Goal: Task Accomplishment & Management: Use online tool/utility

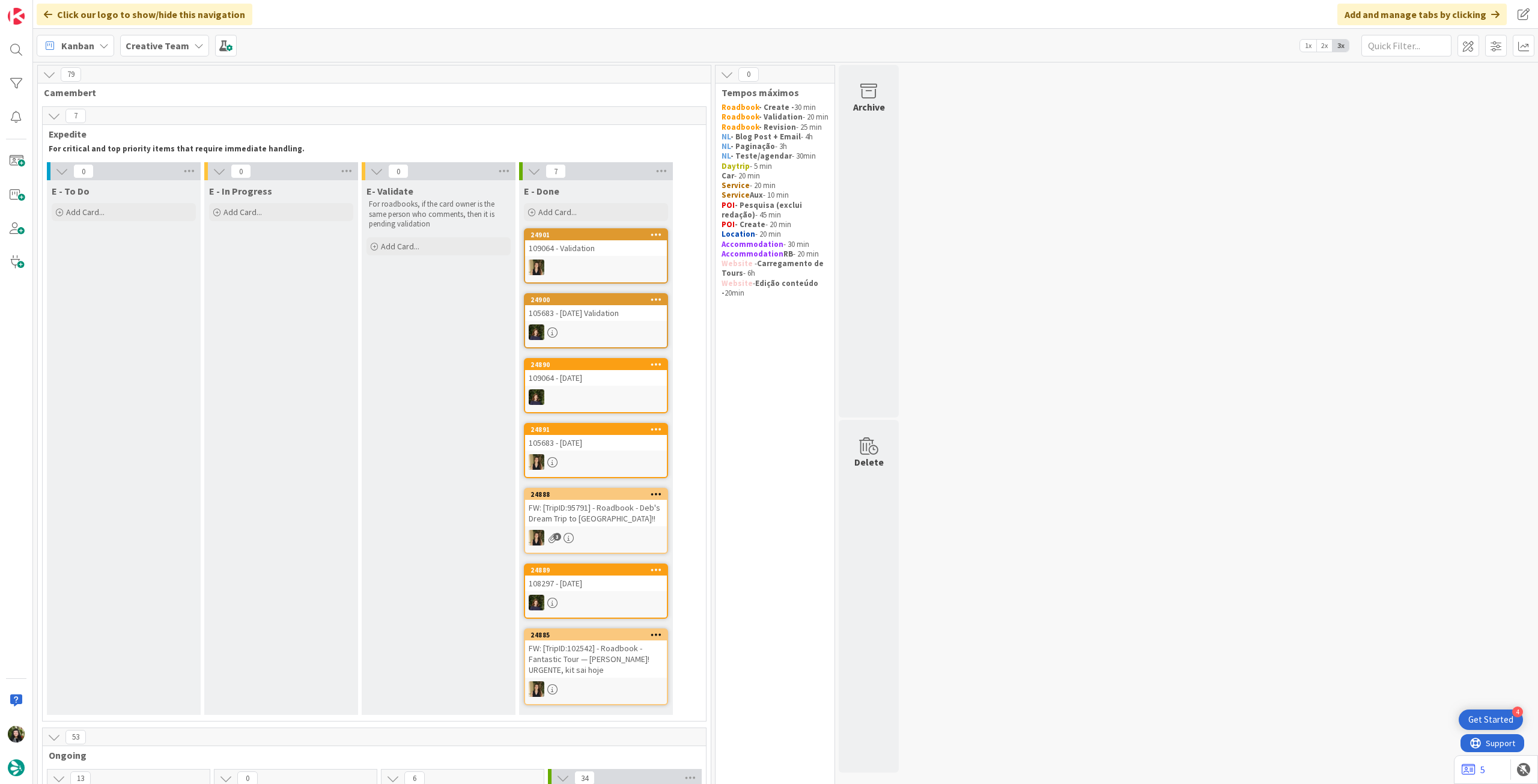
scroll to position [640, 0]
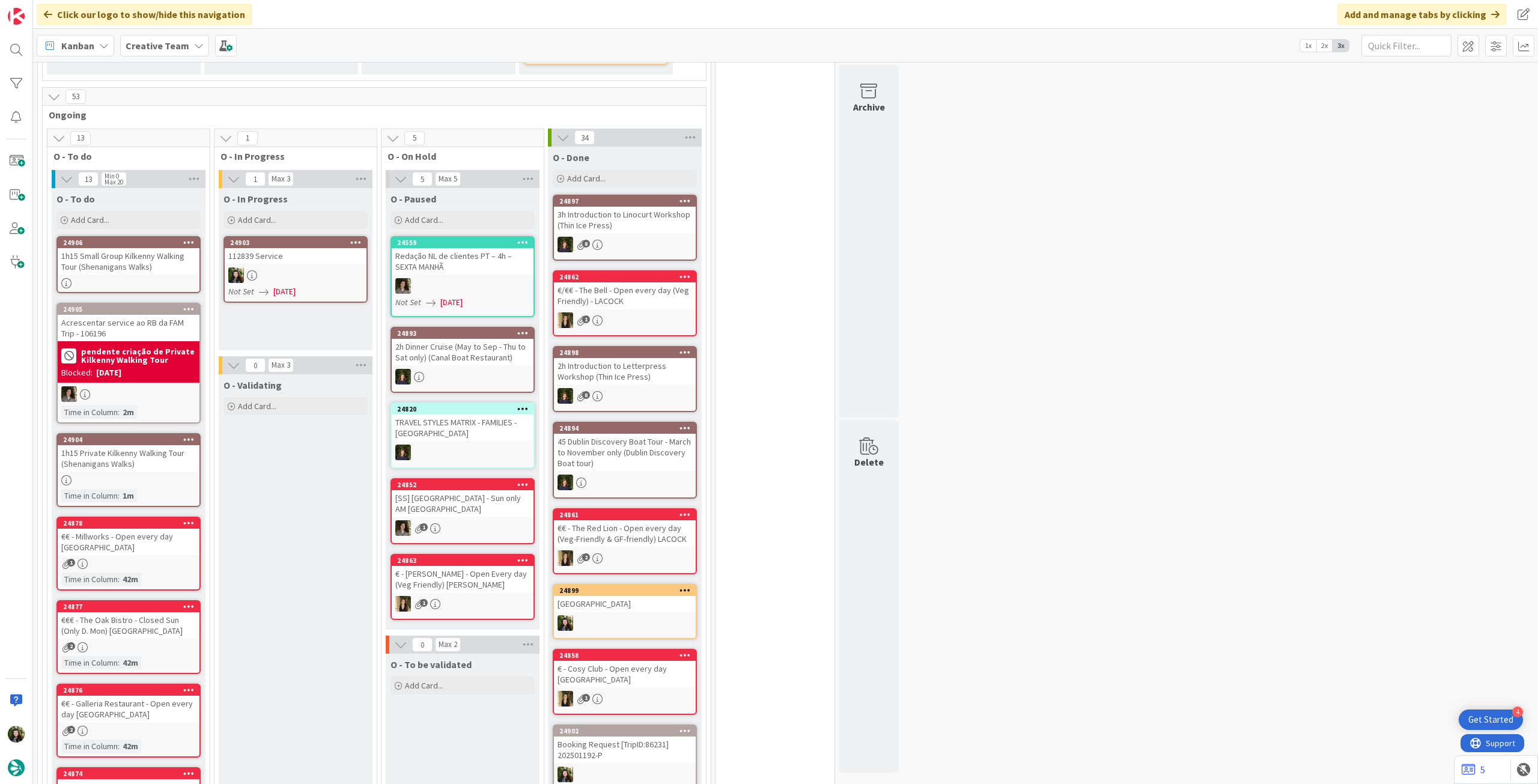
click at [310, 275] on div at bounding box center [295, 274] width 141 height 16
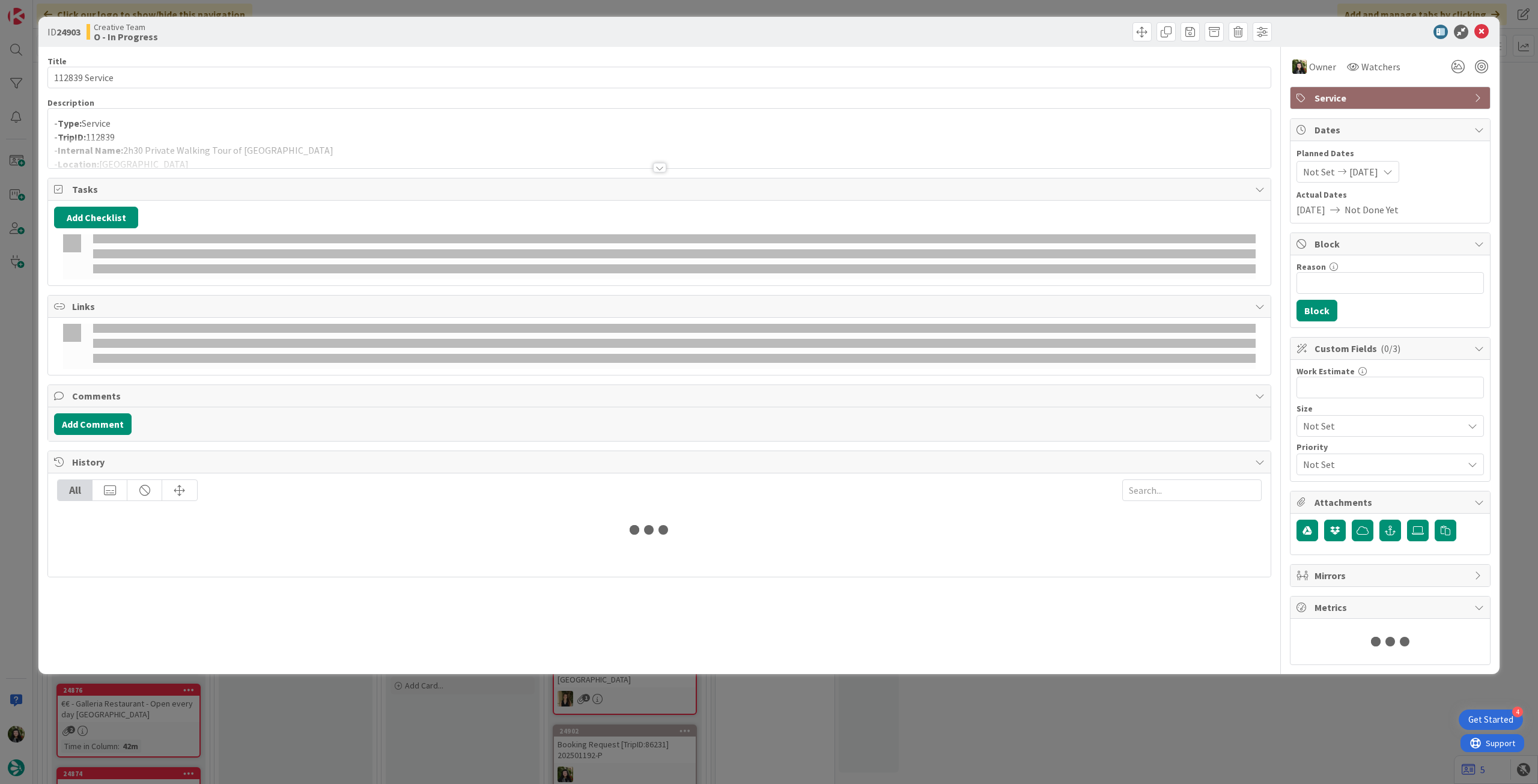
click at [294, 165] on div at bounding box center [660, 152] width 1223 height 31
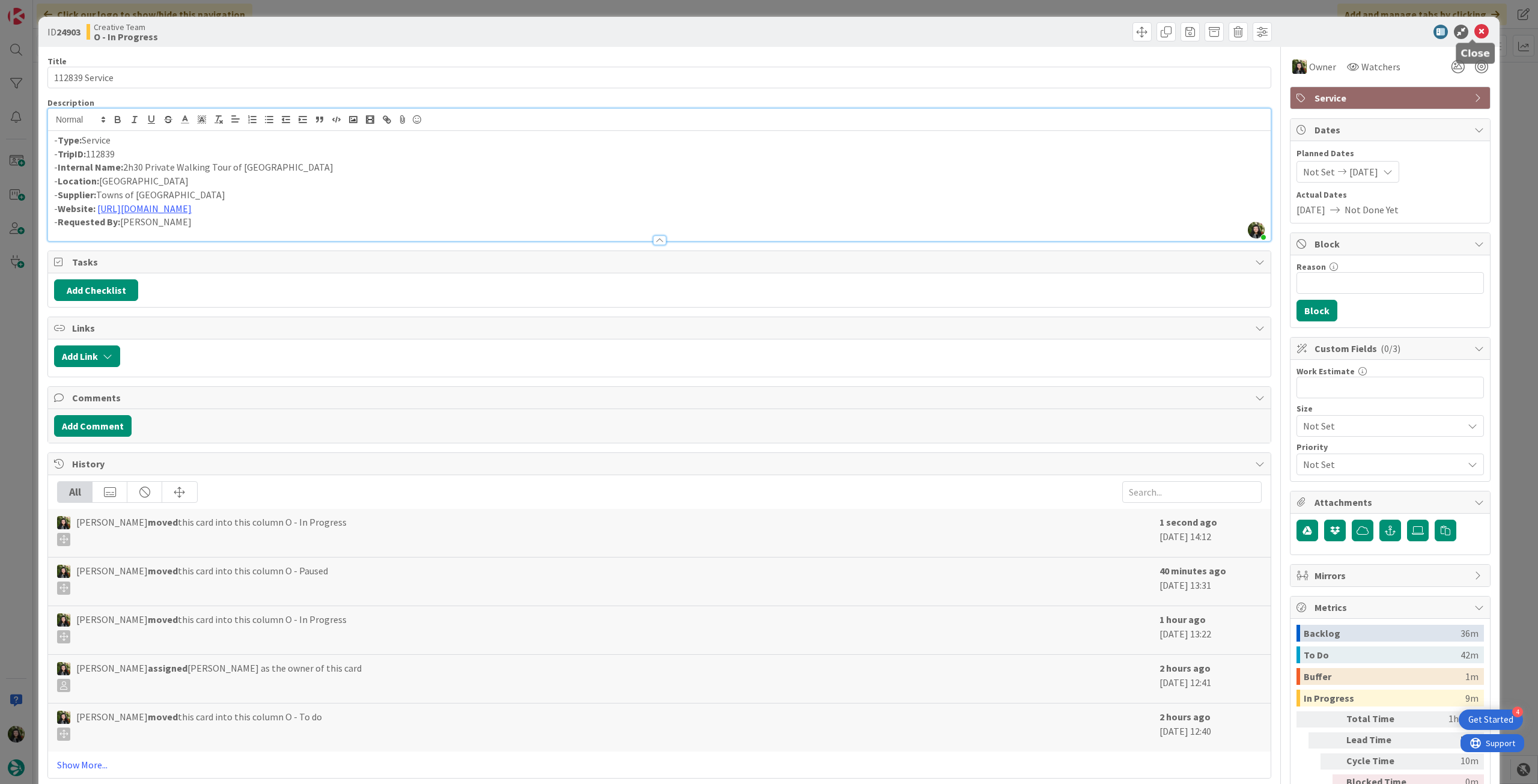
click at [1475, 27] on icon at bounding box center [1481, 32] width 14 height 14
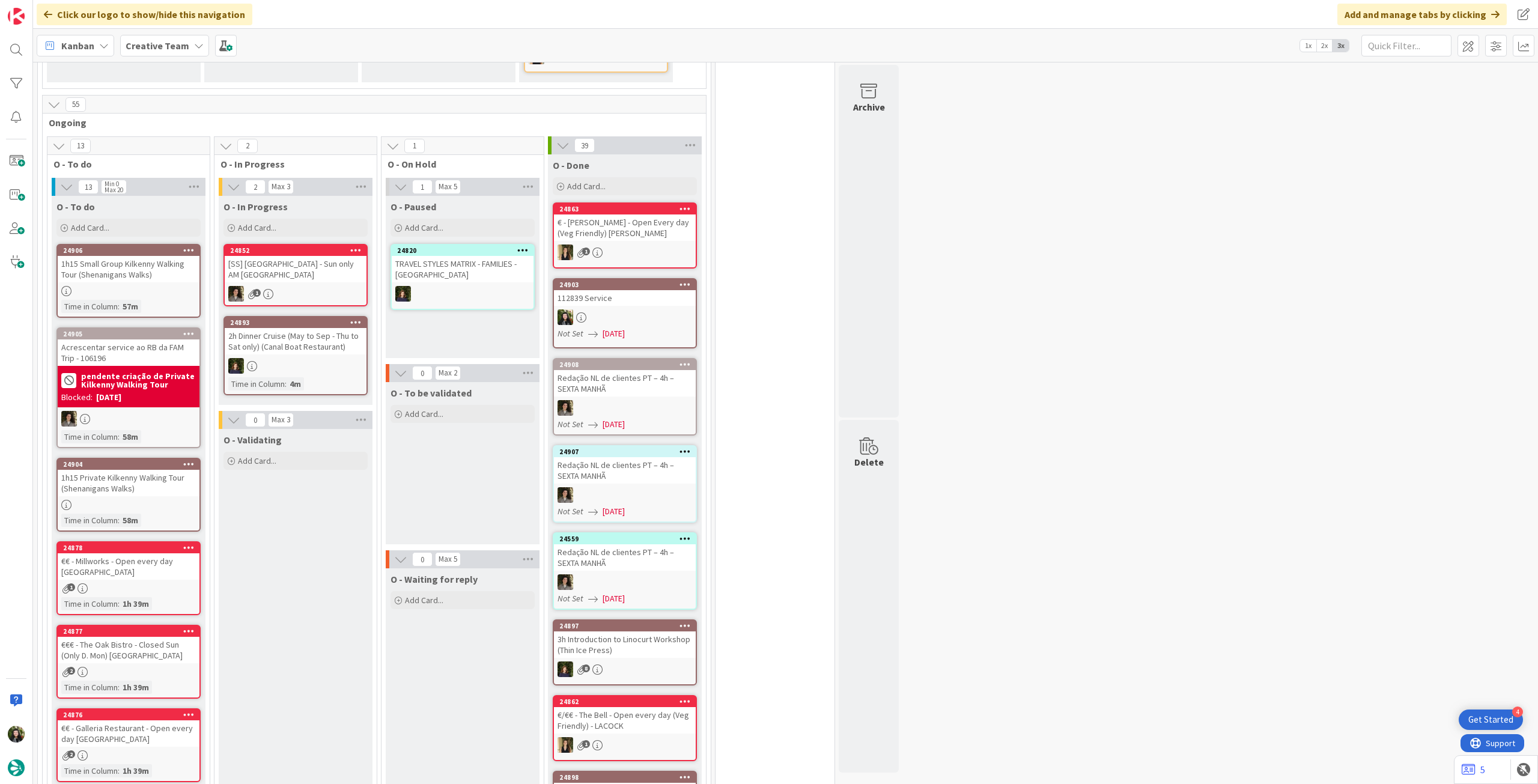
scroll to position [313, 0]
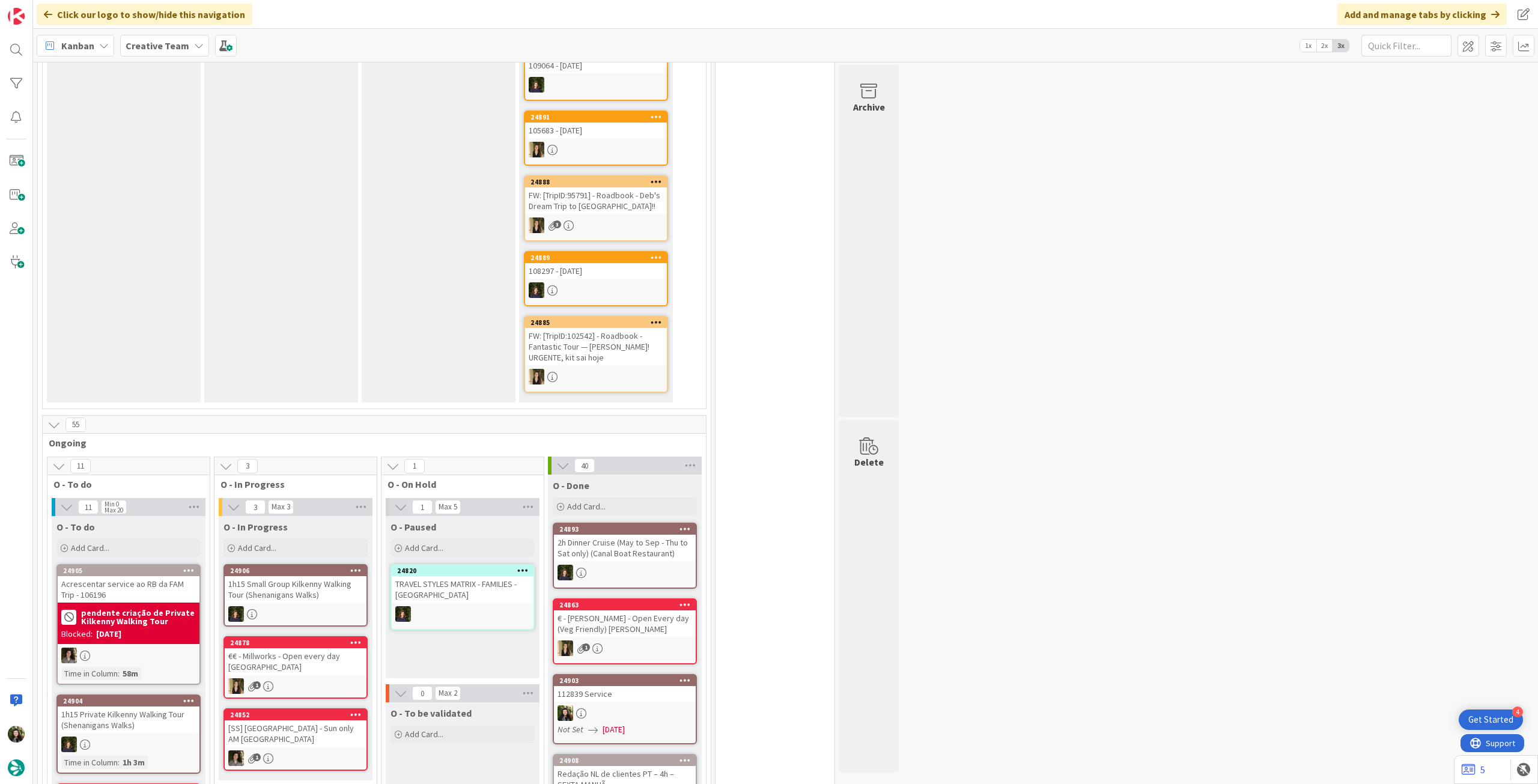
click at [159, 52] on div "Creative Team" at bounding box center [164, 46] width 89 height 22
click at [159, 185] on div "Last 24 Hours Creative Team Creative Team - Análise" at bounding box center [222, 126] width 195 height 131
click at [161, 179] on div "Creative Team - Análise" at bounding box center [222, 172] width 183 height 22
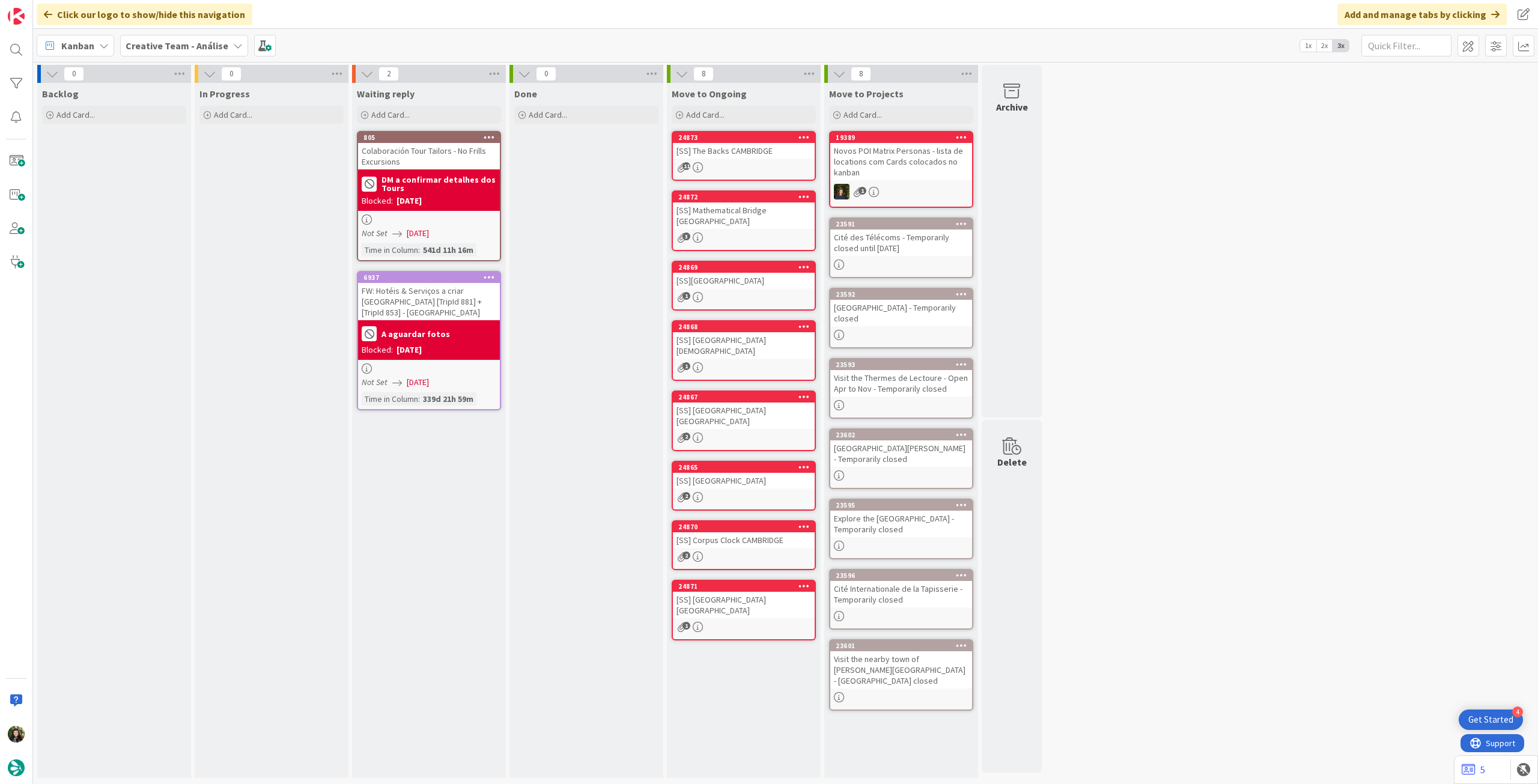
click at [151, 37] on div "Creative Team - Análise" at bounding box center [184, 46] width 128 height 22
click at [165, 176] on h4 "Creative Team" at bounding box center [215, 171] width 164 height 12
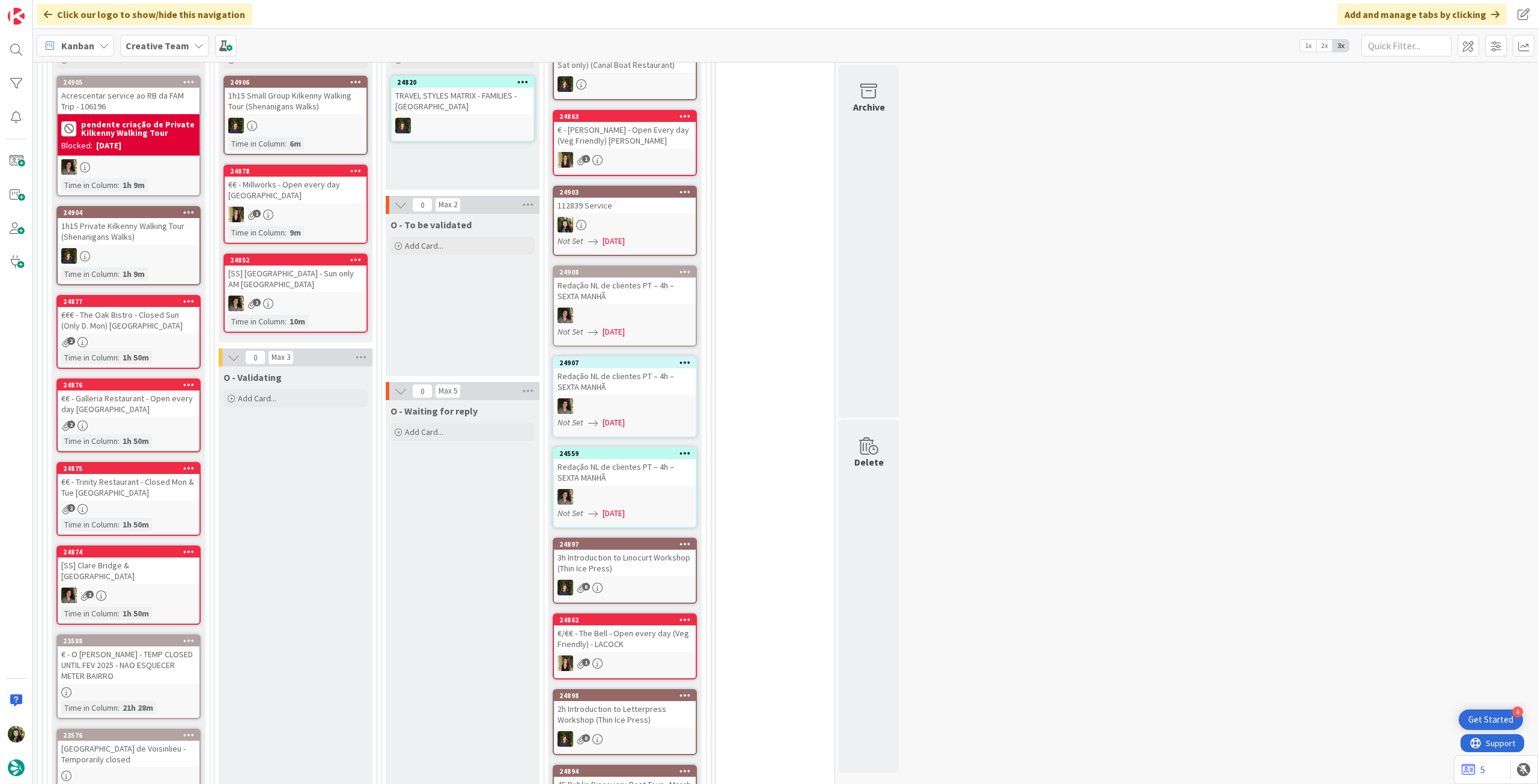
scroll to position [640, 0]
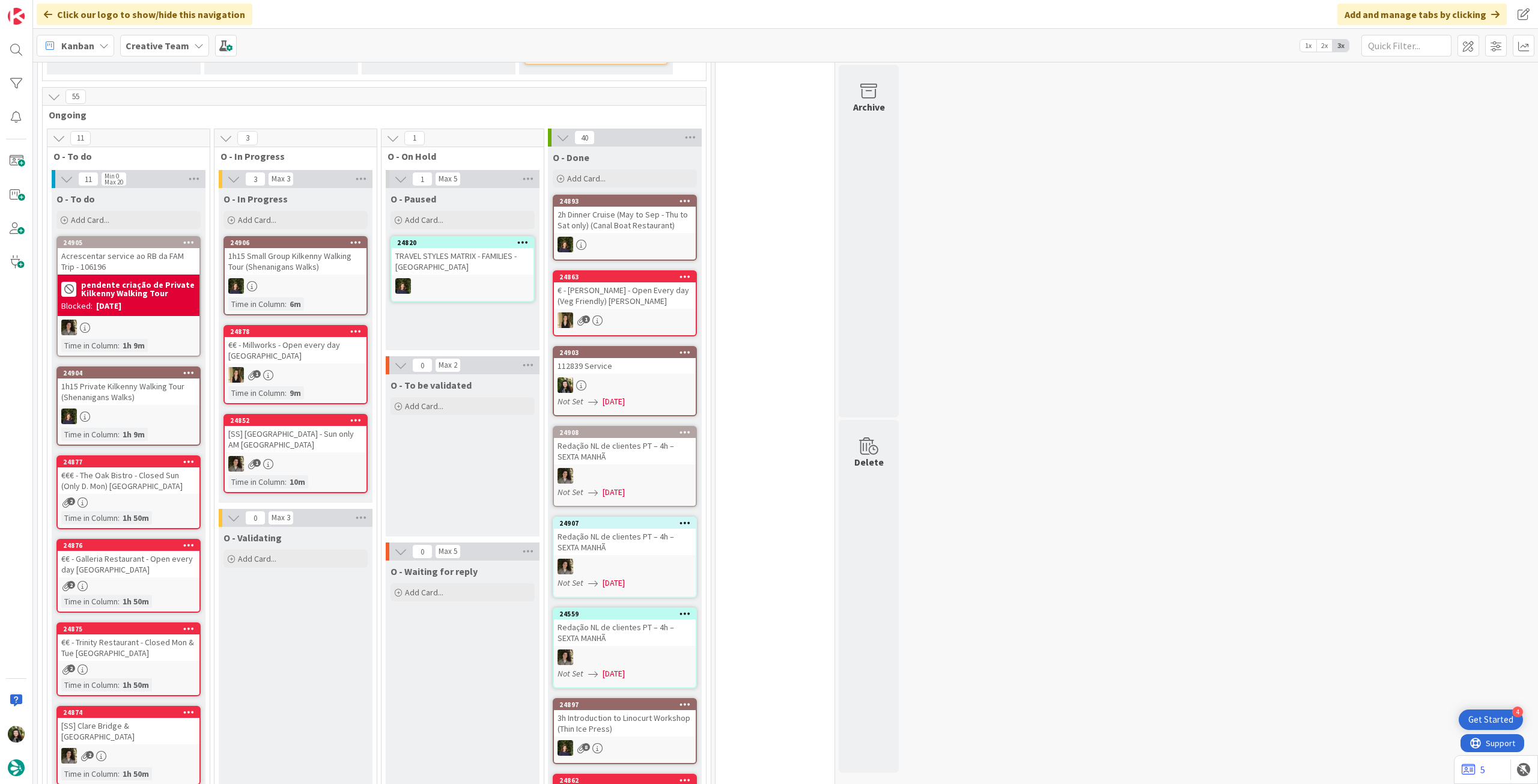
click at [160, 36] on div "Creative Team" at bounding box center [164, 46] width 89 height 22
click at [202, 166] on h4 "Creative Team - Análise" at bounding box center [215, 171] width 164 height 12
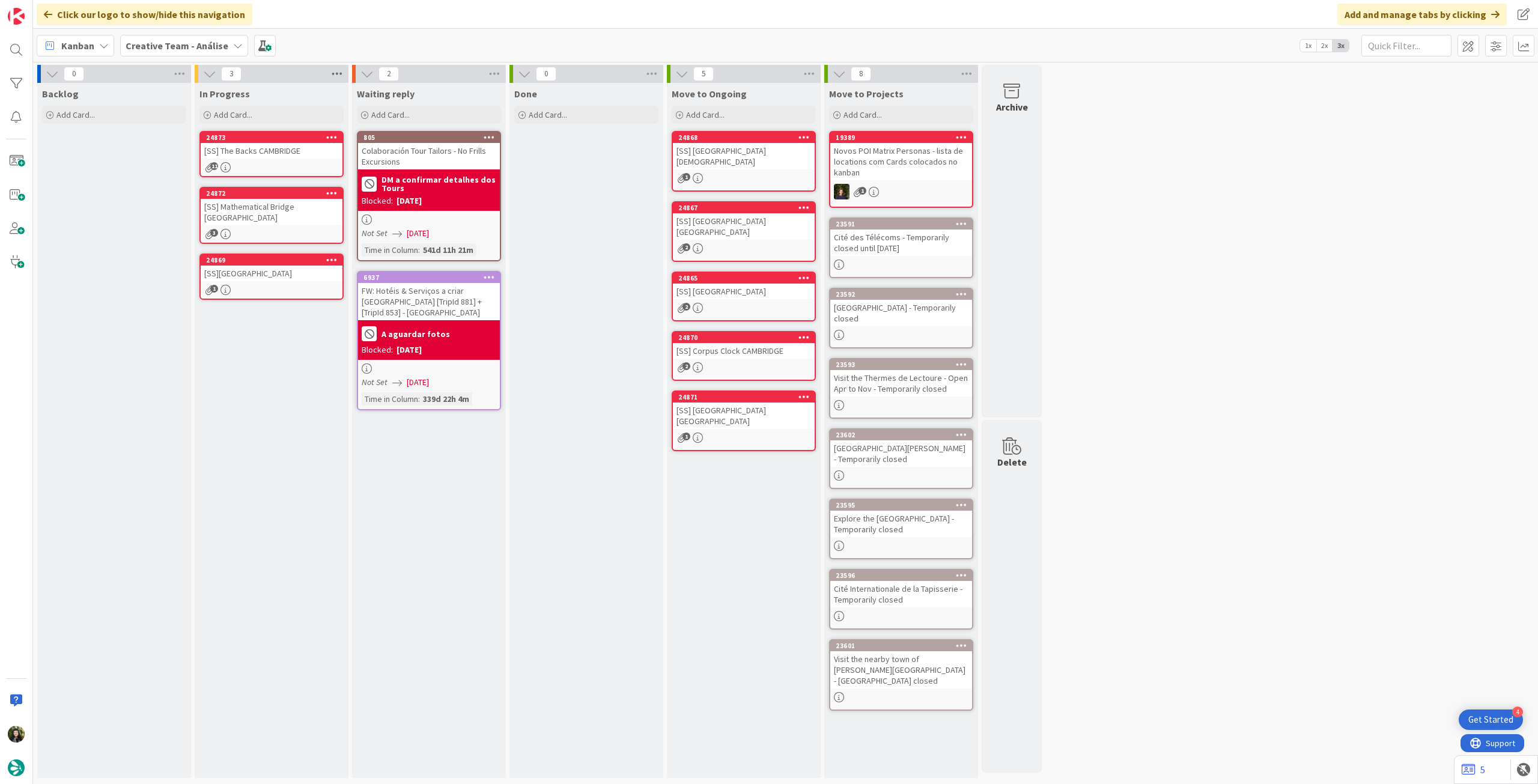
click at [341, 75] on icon at bounding box center [337, 74] width 16 height 18
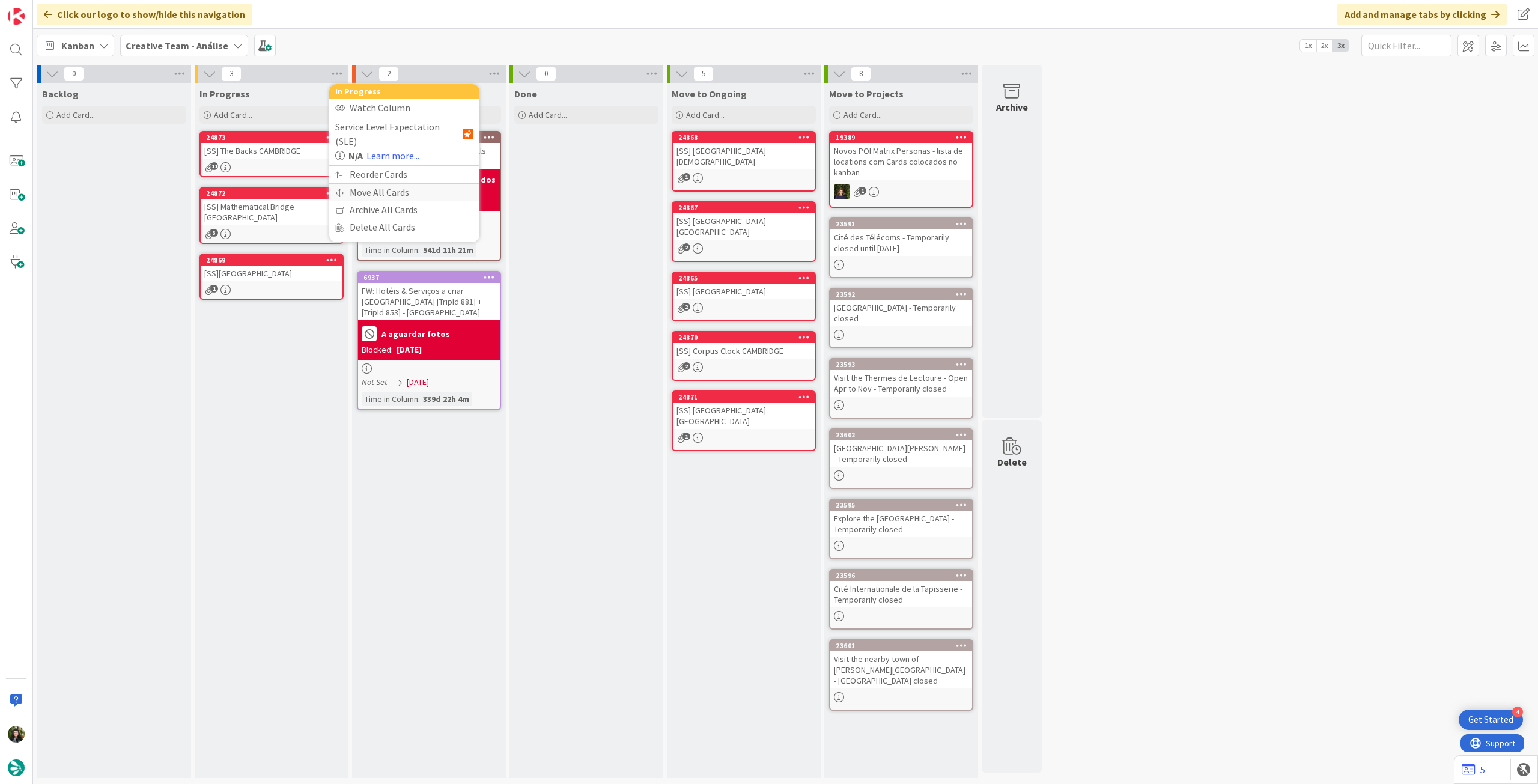
click at [380, 184] on div "Move All Cards" at bounding box center [404, 192] width 151 height 17
click at [396, 131] on span "Creative Team - Análise" at bounding box center [390, 131] width 96 height 12
click at [380, 188] on span "Creative Team" at bounding box center [412, 189] width 109 height 18
click at [392, 157] on div "Column Select a Column..." at bounding box center [404, 164] width 138 height 32
click at [409, 172] on div "E - To Do" at bounding box center [398, 169] width 110 height 19
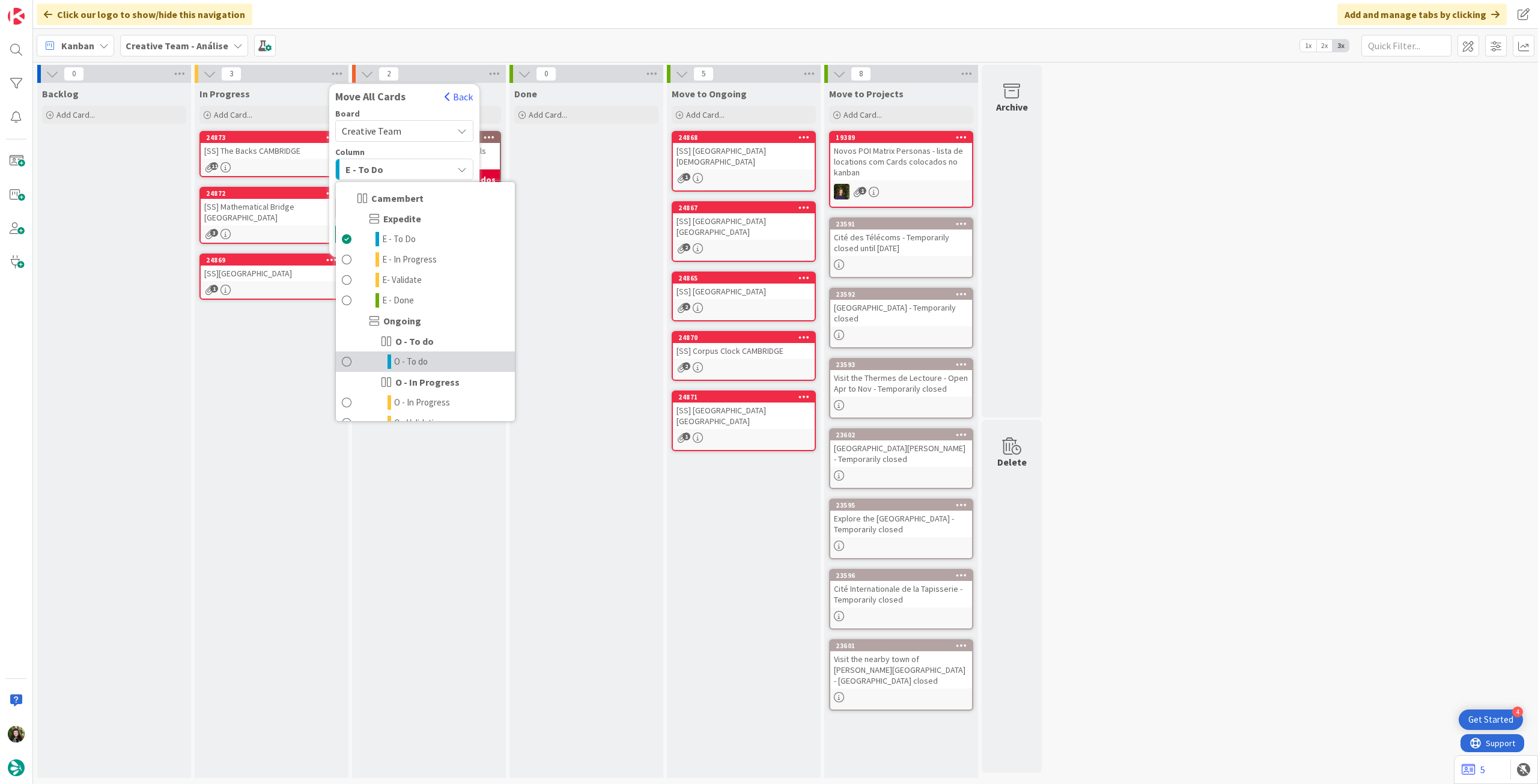
drag, startPoint x: 410, startPoint y: 359, endPoint x: 424, endPoint y: 297, distance: 63.6
click at [411, 358] on span "O - To do" at bounding box center [411, 361] width 33 height 14
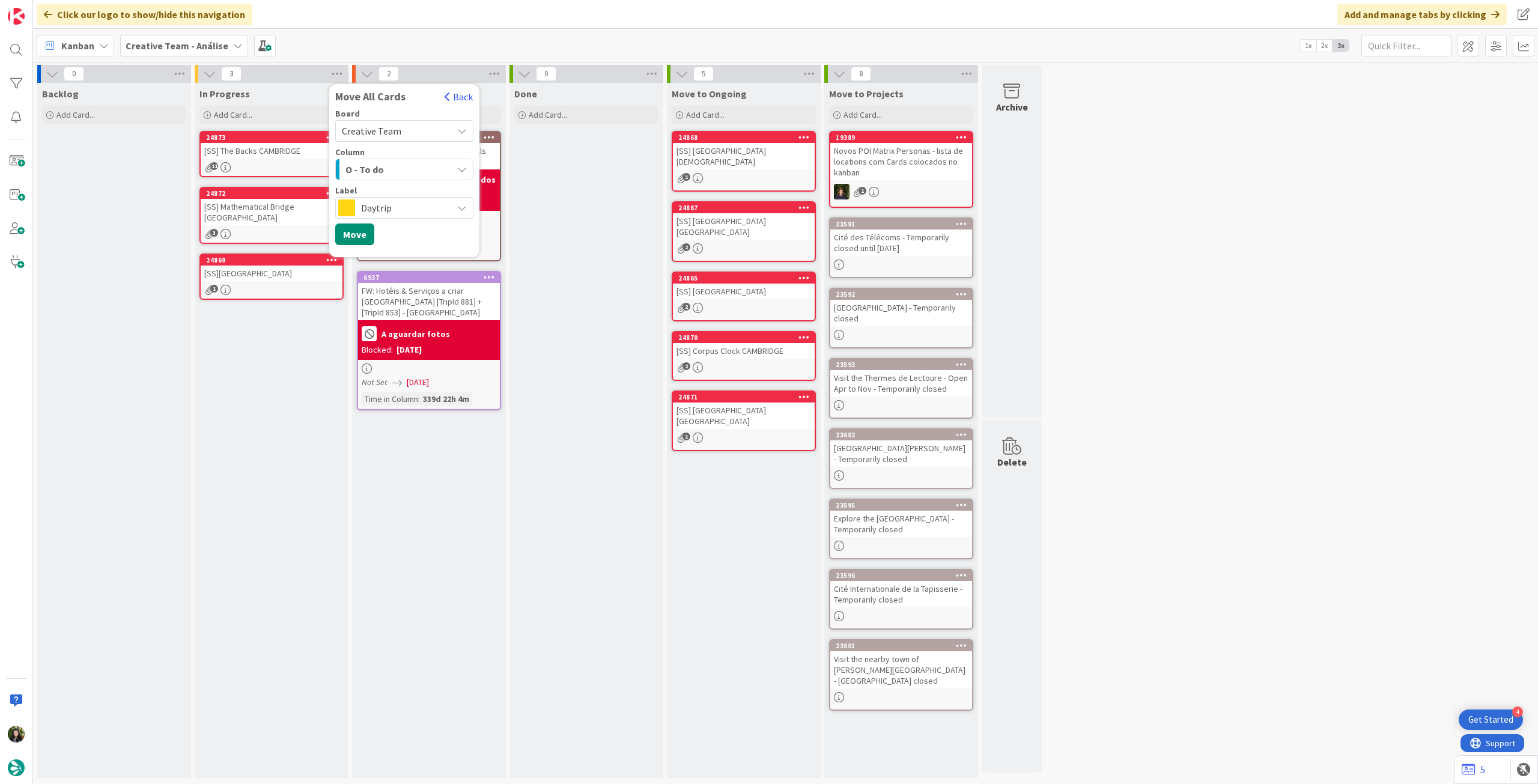
click at [434, 210] on span "Daytrip" at bounding box center [403, 208] width 86 height 17
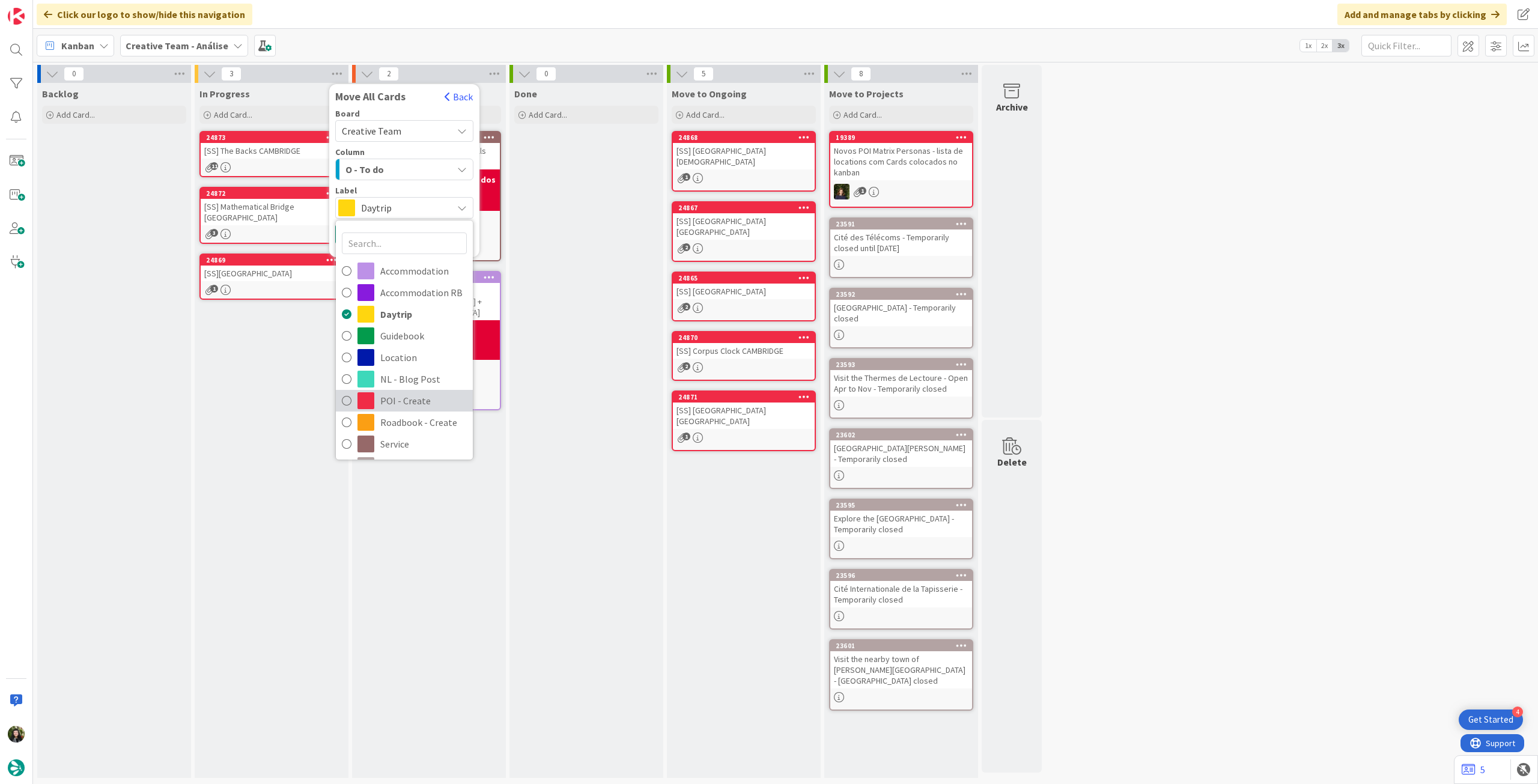
click at [397, 395] on span "POI - Create" at bounding box center [423, 401] width 87 height 18
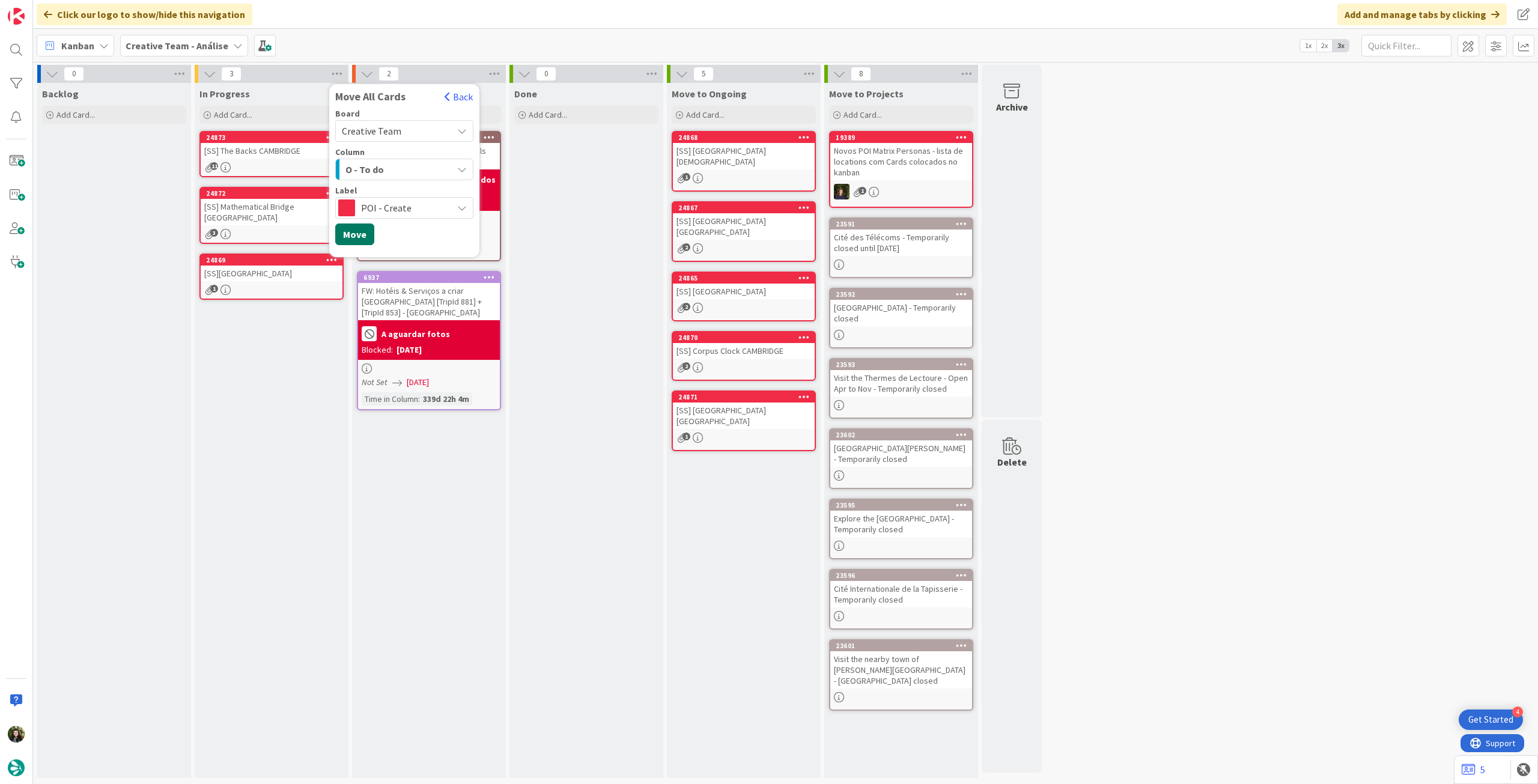
click at [362, 237] on button "Move" at bounding box center [354, 234] width 39 height 22
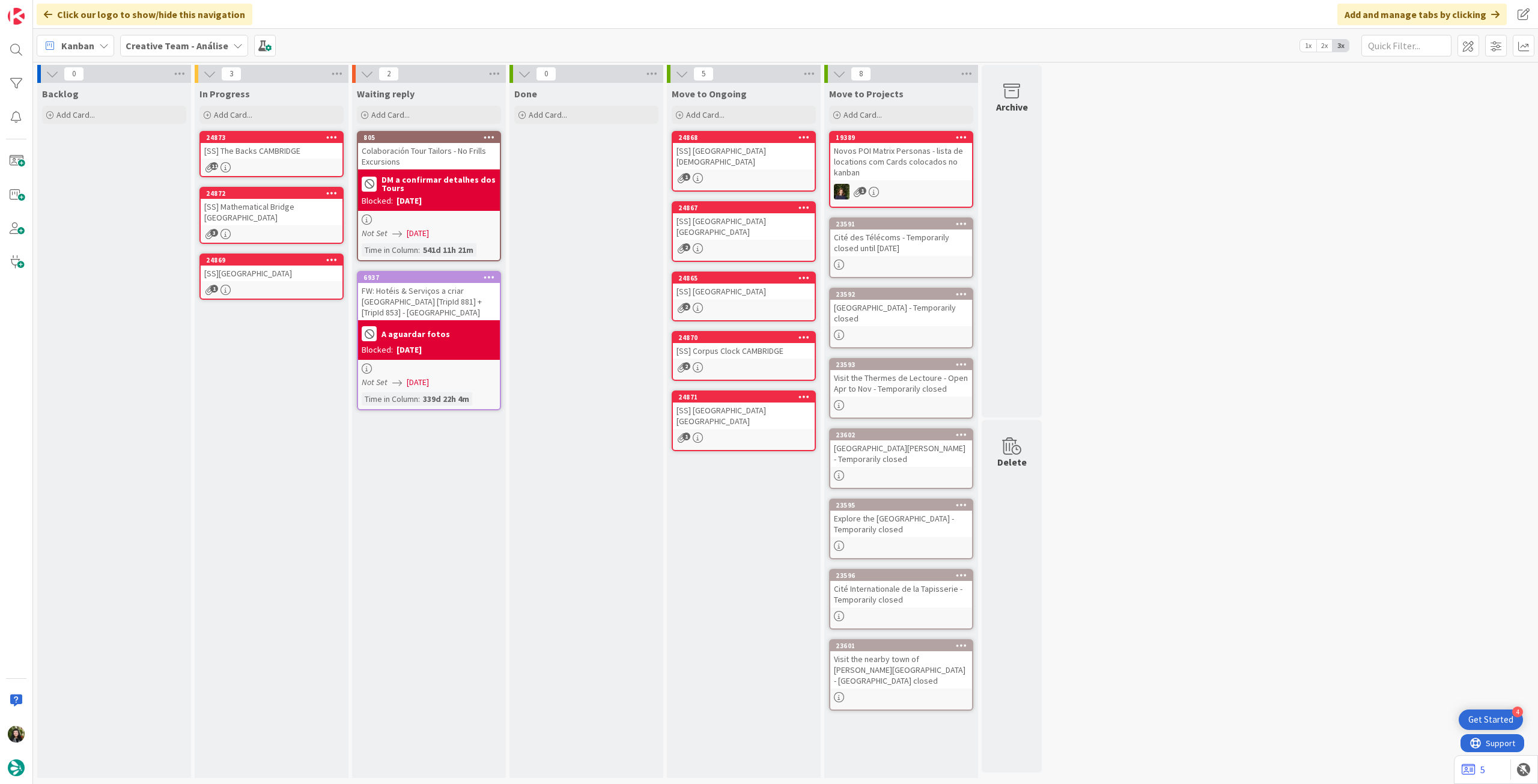
click at [168, 40] on b "Creative Team - Análise" at bounding box center [177, 46] width 103 height 12
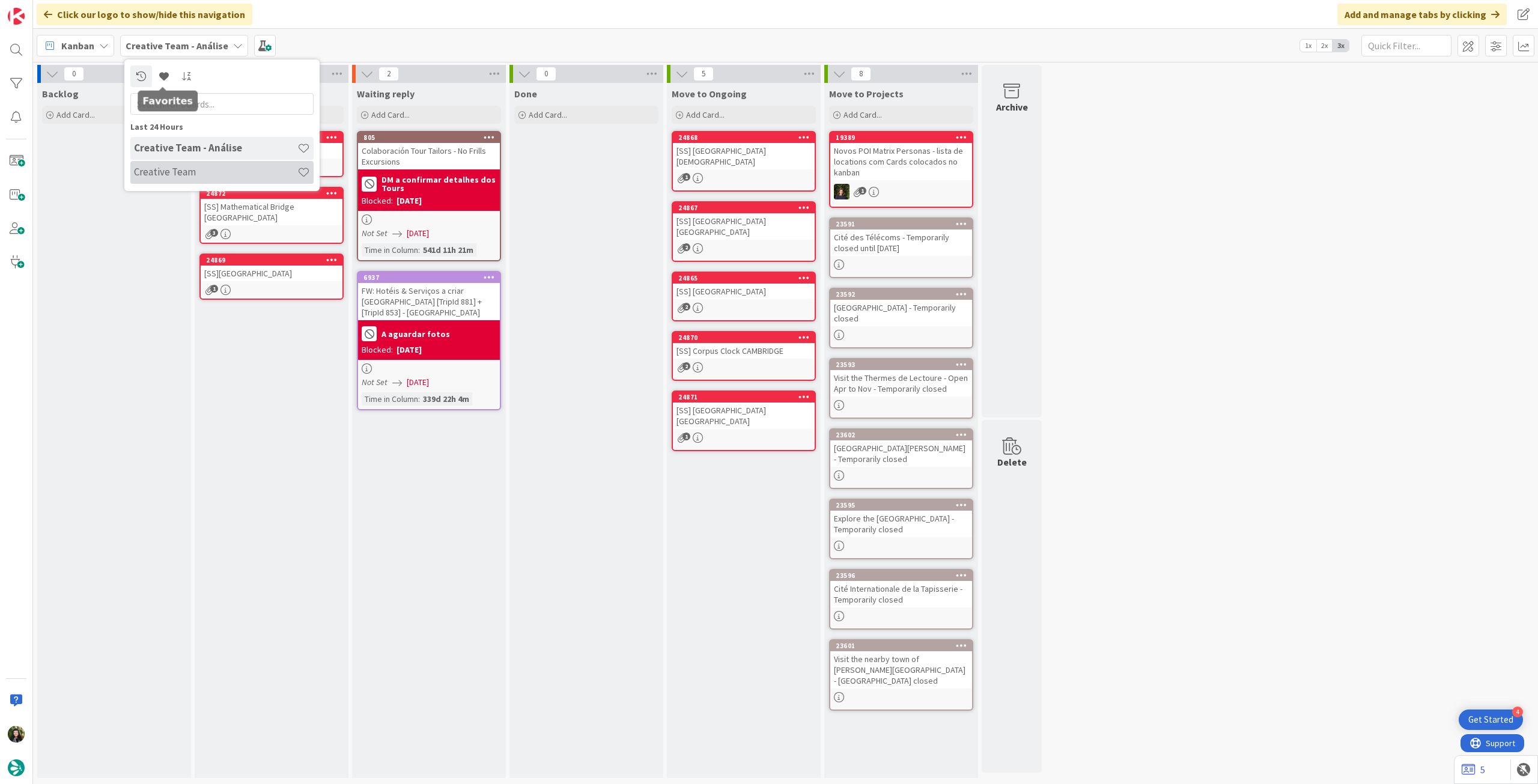
click at [176, 172] on h4 "Creative Team" at bounding box center [215, 171] width 164 height 12
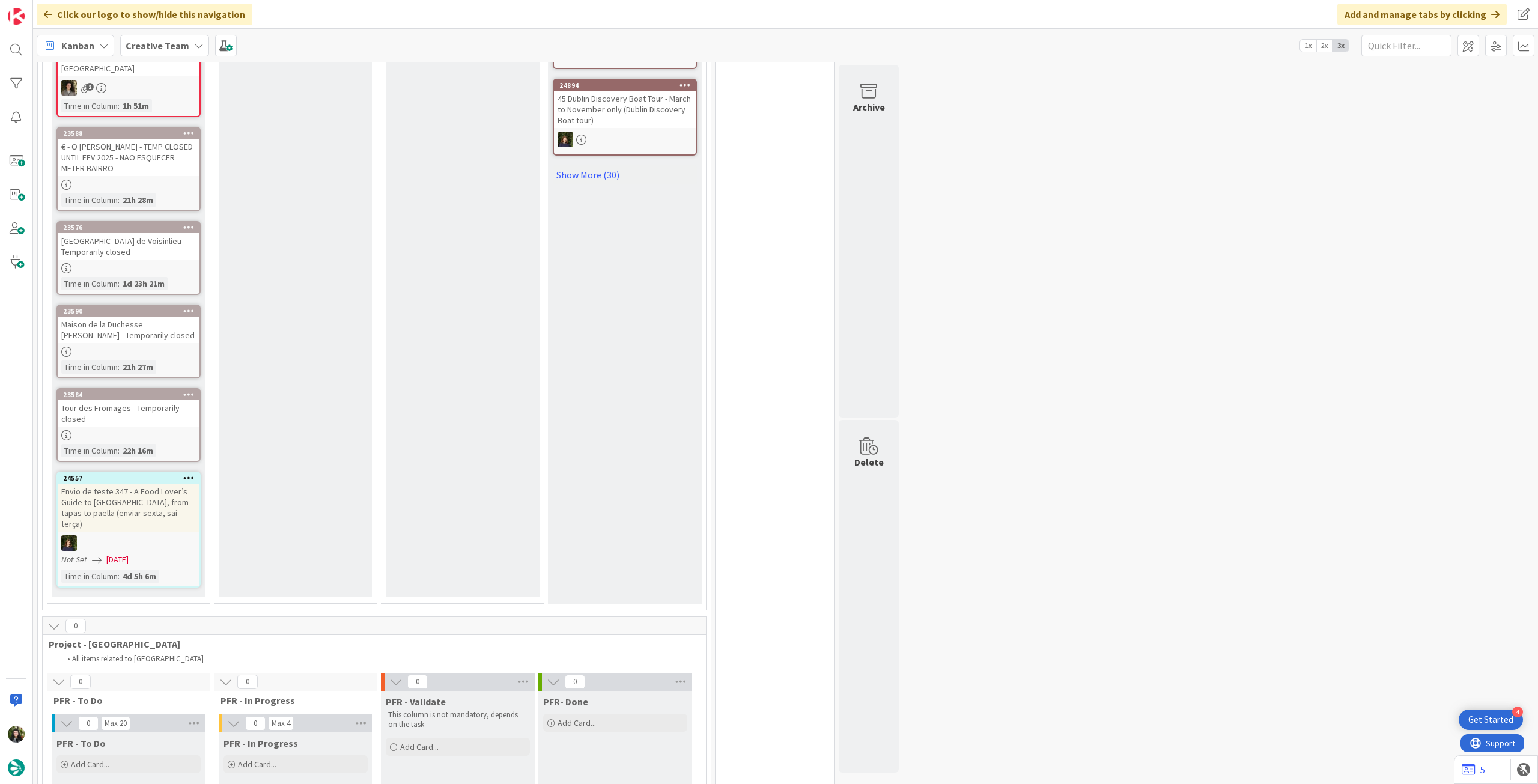
scroll to position [1006, 0]
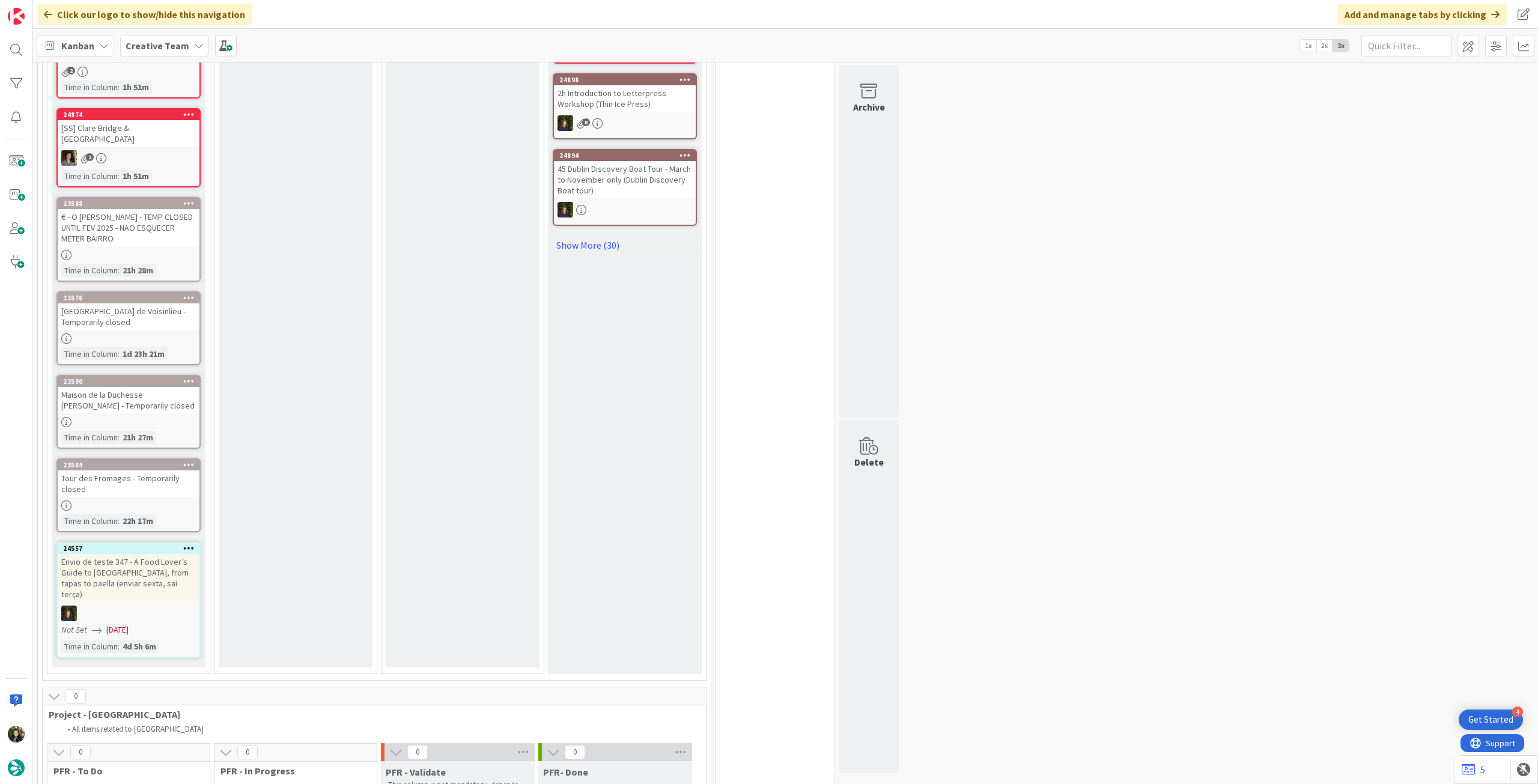
scroll to position [1521, 0]
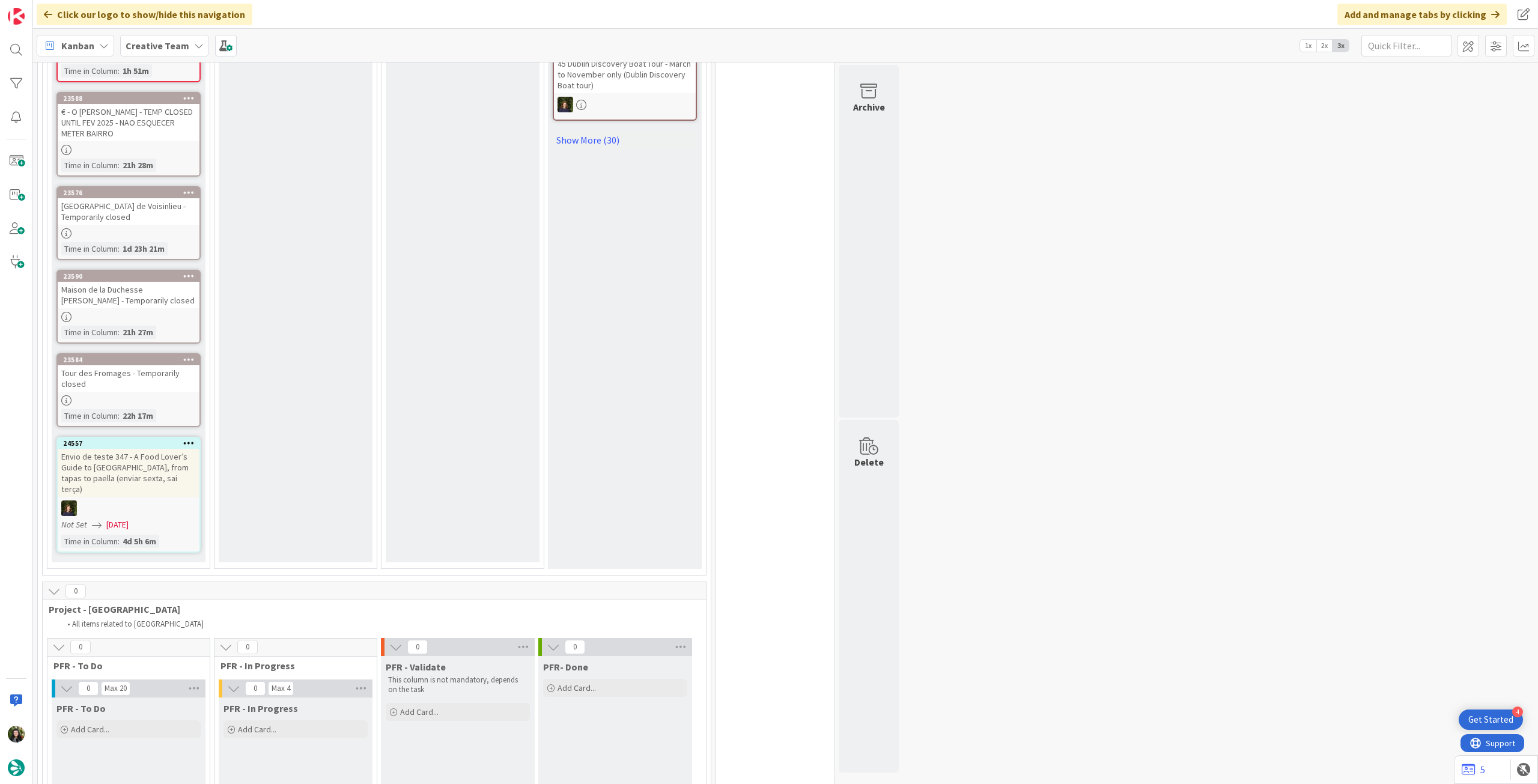
click at [188, 438] on icon at bounding box center [189, 442] width 12 height 8
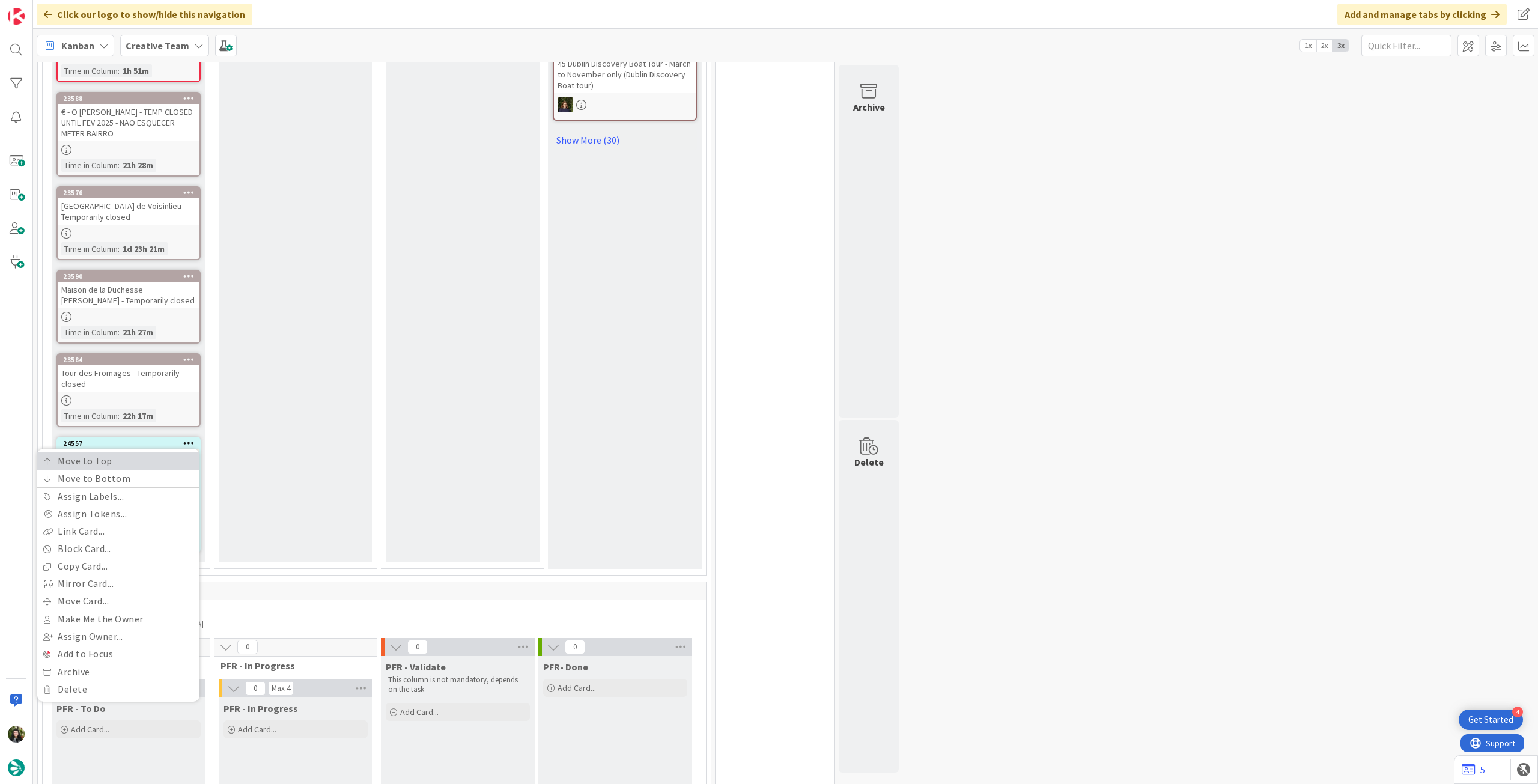
click at [174, 452] on link "Move to Top" at bounding box center [118, 461] width 162 height 17
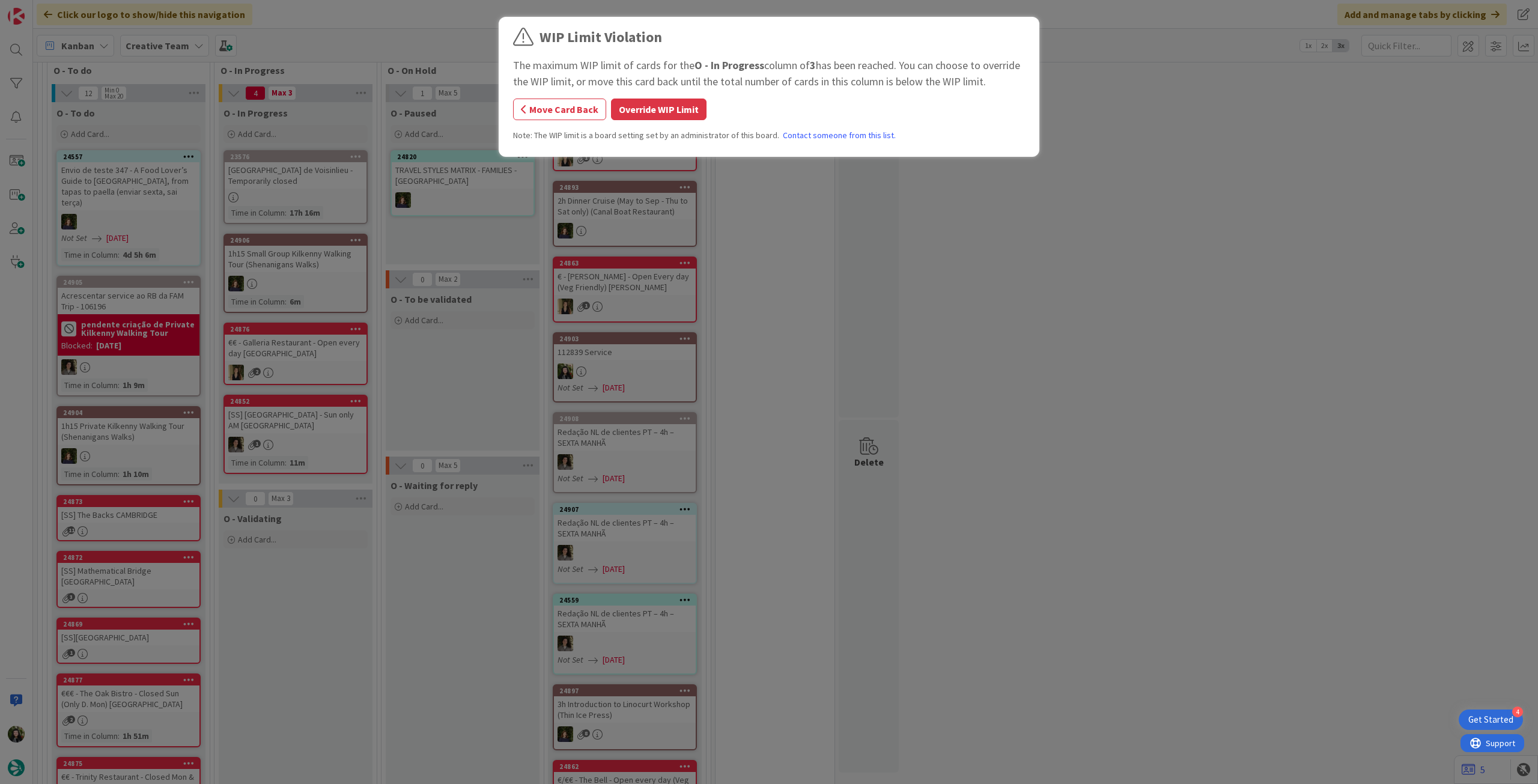
scroll to position [724, 0]
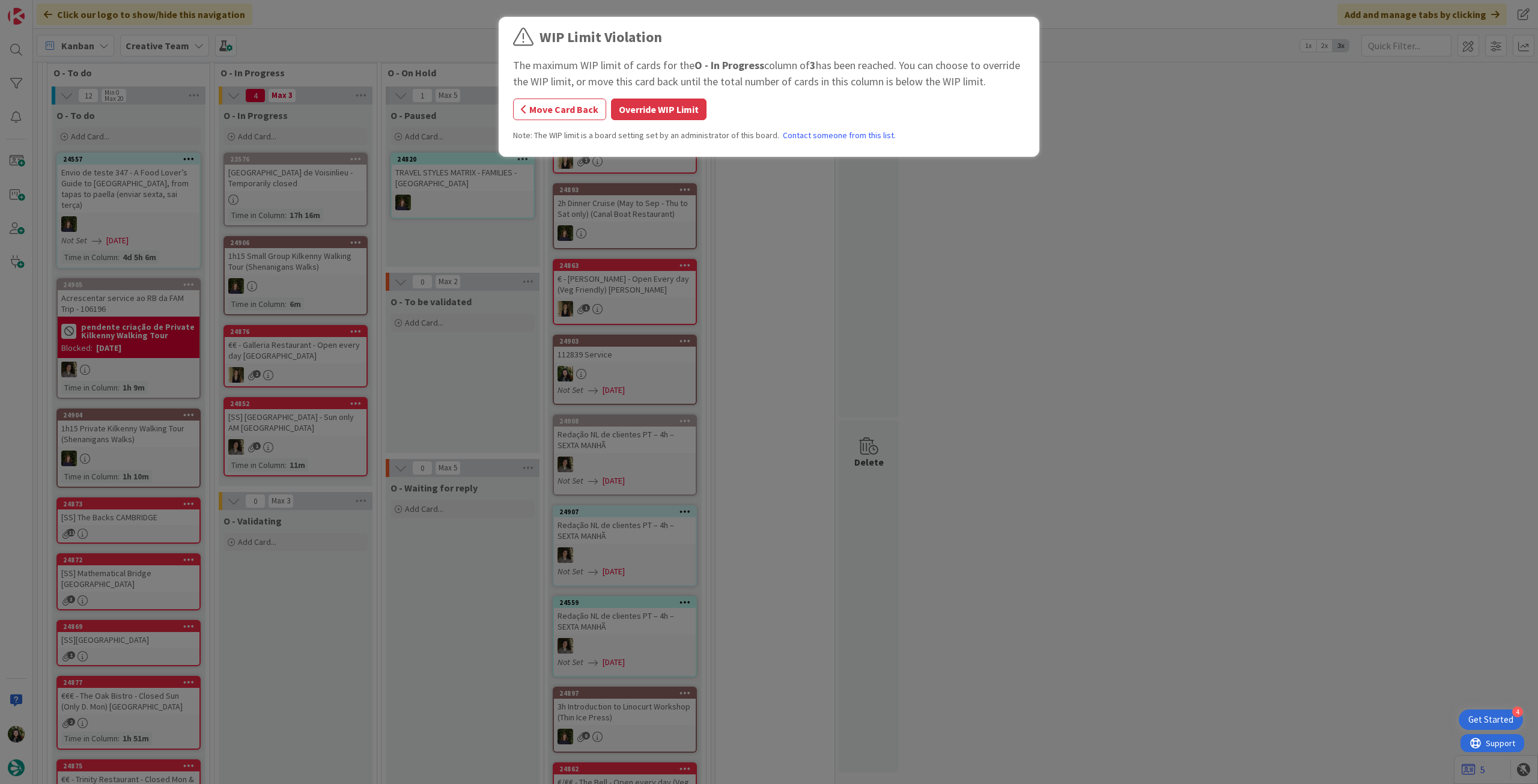
click at [306, 185] on div "WIP Limit Violation The maximum WIP limit of cards for the O - In Progress colu…" at bounding box center [769, 392] width 1538 height 784
click at [629, 114] on button "Override WIP Limit" at bounding box center [659, 109] width 96 height 22
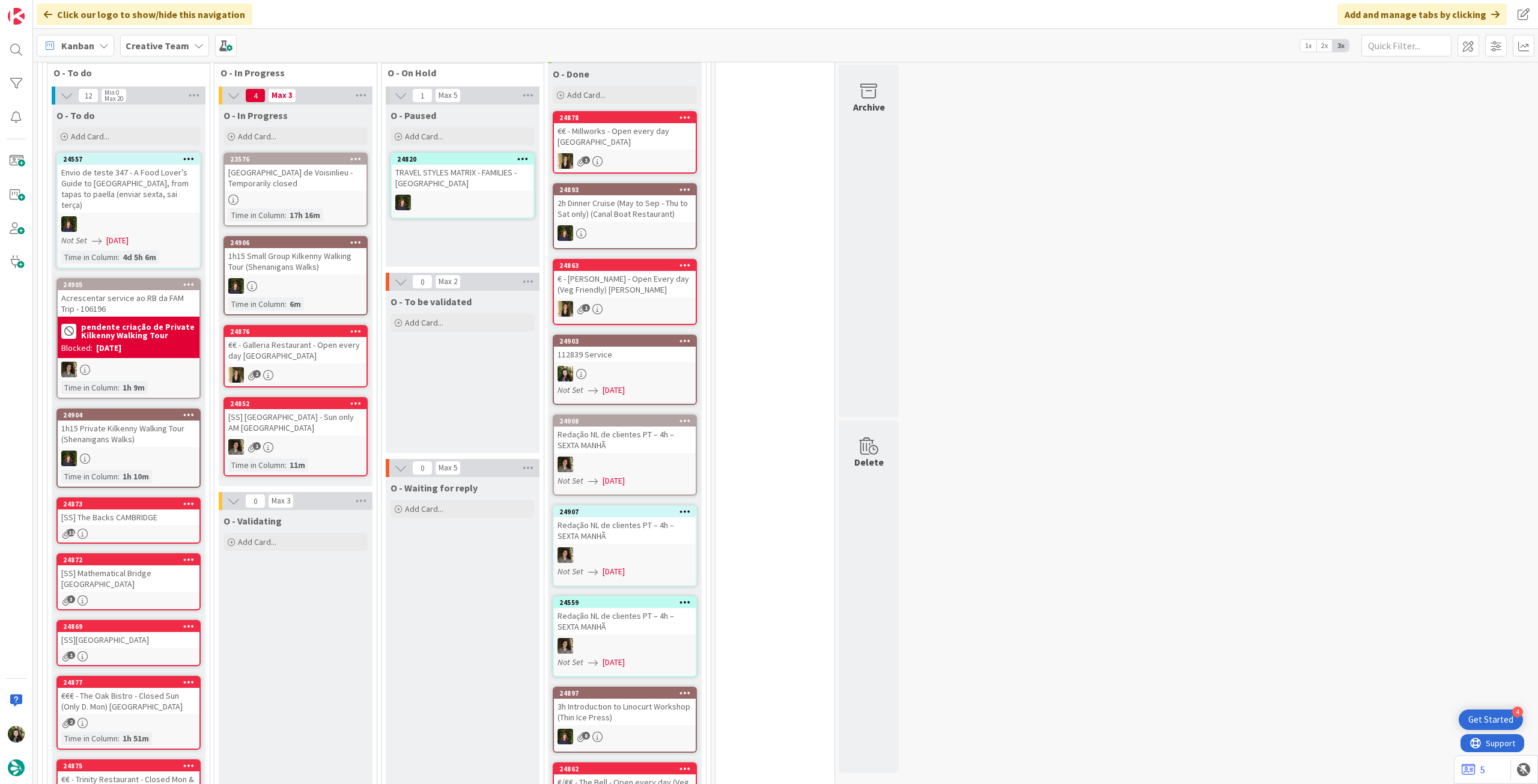
click at [312, 200] on div at bounding box center [295, 200] width 141 height 10
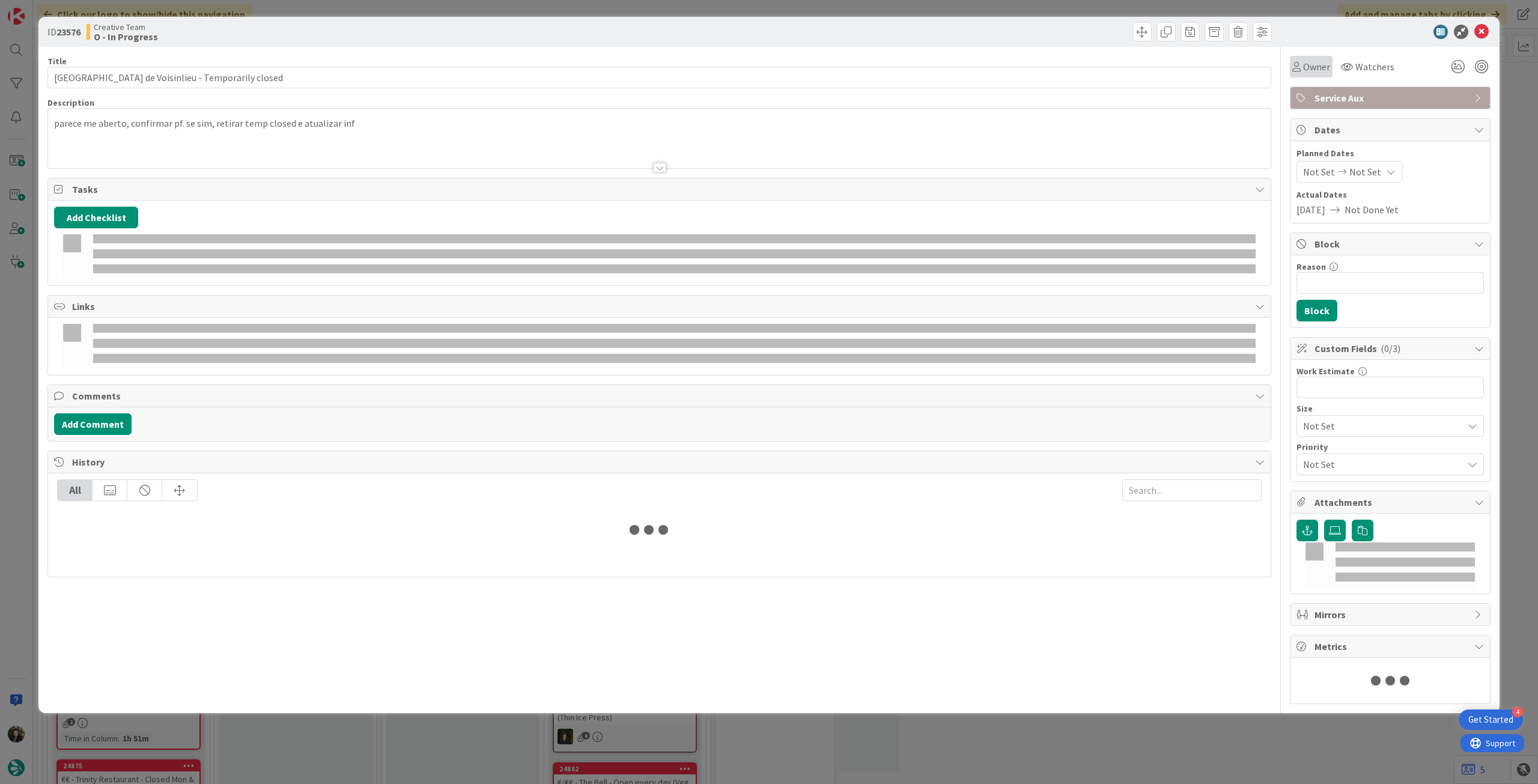
click at [1304, 71] on span "Owner" at bounding box center [1317, 67] width 27 height 14
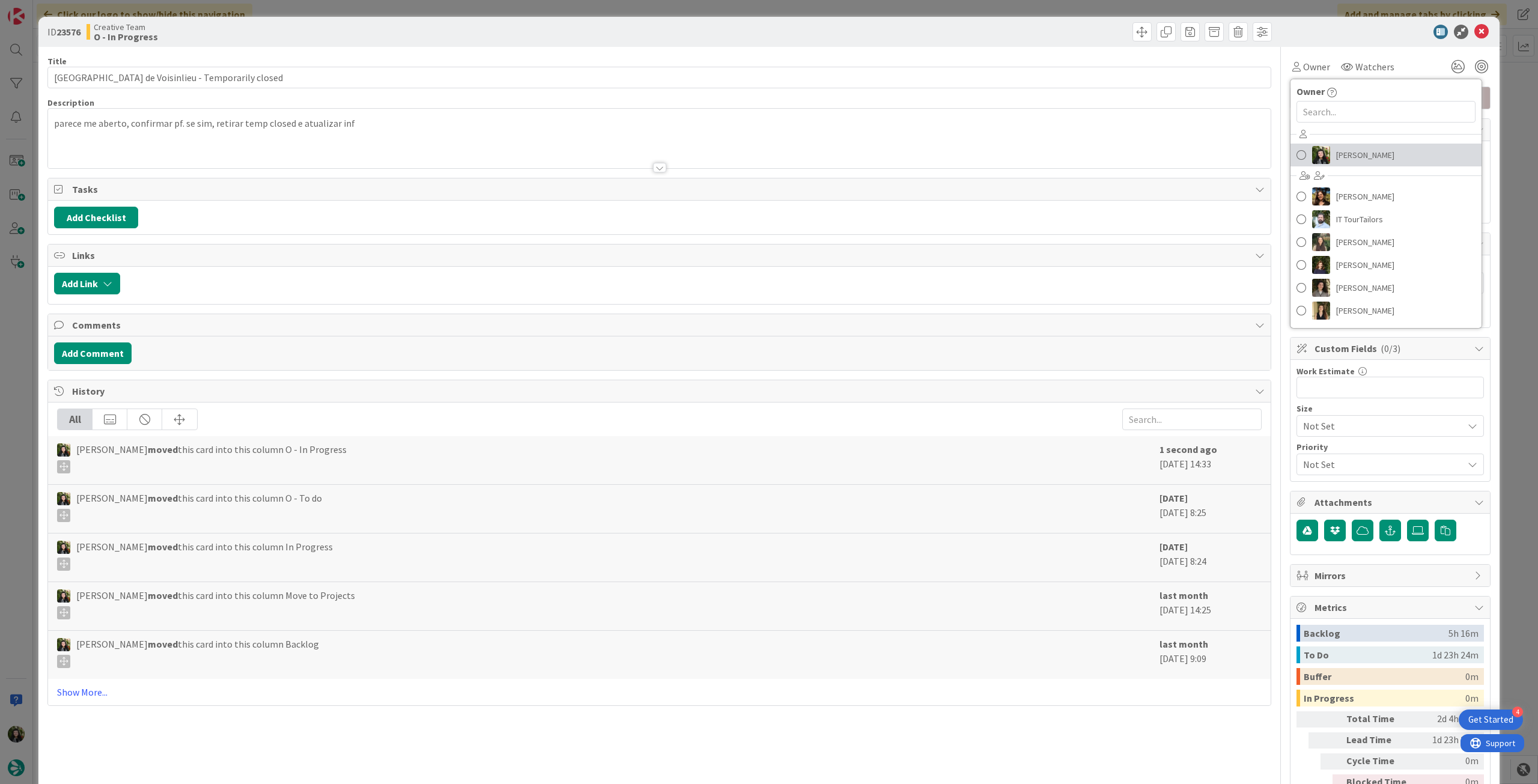
drag, startPoint x: 1332, startPoint y: 153, endPoint x: 1352, endPoint y: 129, distance: 31.2
click at [1337, 153] on span "[PERSON_NAME]" at bounding box center [1366, 155] width 58 height 18
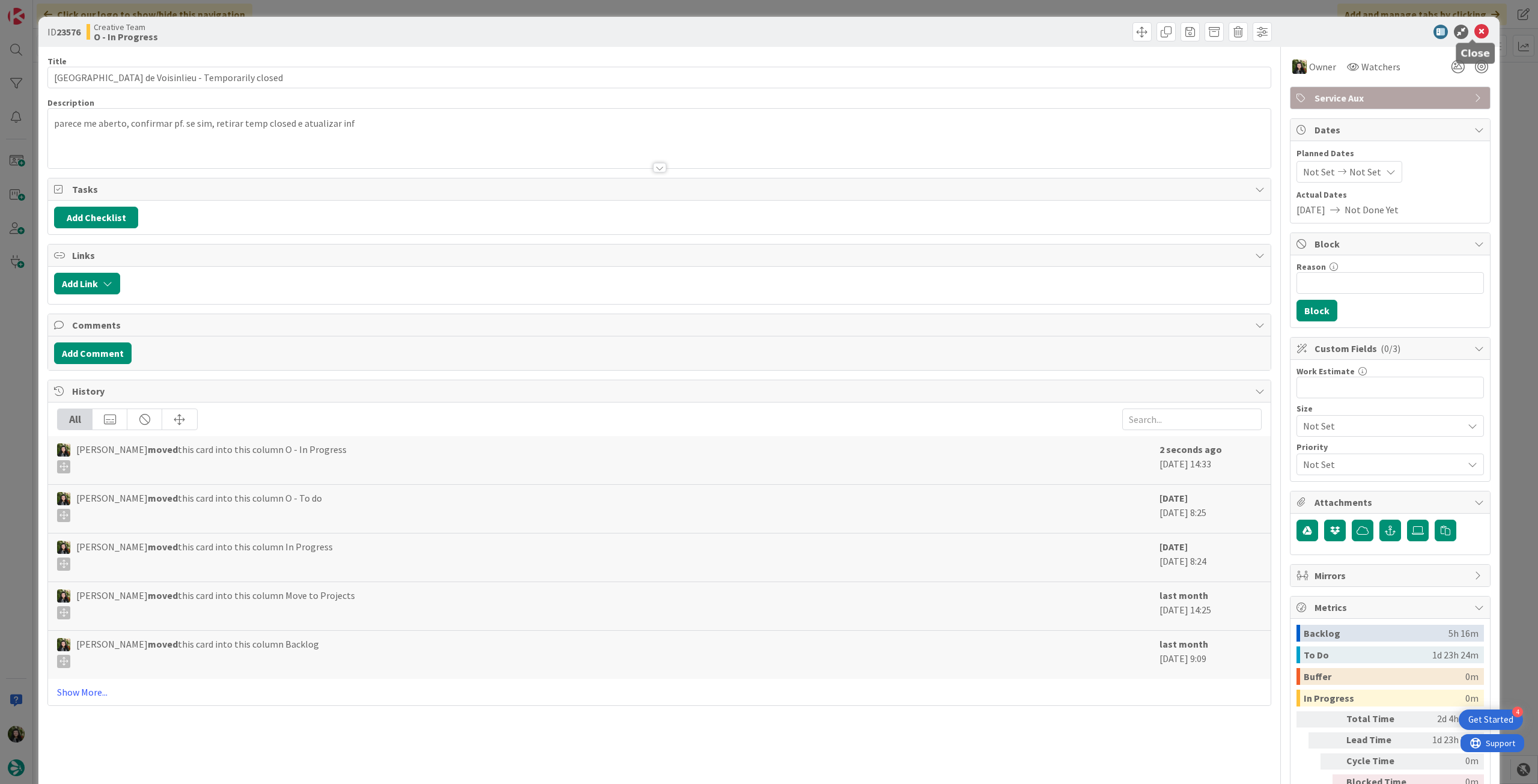
drag, startPoint x: 1469, startPoint y: 32, endPoint x: 1383, endPoint y: 88, distance: 102.6
click at [1475, 32] on icon at bounding box center [1481, 32] width 14 height 14
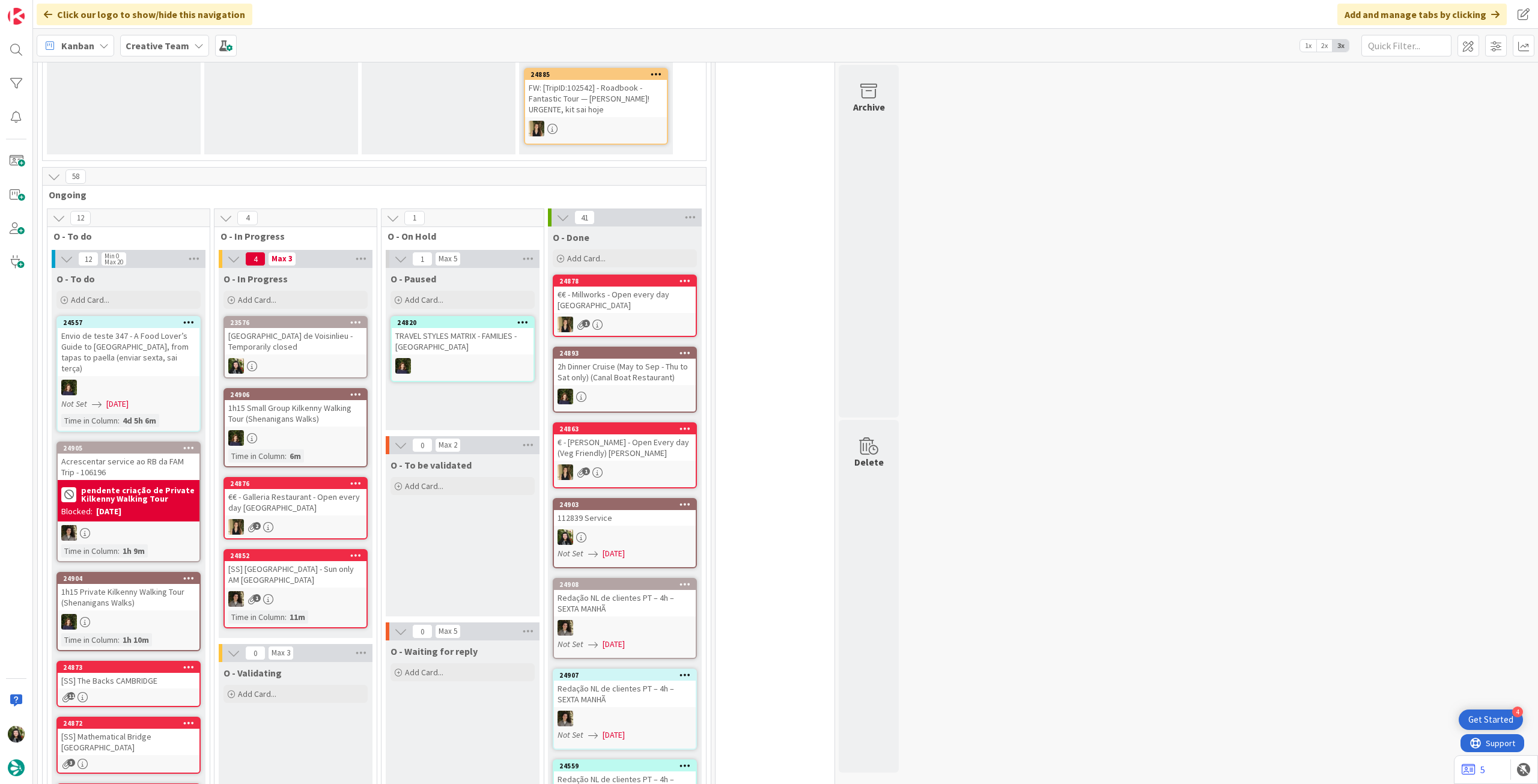
click at [304, 365] on div at bounding box center [295, 366] width 141 height 16
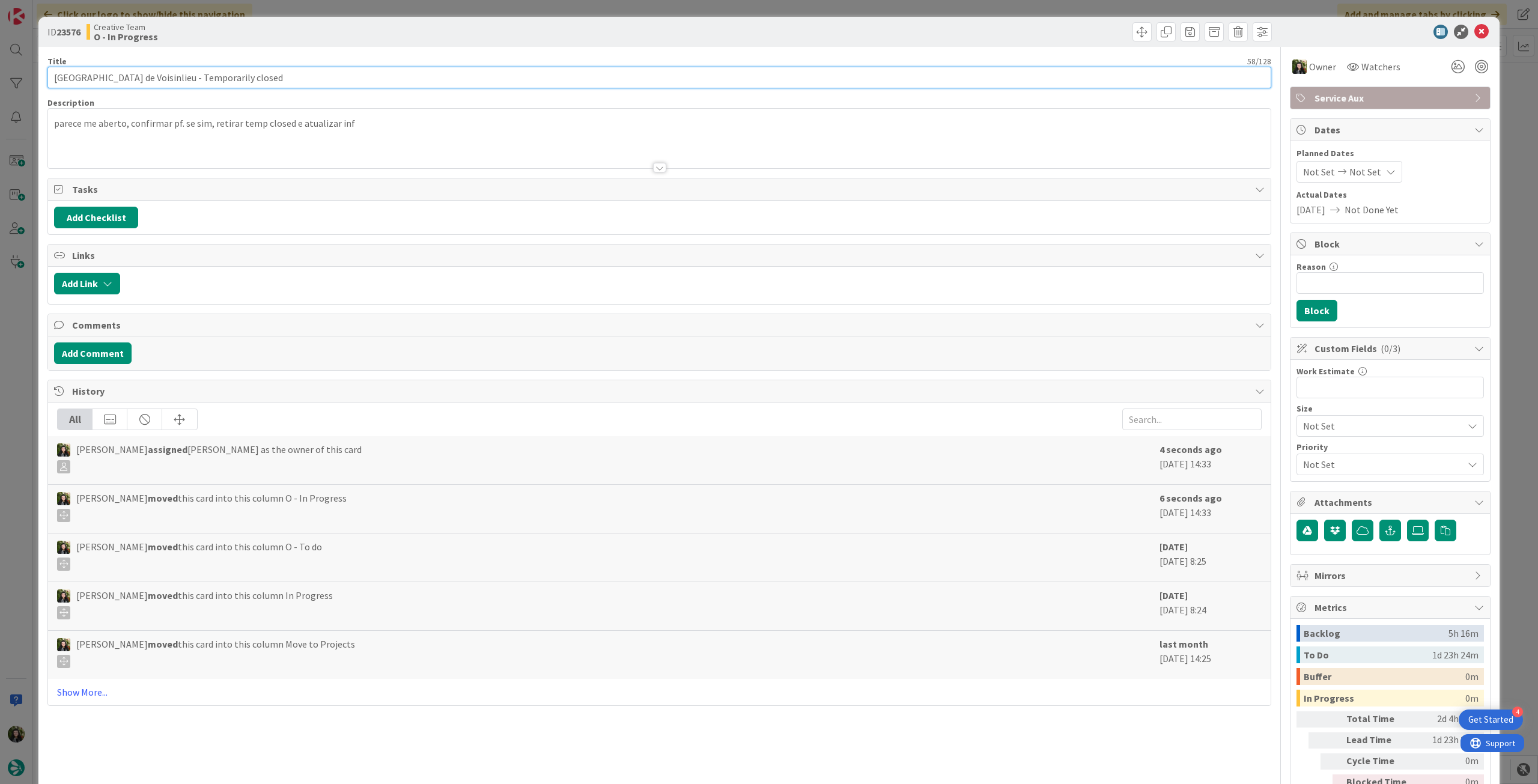
drag, startPoint x: 298, startPoint y: 71, endPoint x: 34, endPoint y: 80, distance: 264.2
click at [34, 80] on div "ID 23576 Creative Team O - In Progress Title 58 / 128 Maladrerie Saint-Lazare d…" at bounding box center [769, 392] width 1538 height 784
click at [157, 79] on input "[GEOGRAPHIC_DATA] de Voisinlieu - Temporarily closed" at bounding box center [660, 77] width 1224 height 22
drag, startPoint x: 200, startPoint y: 77, endPoint x: 38, endPoint y: 81, distance: 162.0
click at [37, 82] on div "ID 23576 Creative Team O - In Progress Title 58 / 128 Maladrerie Saint-Lazare d…" at bounding box center [769, 392] width 1538 height 784
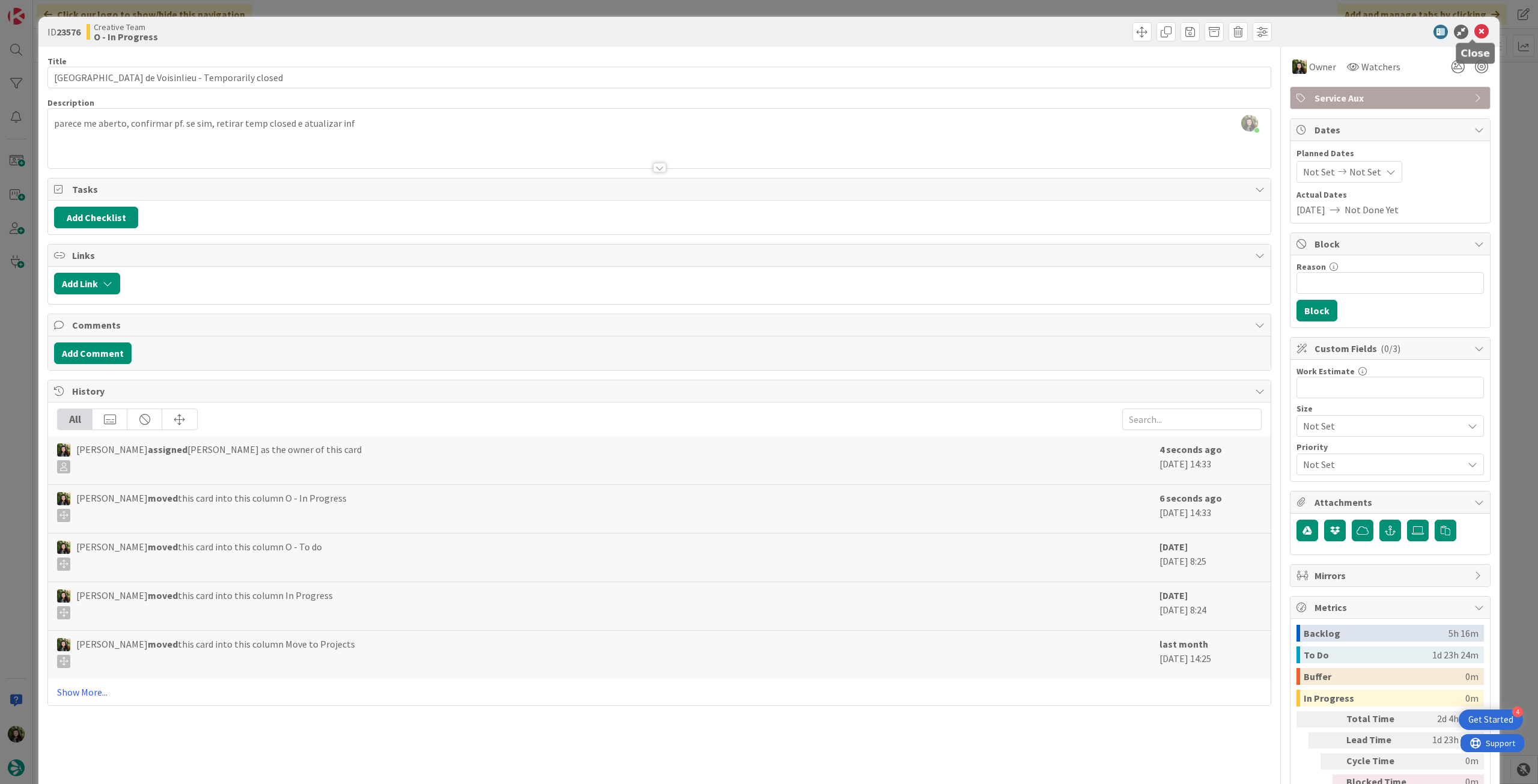
click at [1475, 32] on icon at bounding box center [1481, 32] width 14 height 14
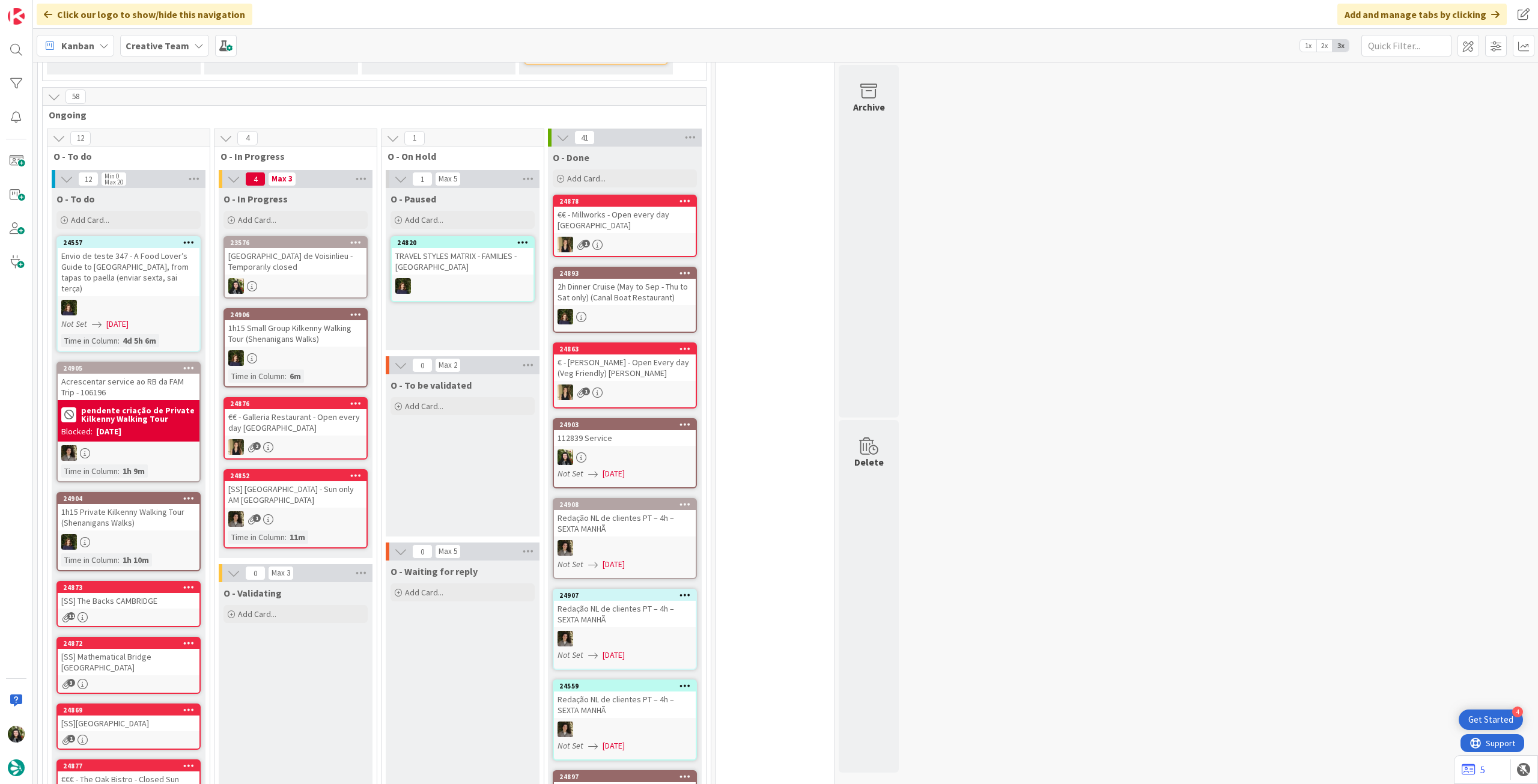
scroll to position [560, 0]
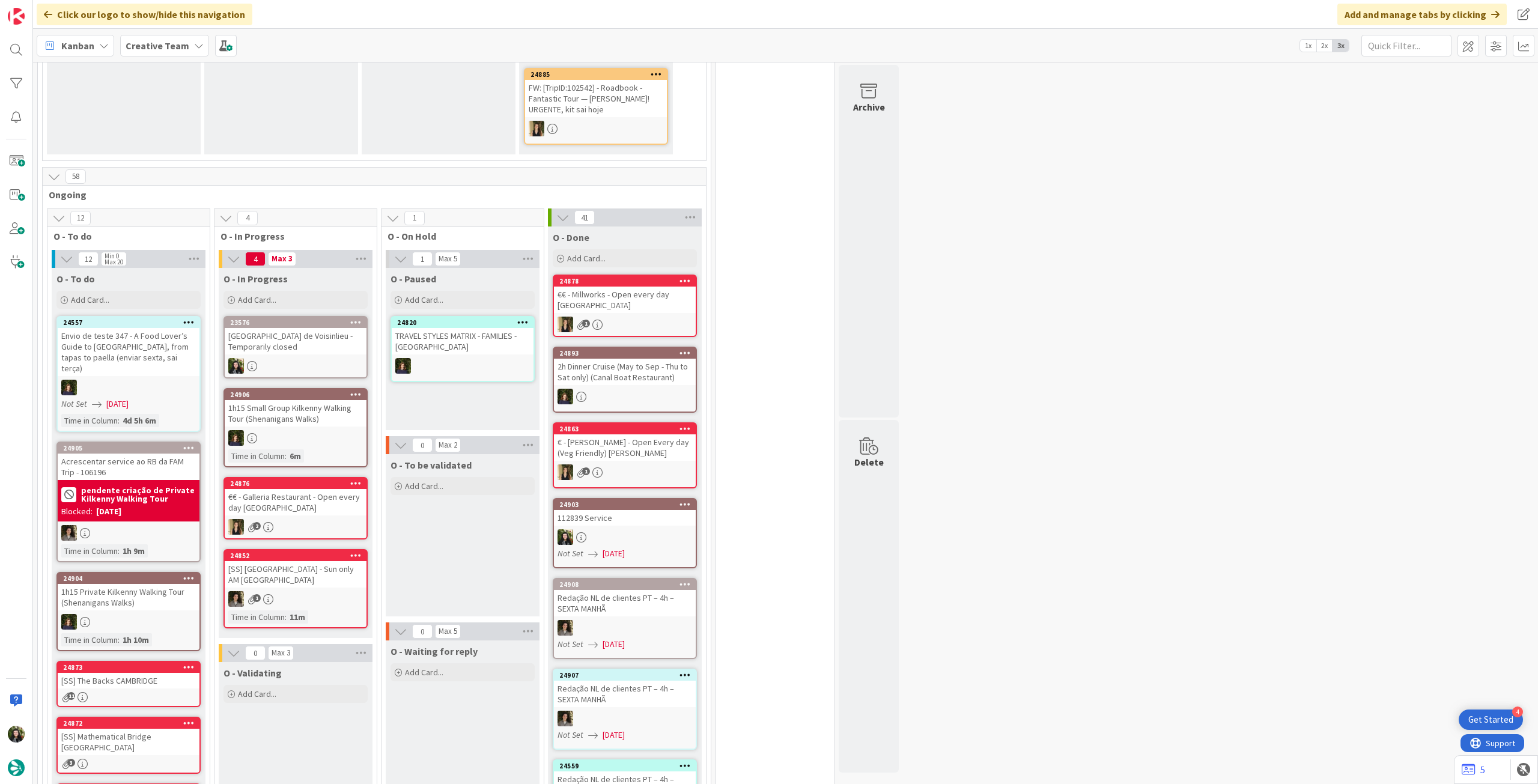
click at [323, 366] on div at bounding box center [295, 366] width 141 height 16
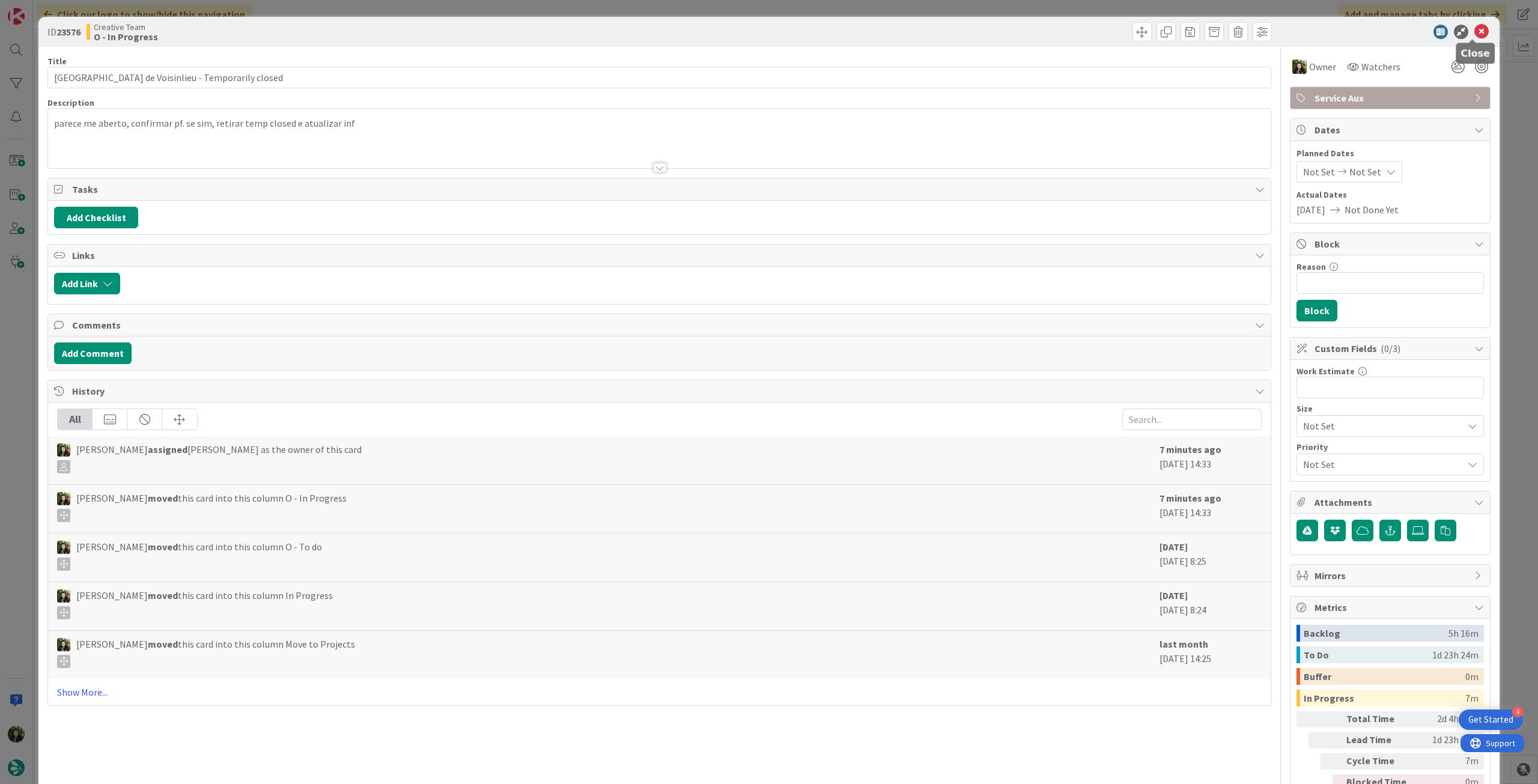
click at [1475, 33] on icon at bounding box center [1481, 32] width 14 height 14
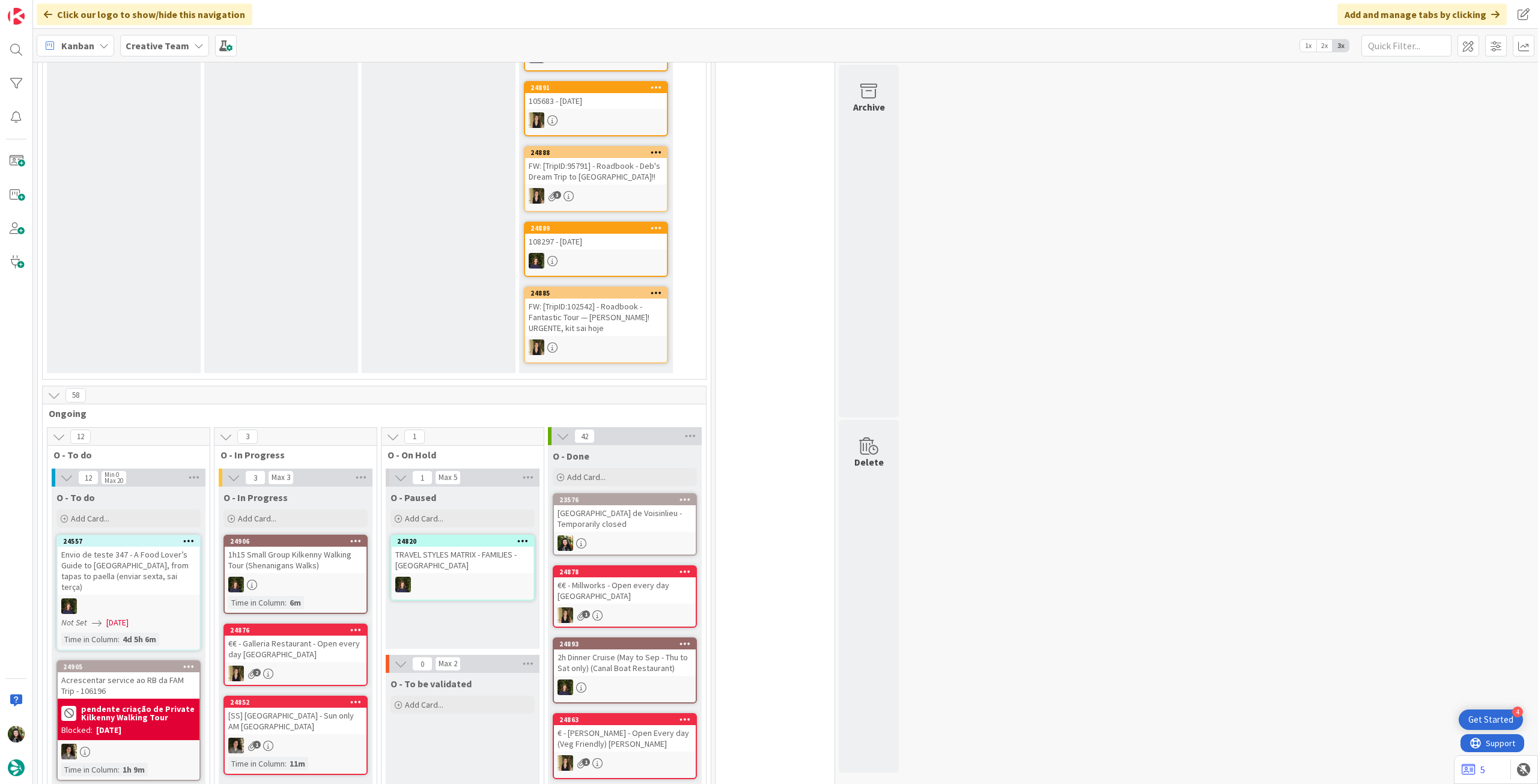
scroll to position [400, 0]
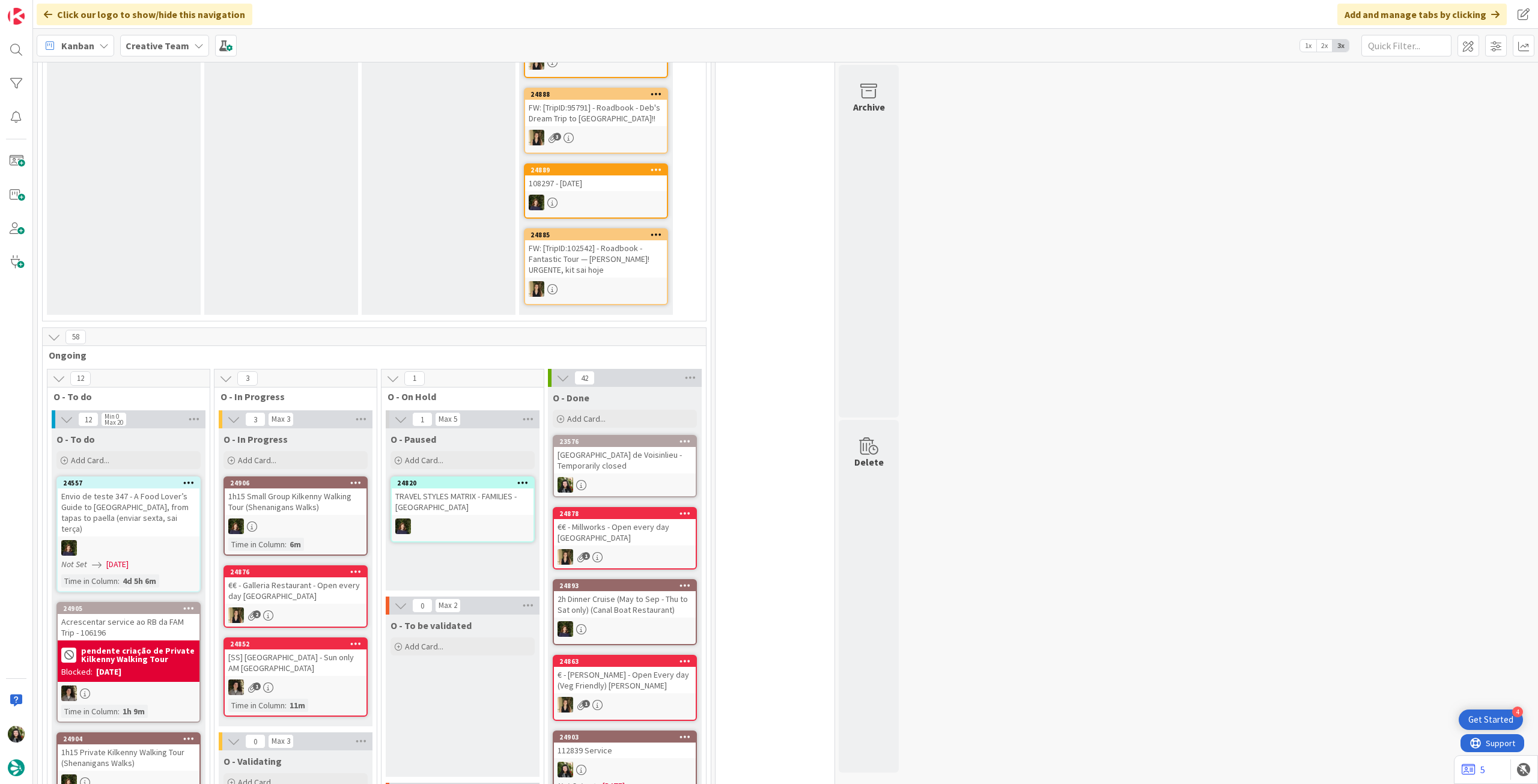
click at [155, 49] on b "Creative Team" at bounding box center [157, 46] width 64 height 12
click at [179, 170] on h4 "Creative Team - Análise" at bounding box center [215, 171] width 164 height 12
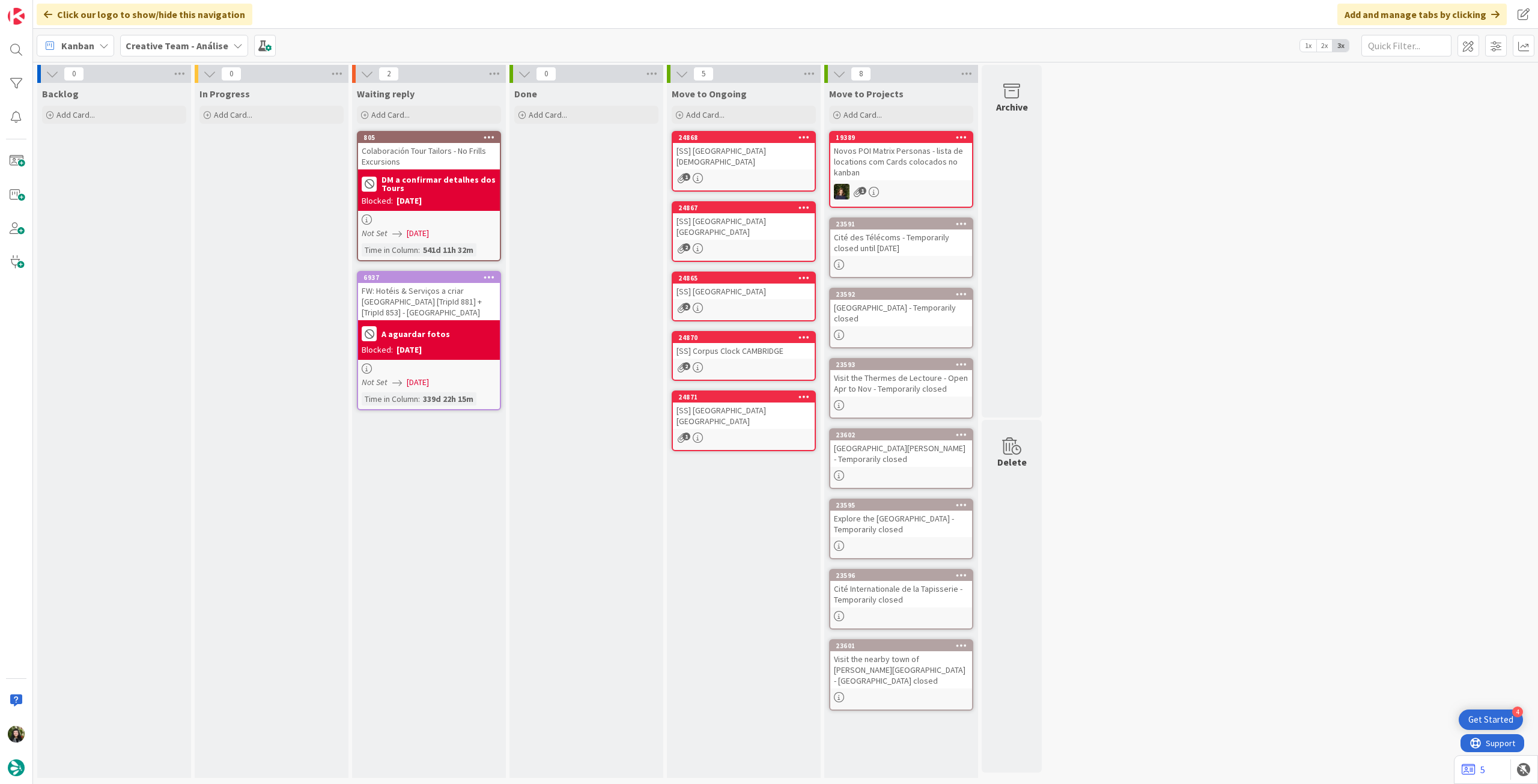
click at [171, 44] on b "Creative Team - Análise" at bounding box center [177, 46] width 103 height 12
click at [169, 168] on h4 "Creative Team" at bounding box center [215, 171] width 164 height 12
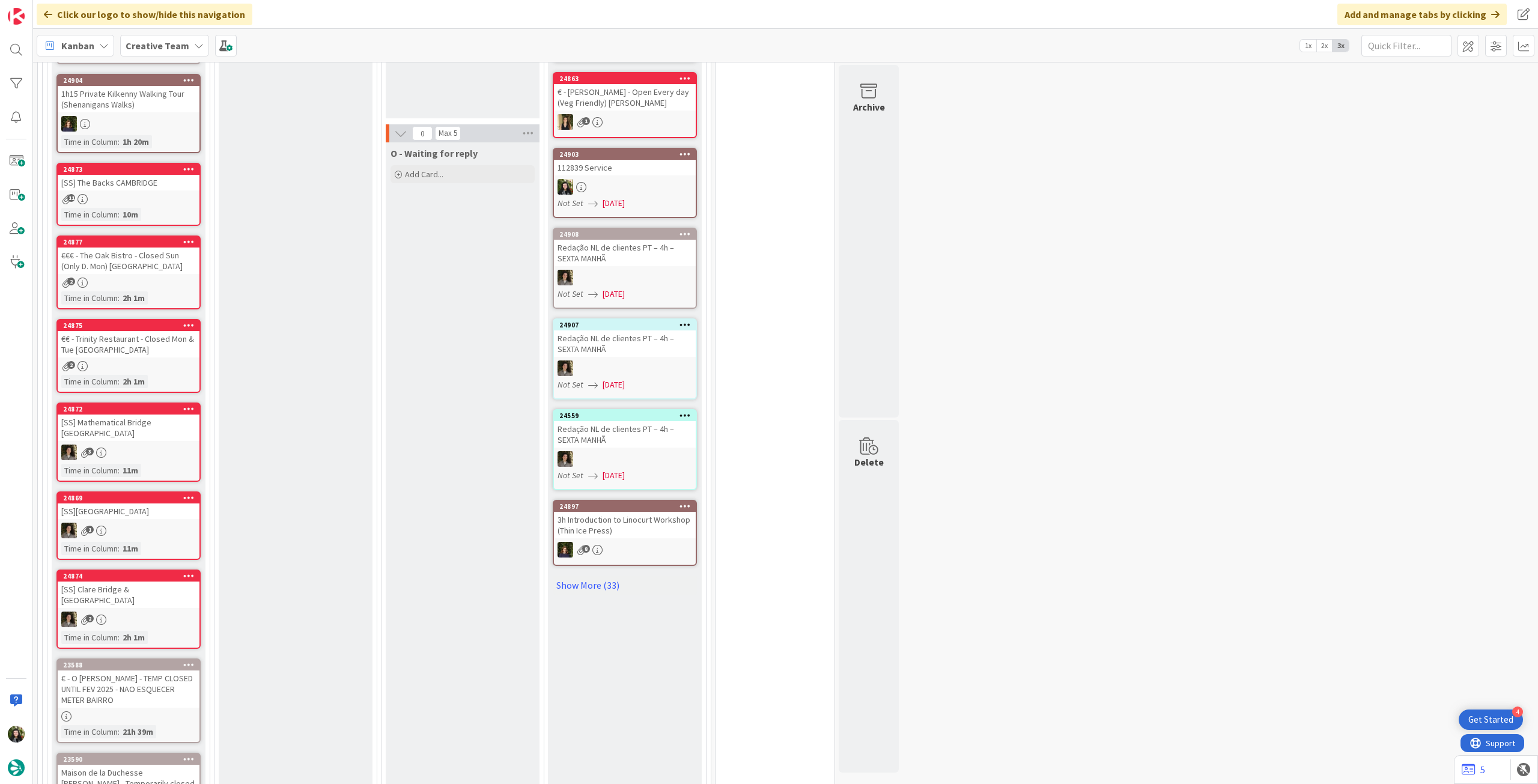
scroll to position [961, 0]
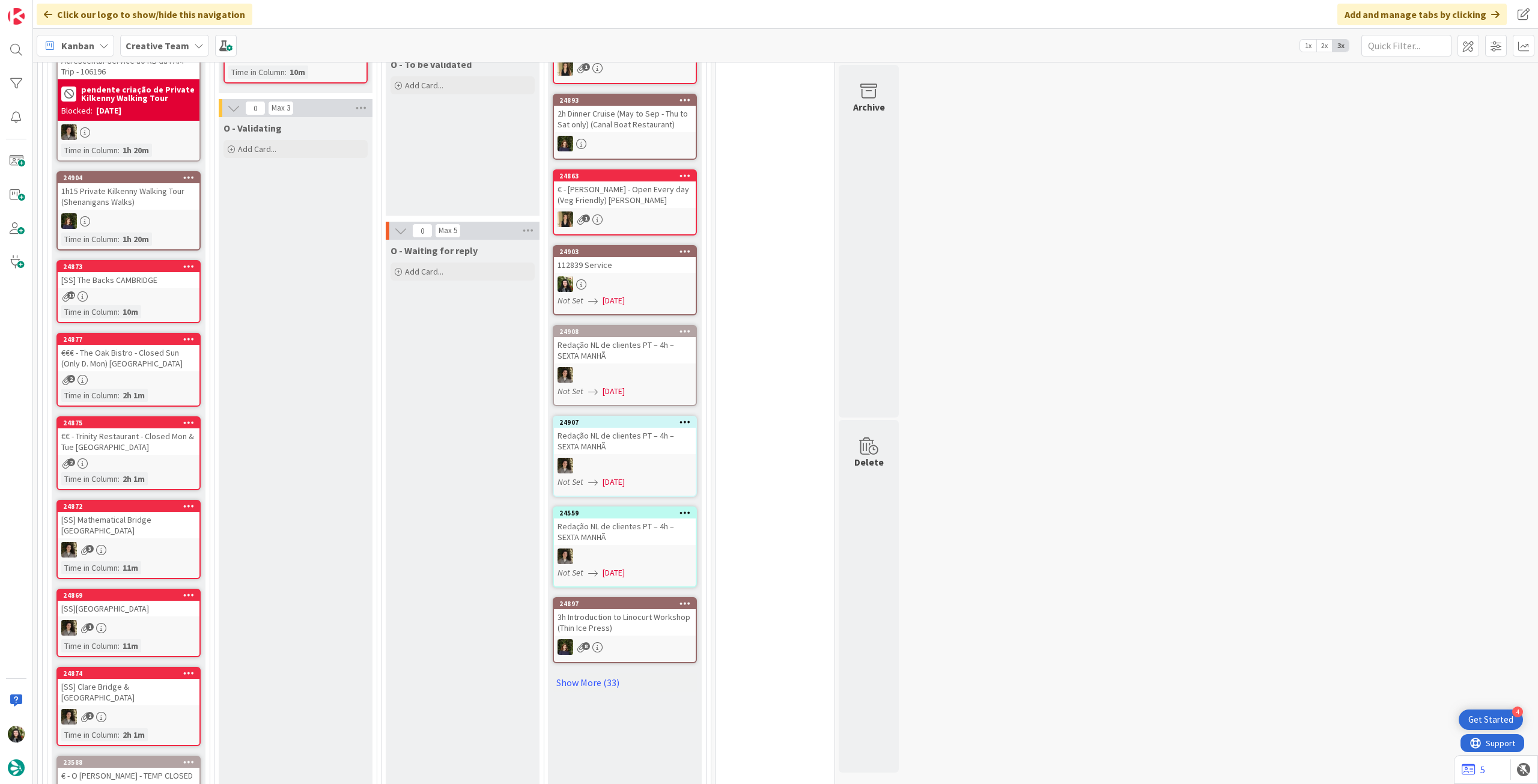
click at [194, 47] on icon at bounding box center [199, 46] width 10 height 10
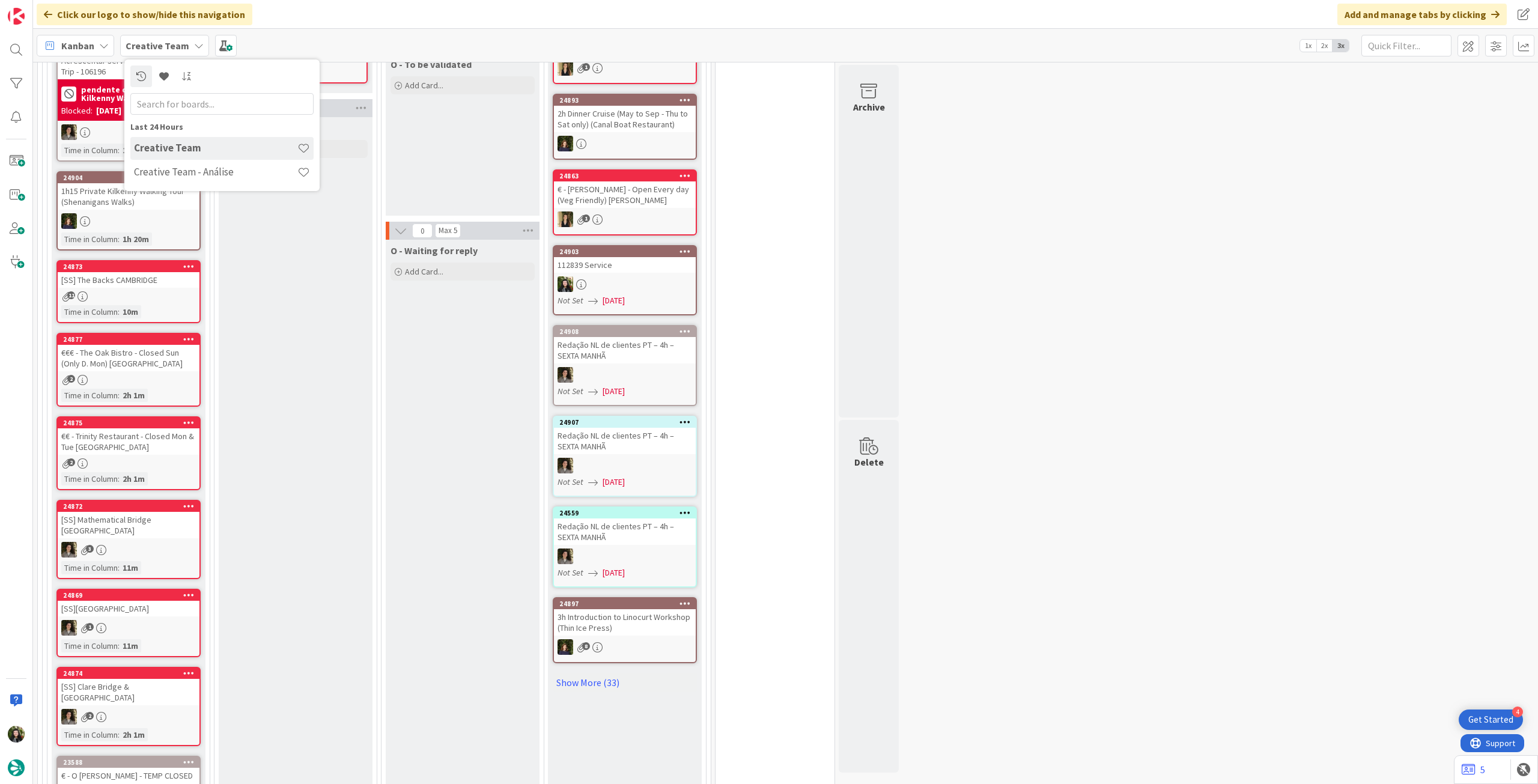
click at [183, 166] on h4 "Creative Team - Análise" at bounding box center [215, 171] width 164 height 12
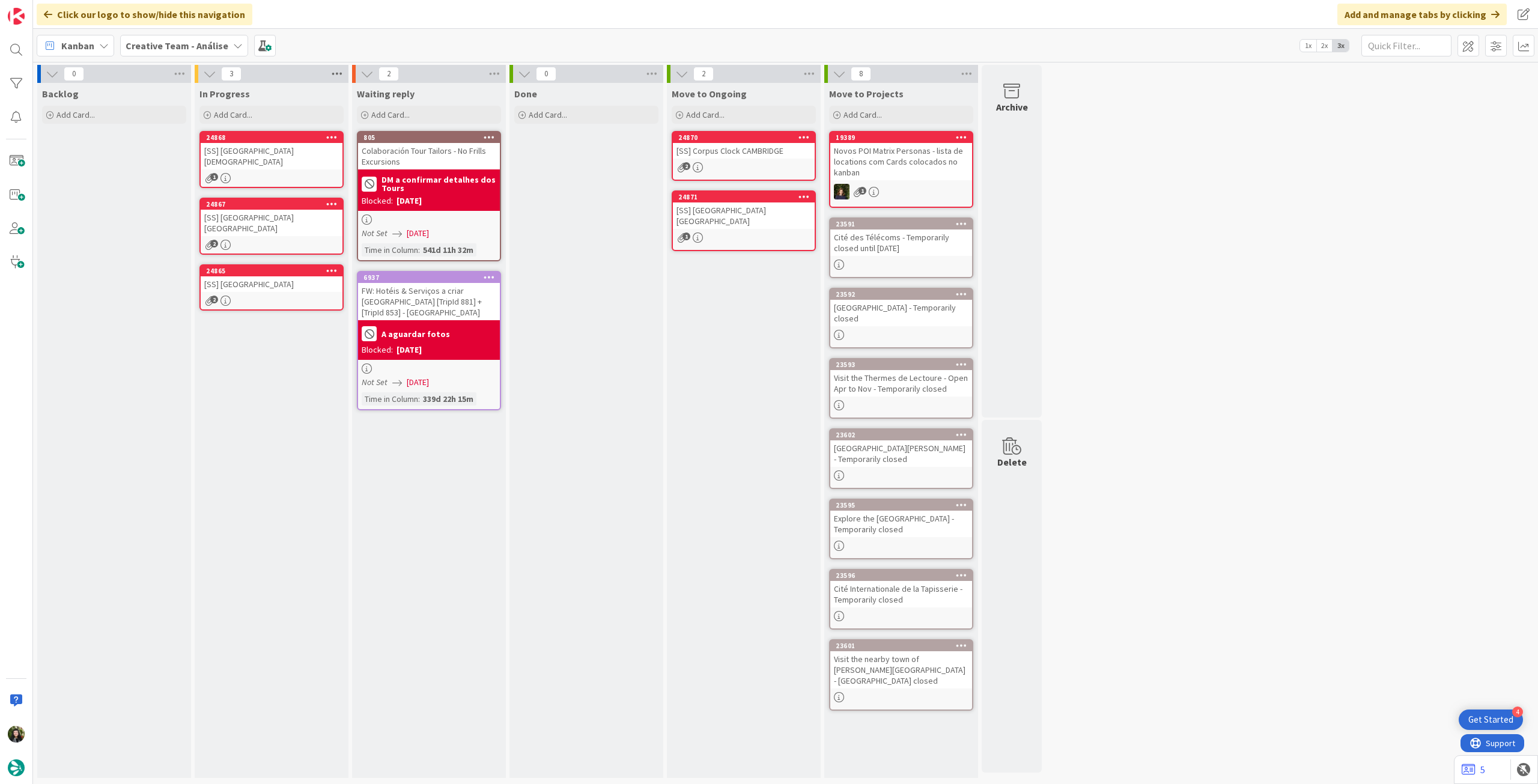
click at [337, 75] on icon at bounding box center [337, 74] width 16 height 18
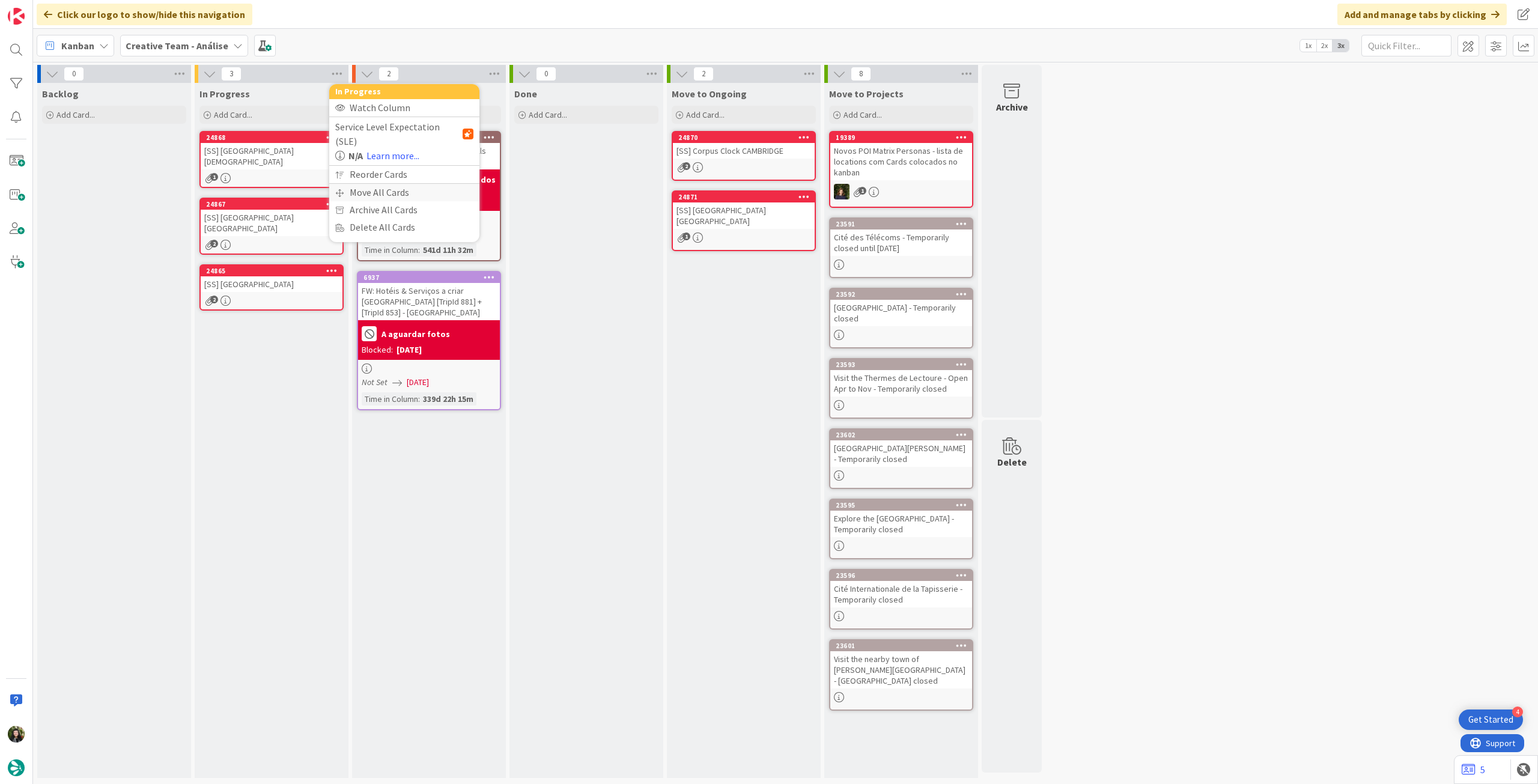
click at [357, 184] on div "Move All Cards" at bounding box center [404, 192] width 151 height 17
click at [372, 136] on span "Creative Team - Análise" at bounding box center [390, 131] width 96 height 12
drag, startPoint x: 373, startPoint y: 184, endPoint x: 378, endPoint y: 175, distance: 10.3
click at [373, 184] on span "Creative Team" at bounding box center [412, 189] width 109 height 18
click at [383, 162] on span "Select a Column..." at bounding box center [381, 169] width 79 height 16
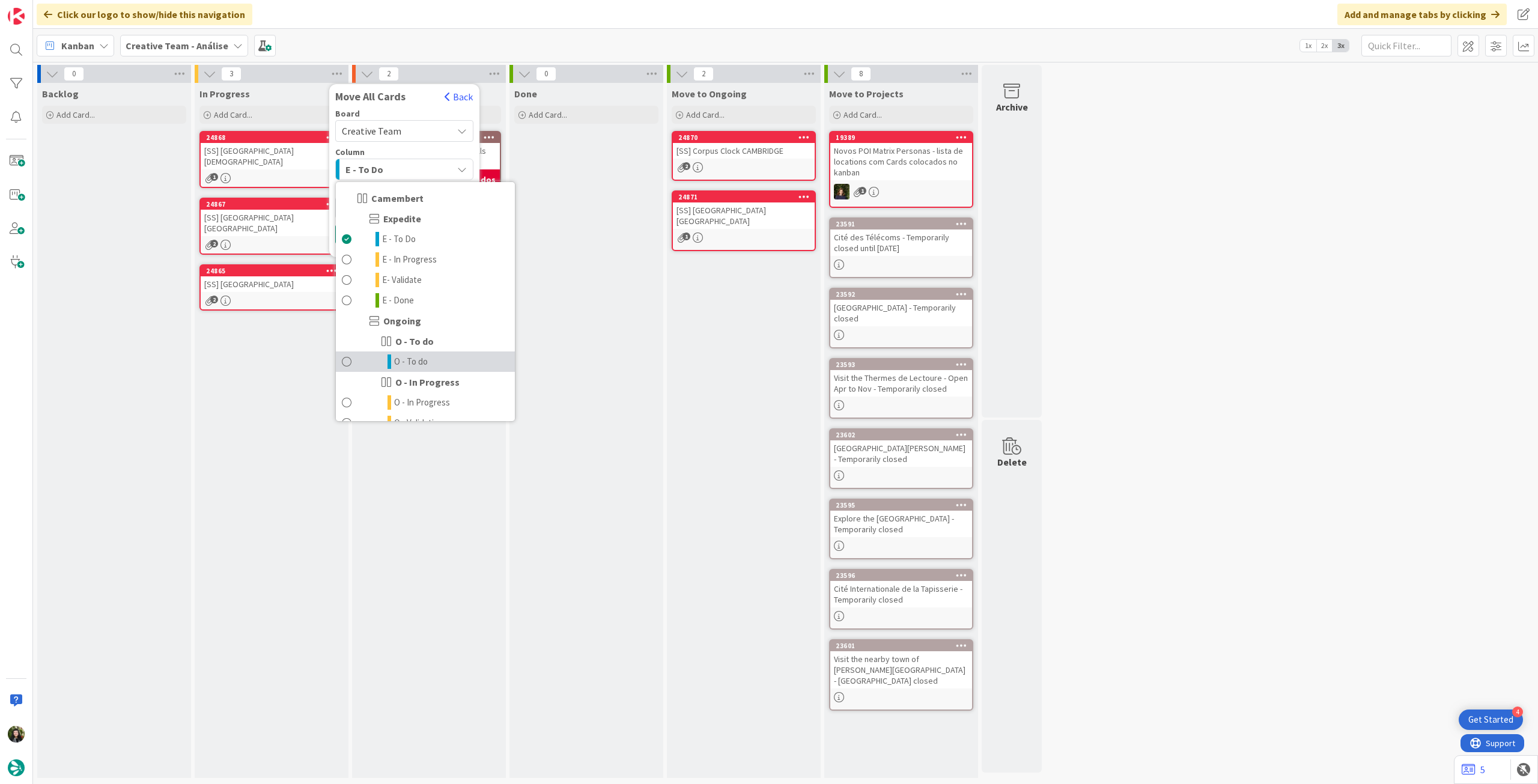
click at [423, 356] on span "O - To do" at bounding box center [411, 361] width 33 height 14
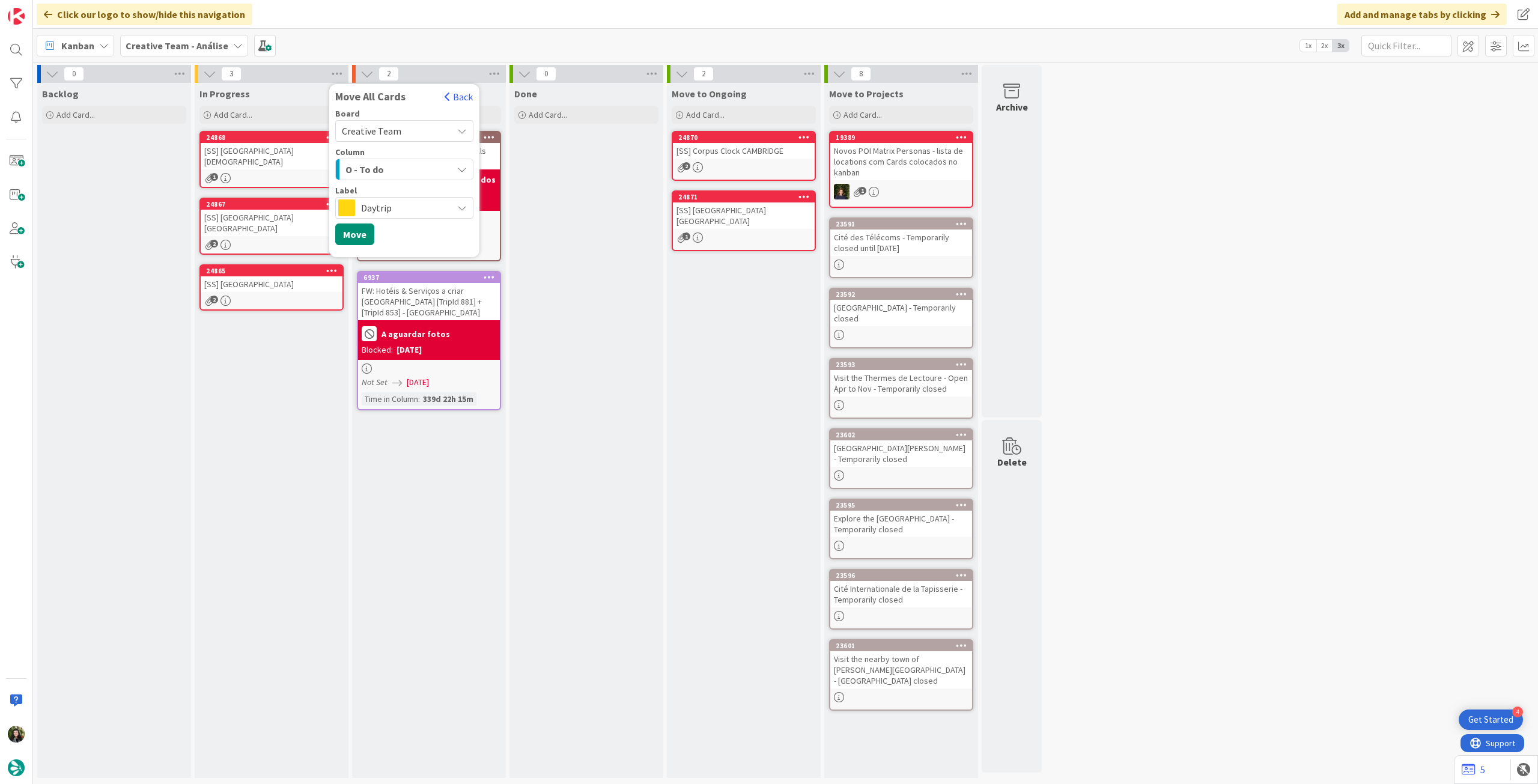
click at [408, 214] on span "Daytrip" at bounding box center [403, 208] width 86 height 17
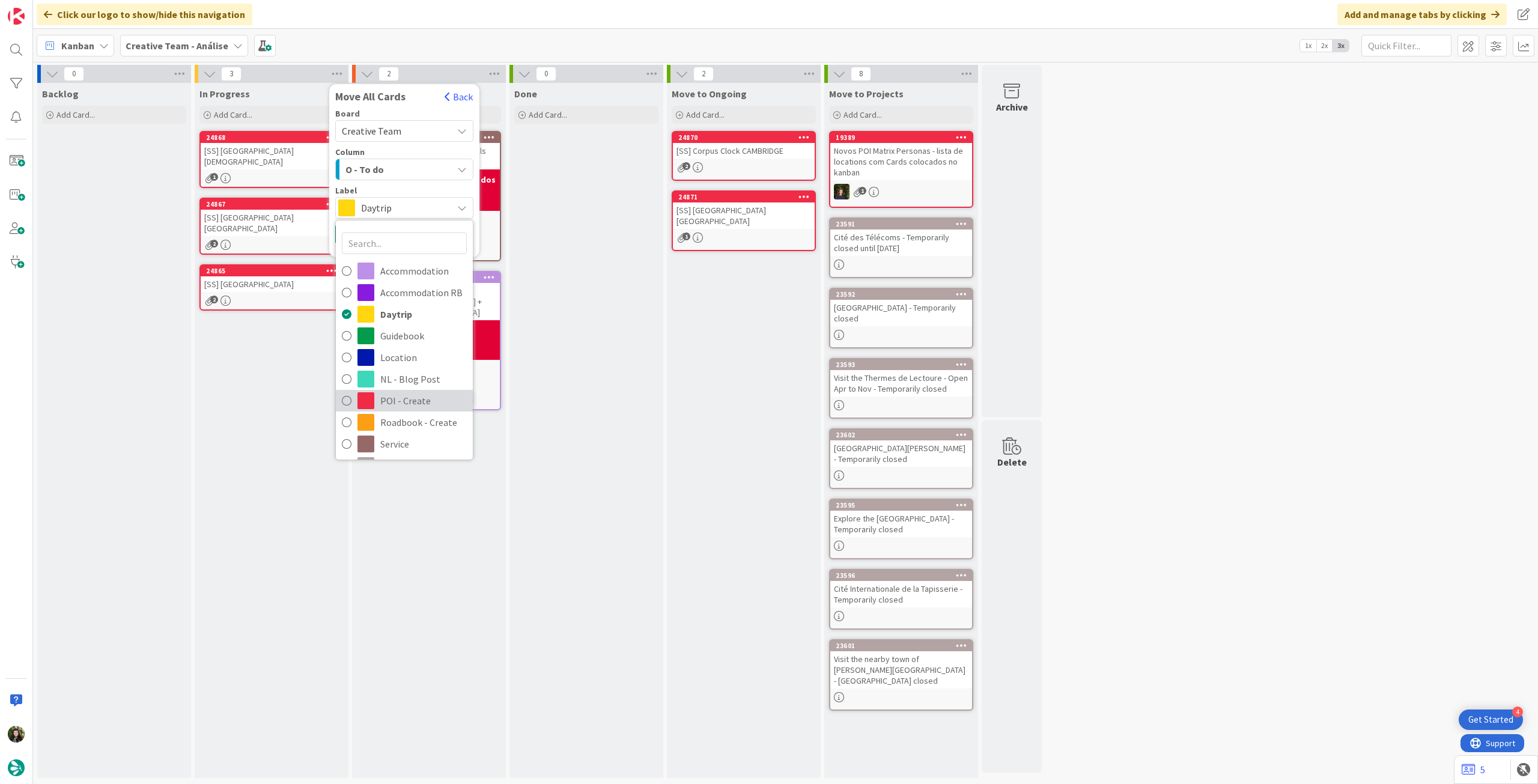
click at [414, 395] on span "POI - Create" at bounding box center [423, 401] width 87 height 18
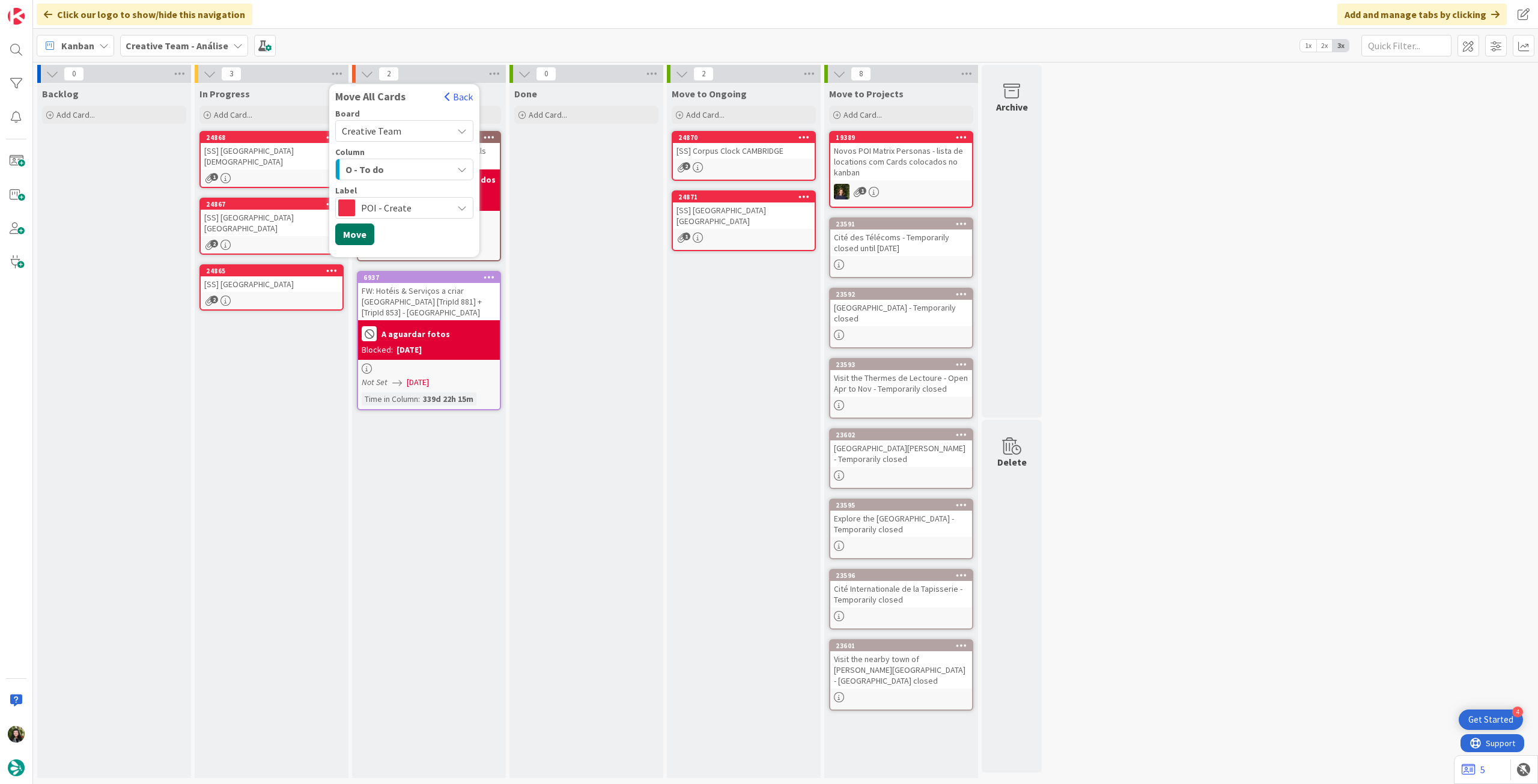
click at [359, 234] on button "Move" at bounding box center [354, 234] width 39 height 22
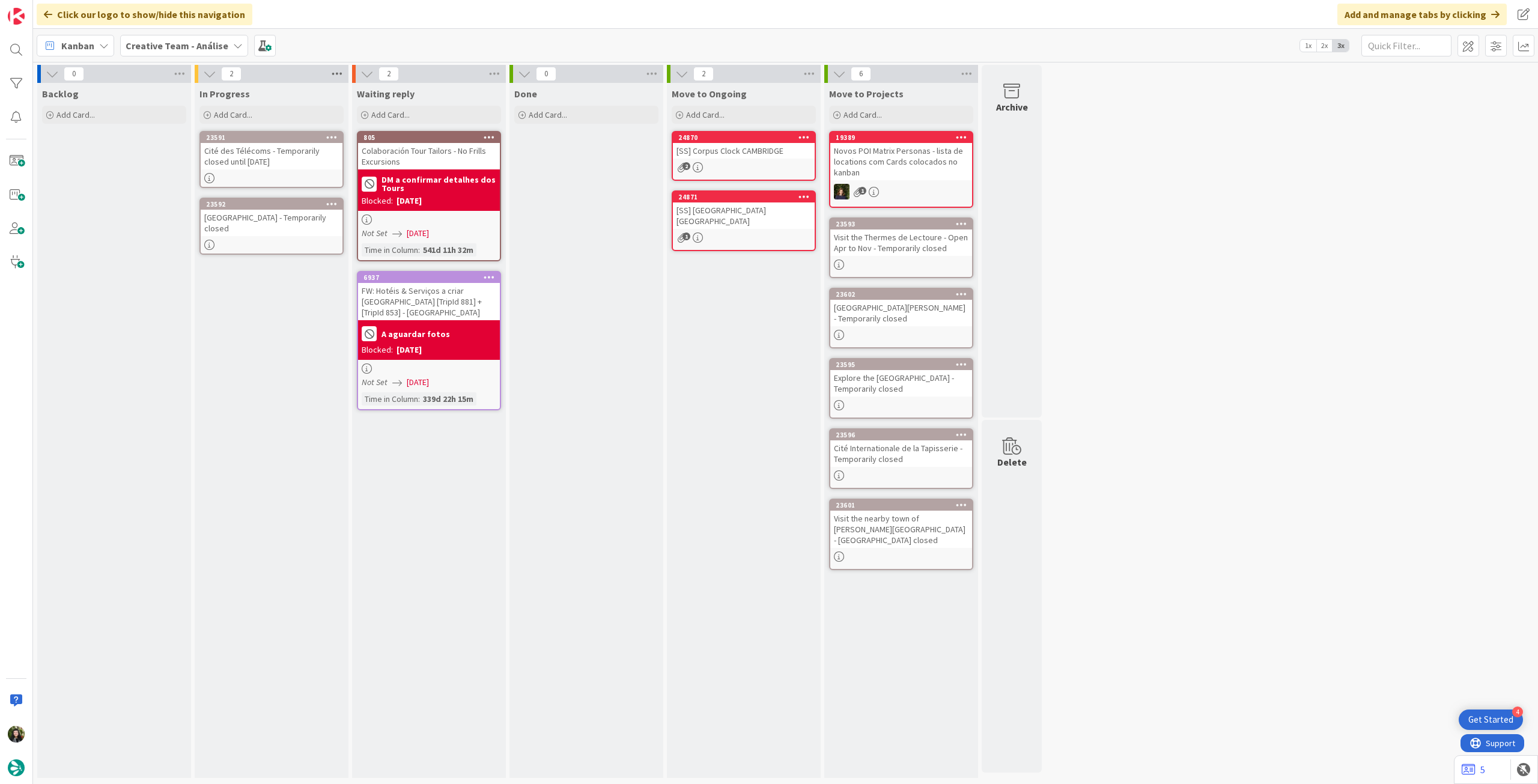
click at [337, 71] on icon at bounding box center [337, 74] width 16 height 18
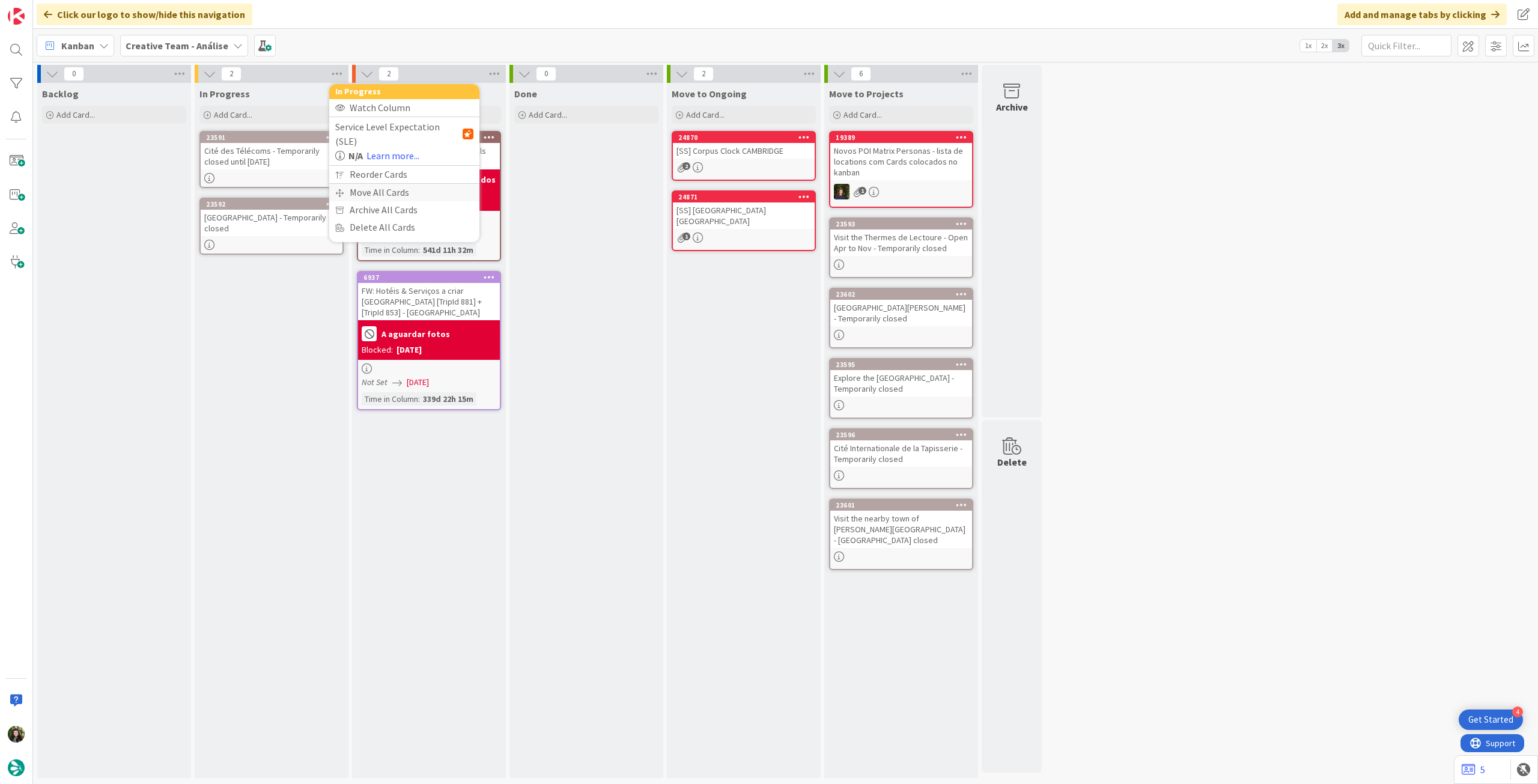
click at [367, 184] on div "Move All Cards" at bounding box center [404, 192] width 151 height 17
click at [383, 136] on span "Creative Team - Análise" at bounding box center [390, 131] width 96 height 12
click at [385, 185] on span "Creative Team" at bounding box center [412, 189] width 109 height 18
click at [391, 170] on span "Select a Column..." at bounding box center [381, 169] width 79 height 16
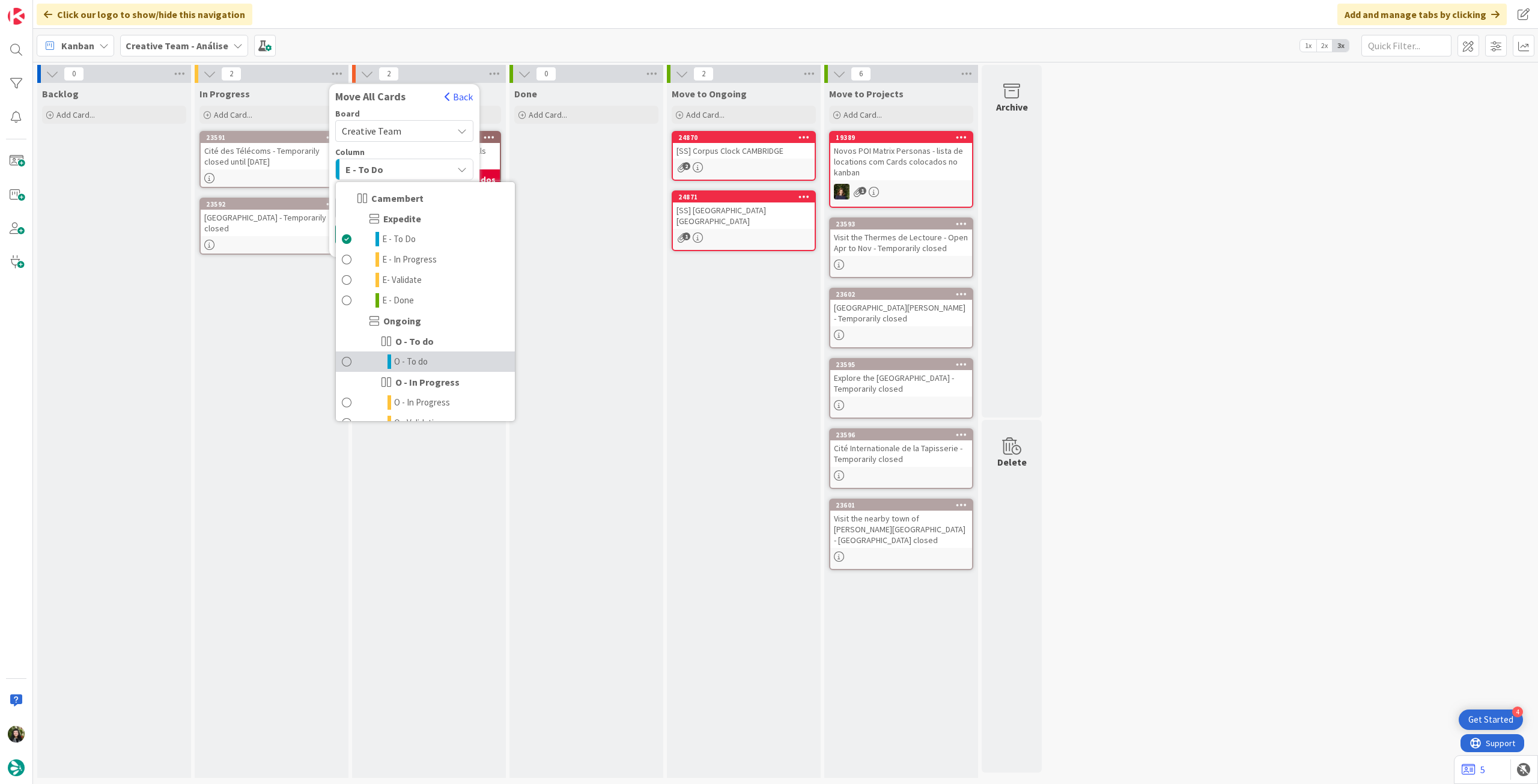
click at [413, 355] on span "O - To do" at bounding box center [411, 361] width 33 height 14
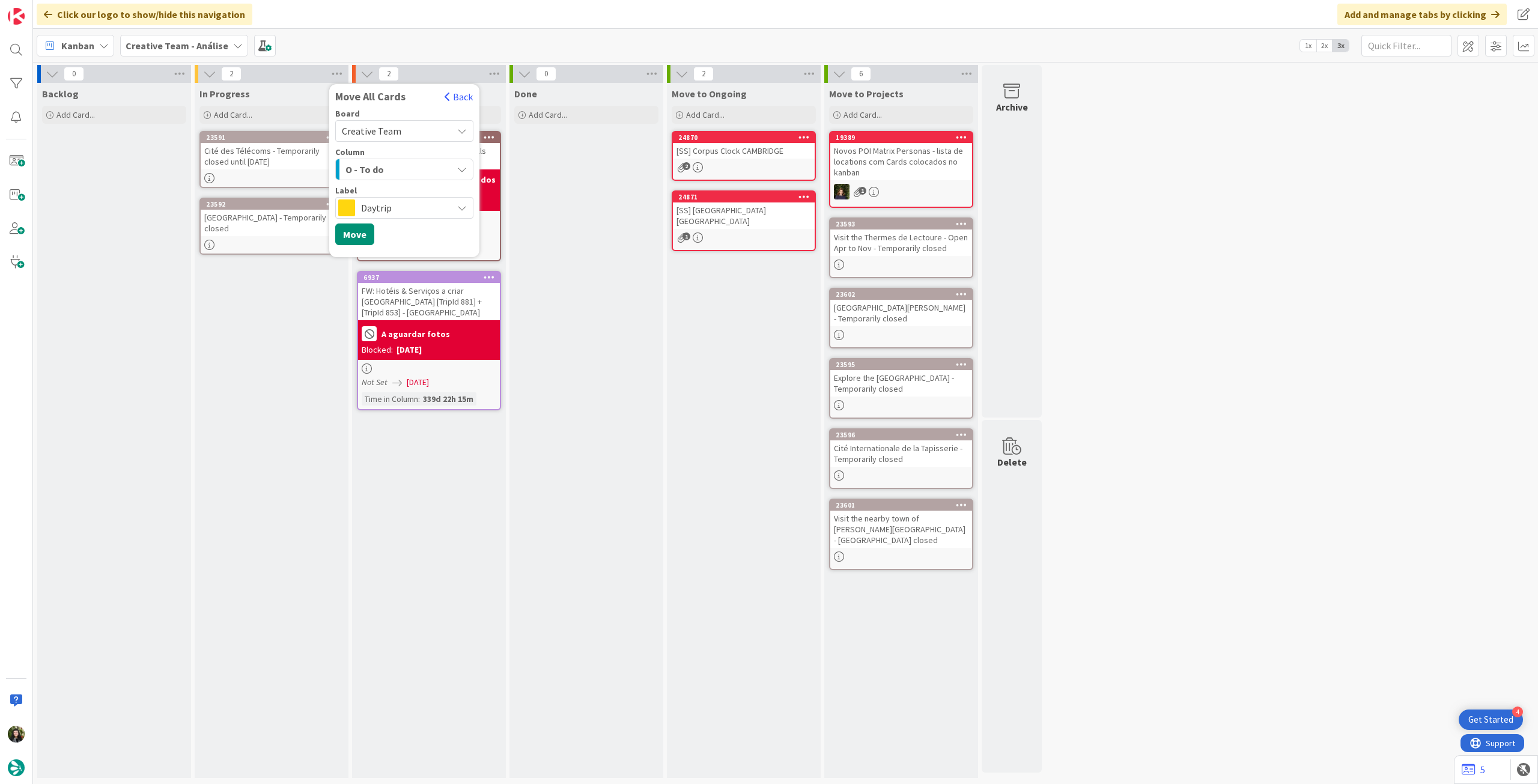
click at [394, 209] on span "Daytrip" at bounding box center [403, 208] width 86 height 17
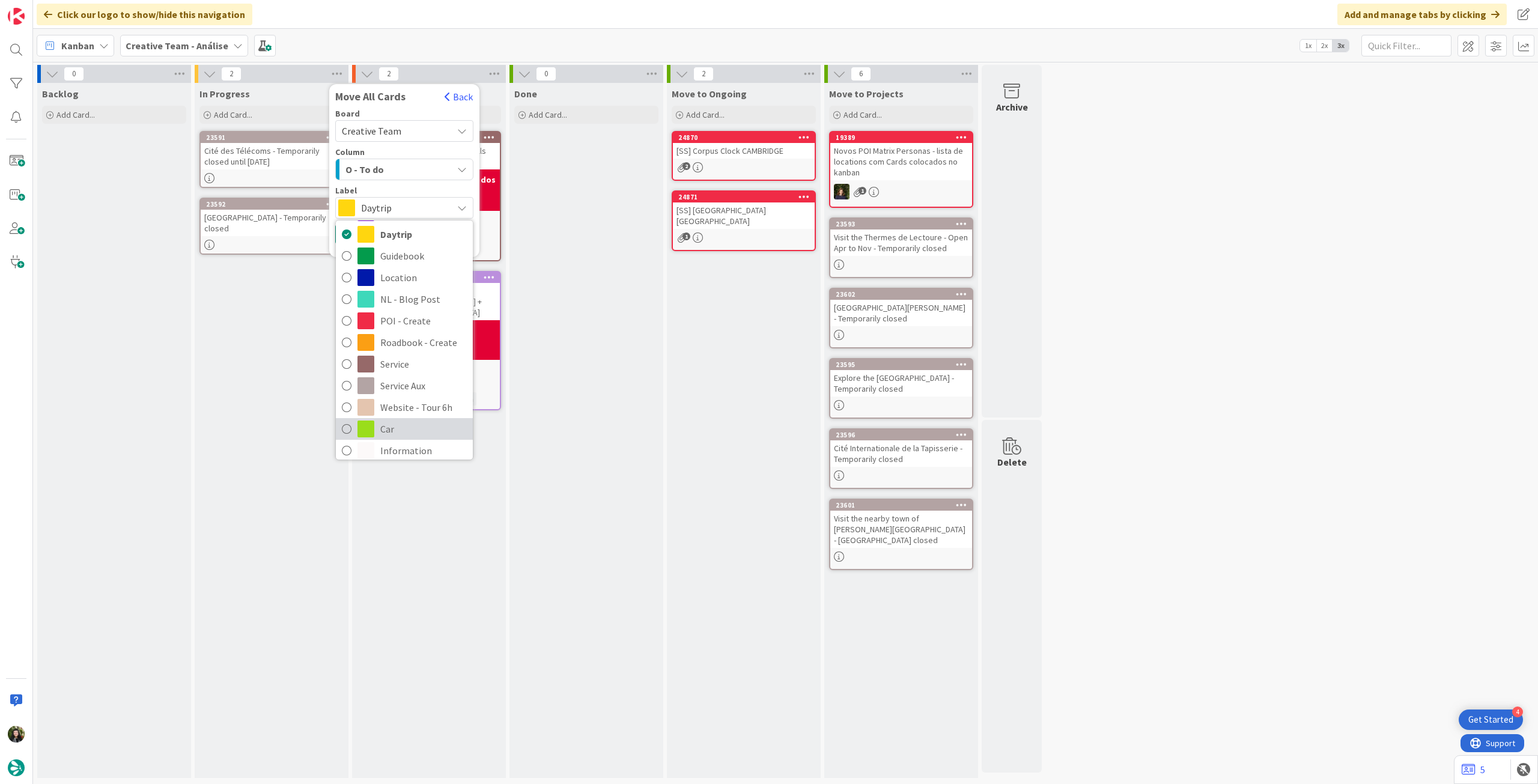
scroll to position [160, 0]
click at [421, 307] on span "Service Aux" at bounding box center [423, 306] width 87 height 18
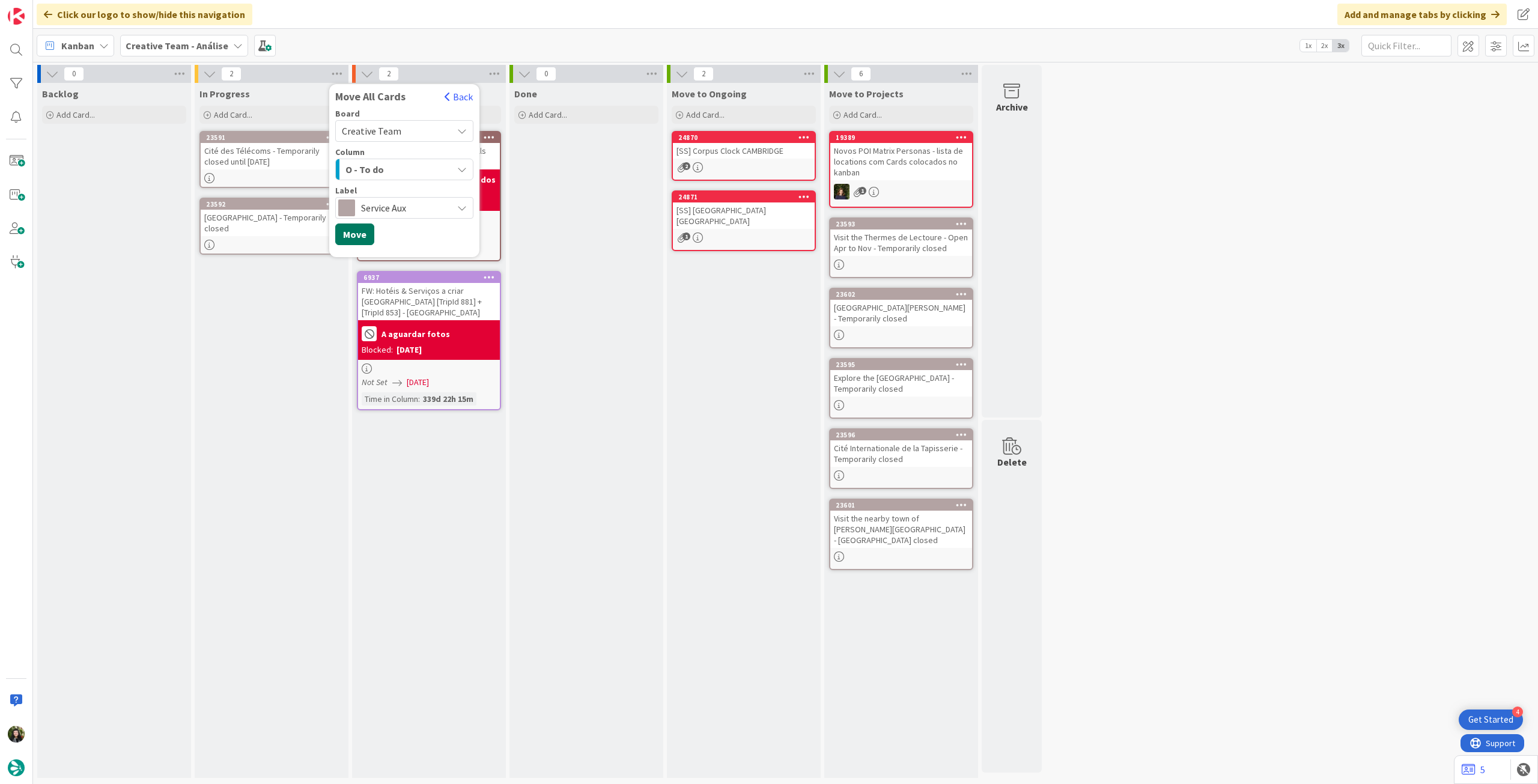
click at [357, 232] on button "Move" at bounding box center [354, 234] width 39 height 22
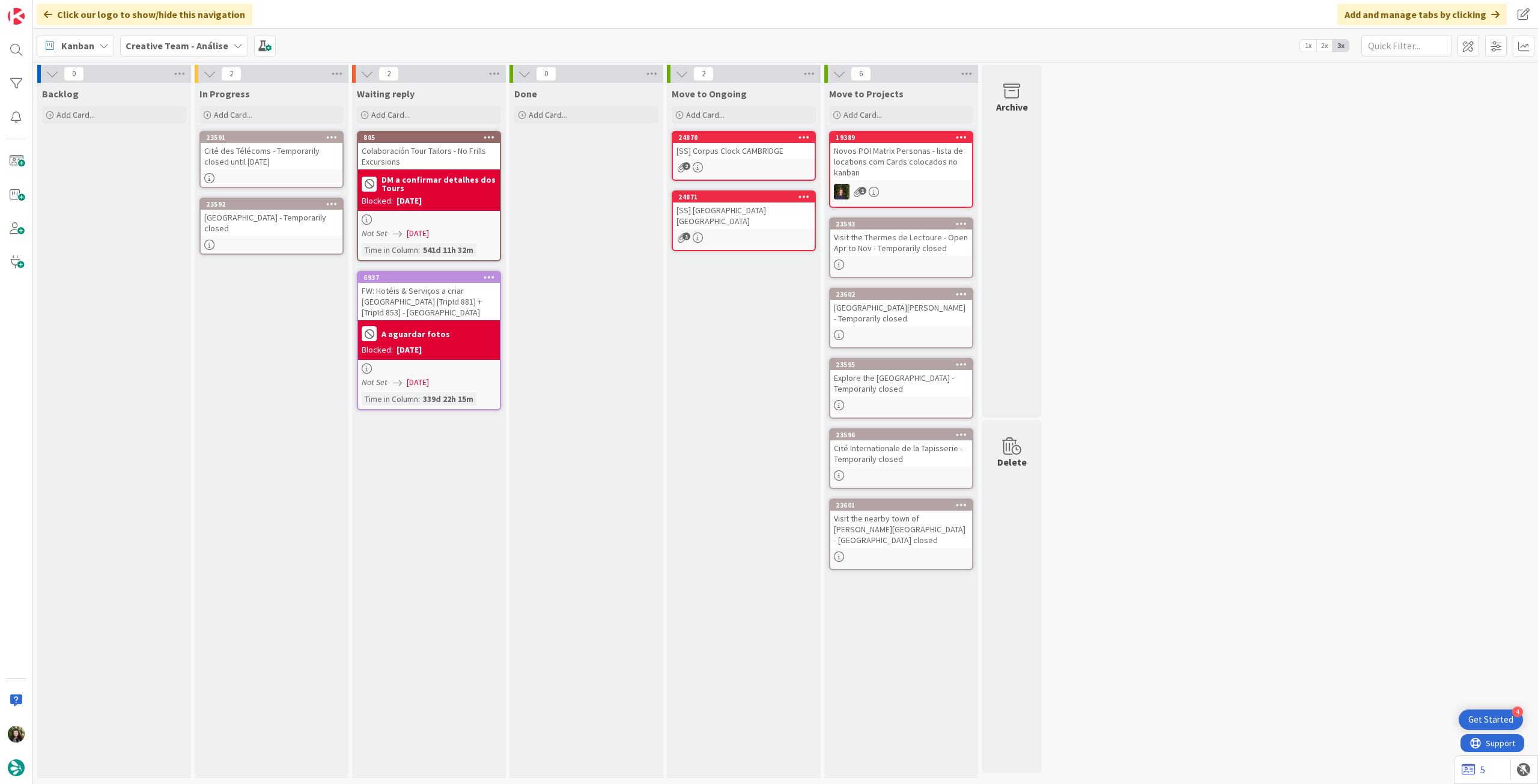
click at [173, 37] on div "Creative Team - Análise" at bounding box center [184, 46] width 128 height 22
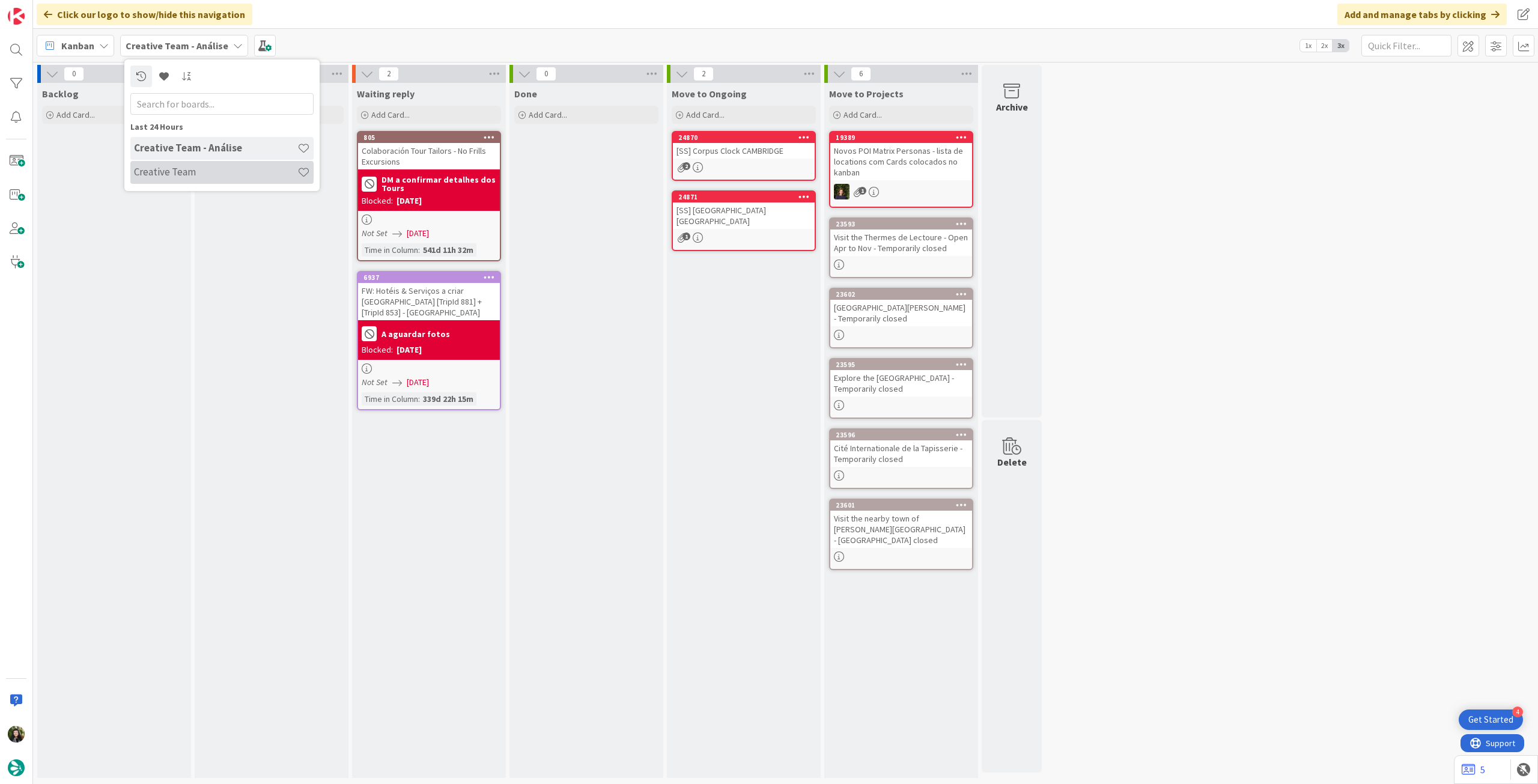
click at [188, 169] on h4 "Creative Team" at bounding box center [215, 171] width 164 height 12
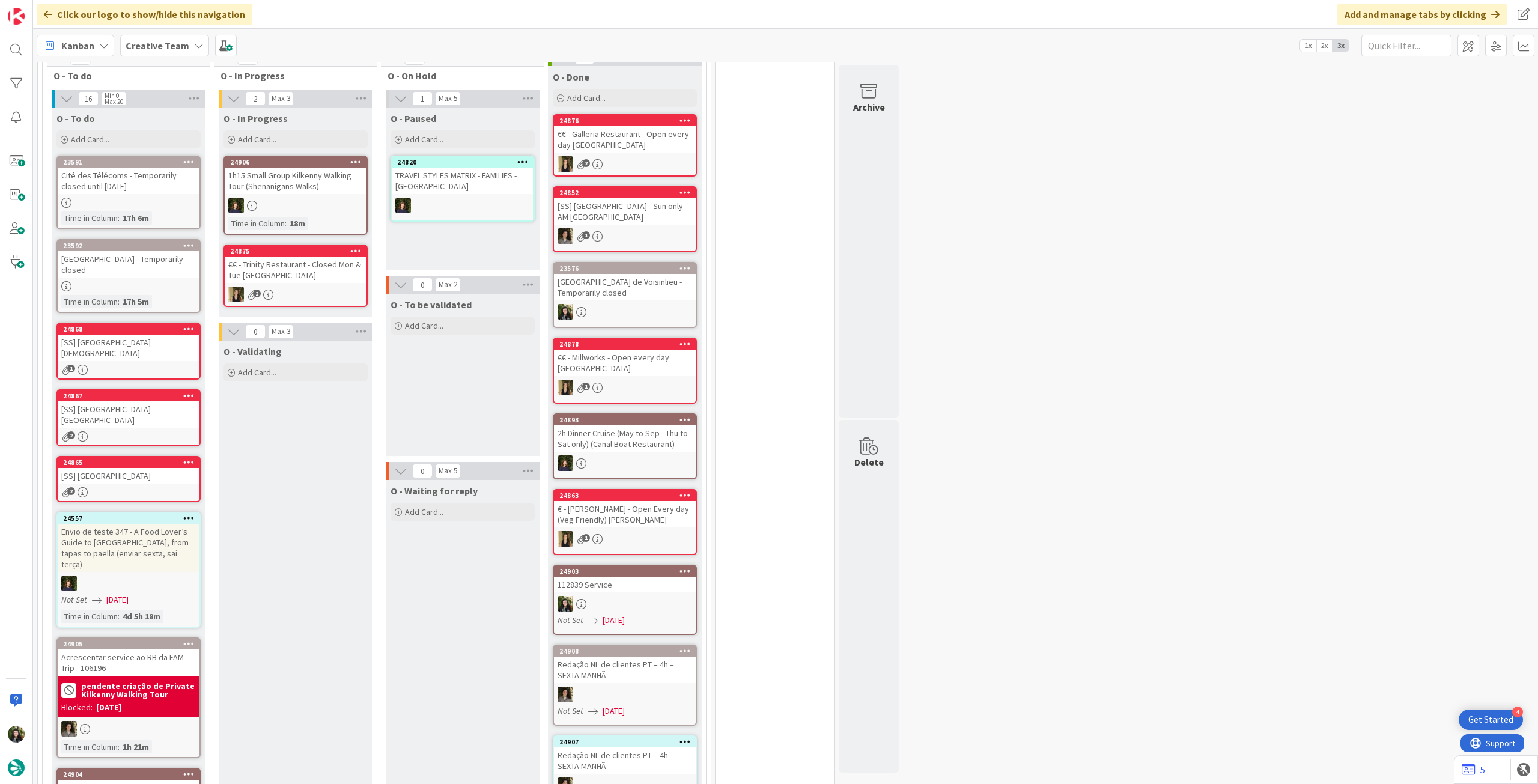
scroll to position [961, 0]
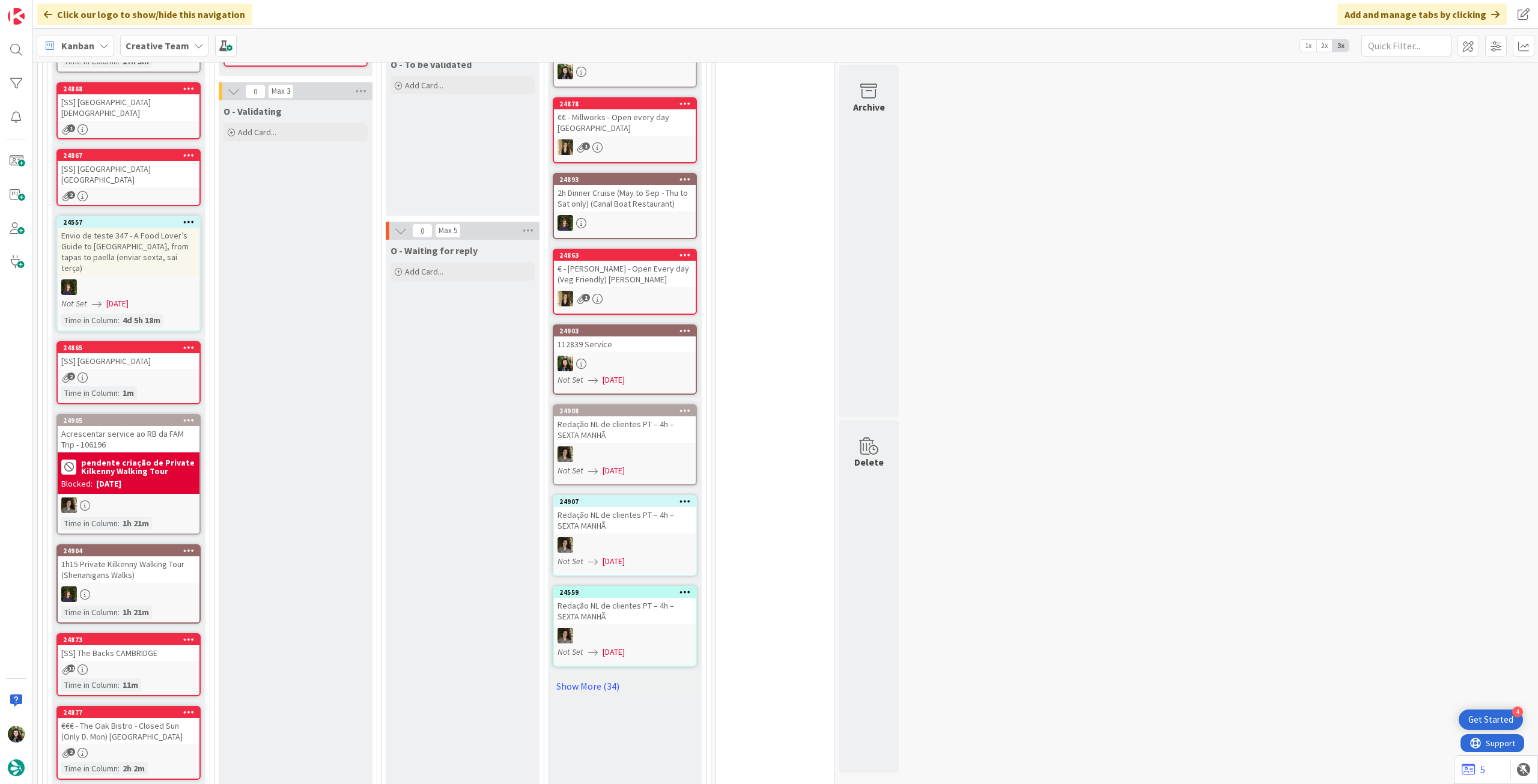
drag, startPoint x: 187, startPoint y: 218, endPoint x: 182, endPoint y: 224, distance: 7.8
click at [187, 218] on icon at bounding box center [189, 222] width 12 height 8
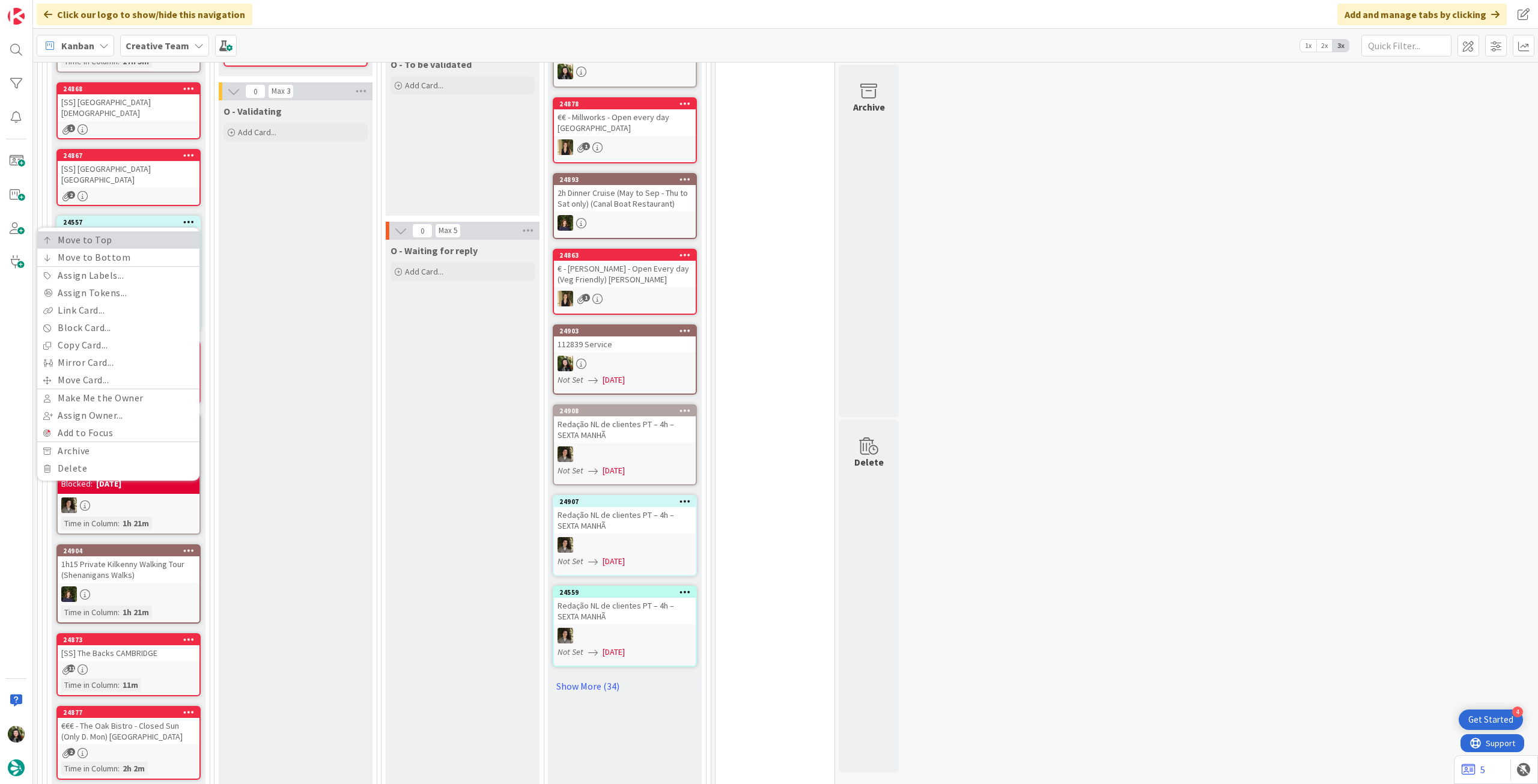
click at [151, 246] on link "Move to Top" at bounding box center [118, 239] width 162 height 17
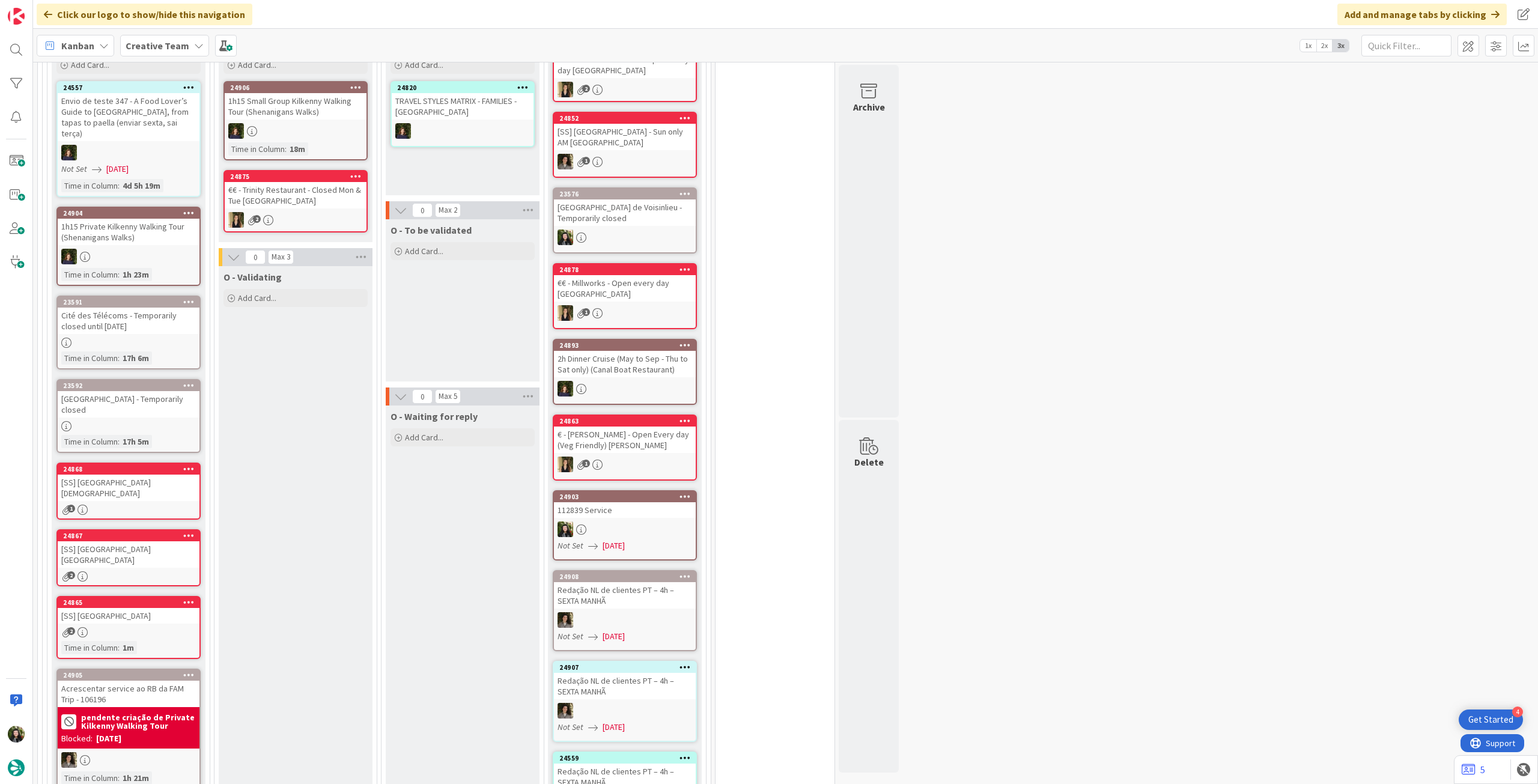
scroll to position [792, 0]
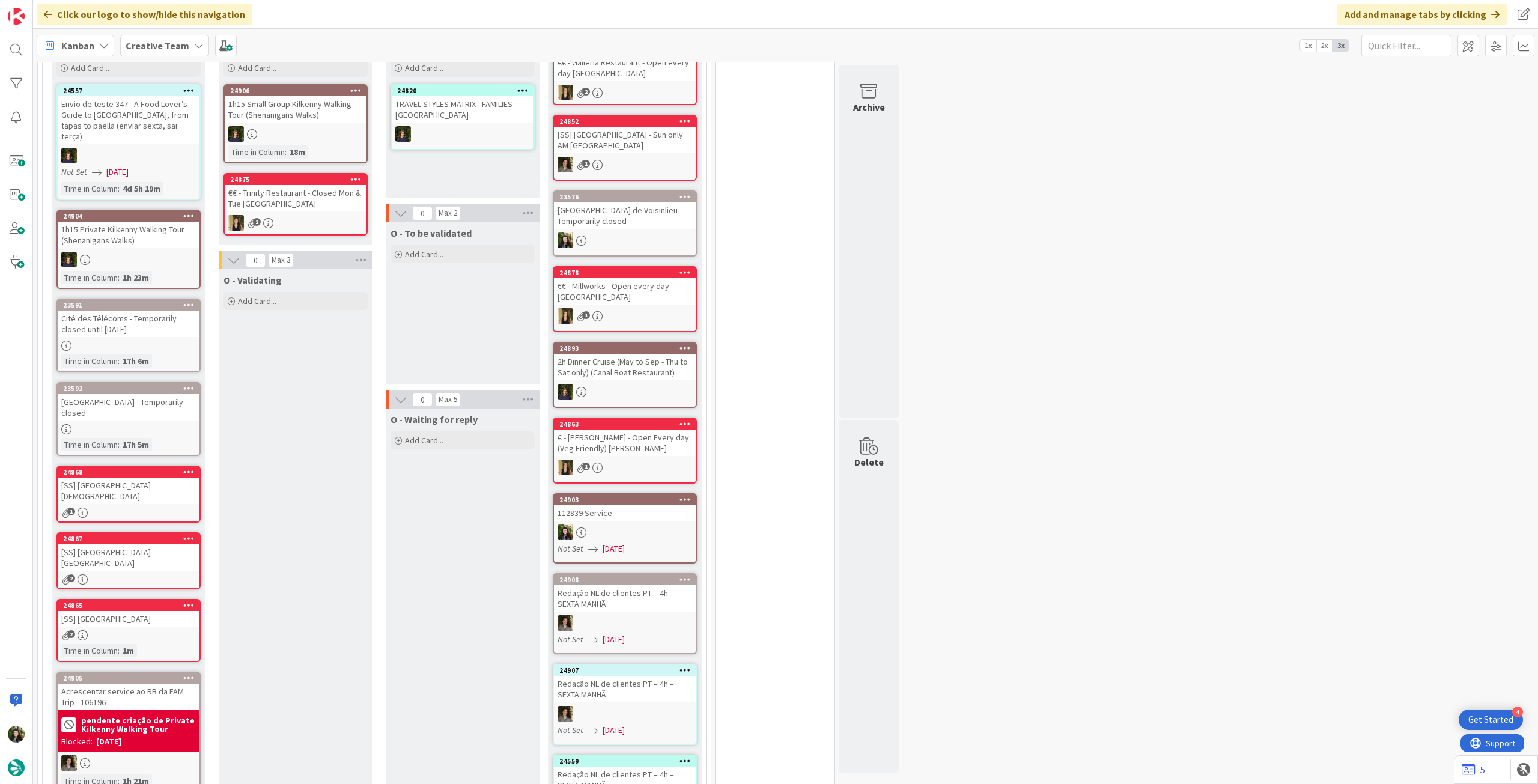
click at [190, 300] on icon at bounding box center [189, 304] width 12 height 8
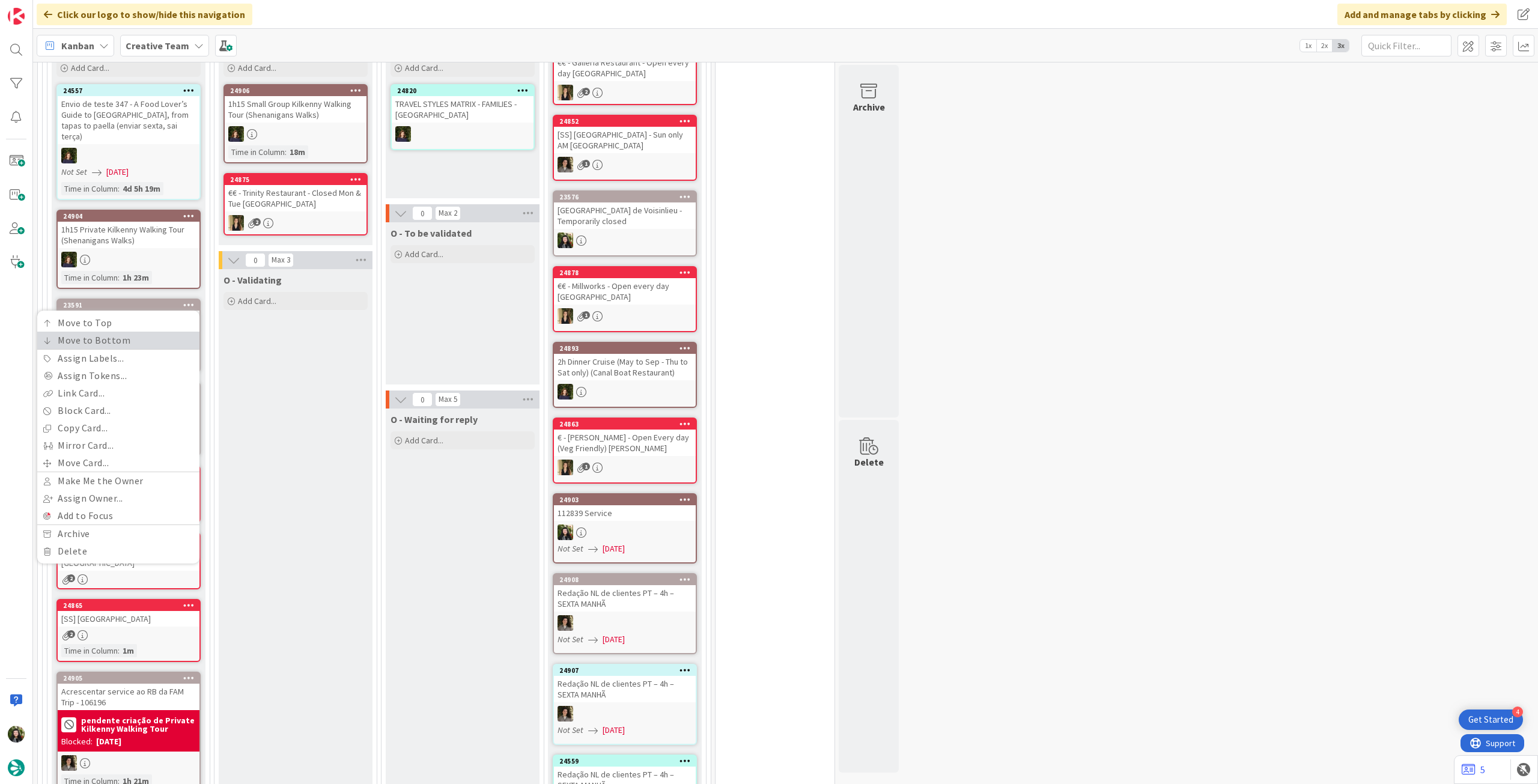
click at [167, 332] on link "Move to Bottom" at bounding box center [118, 340] width 162 height 17
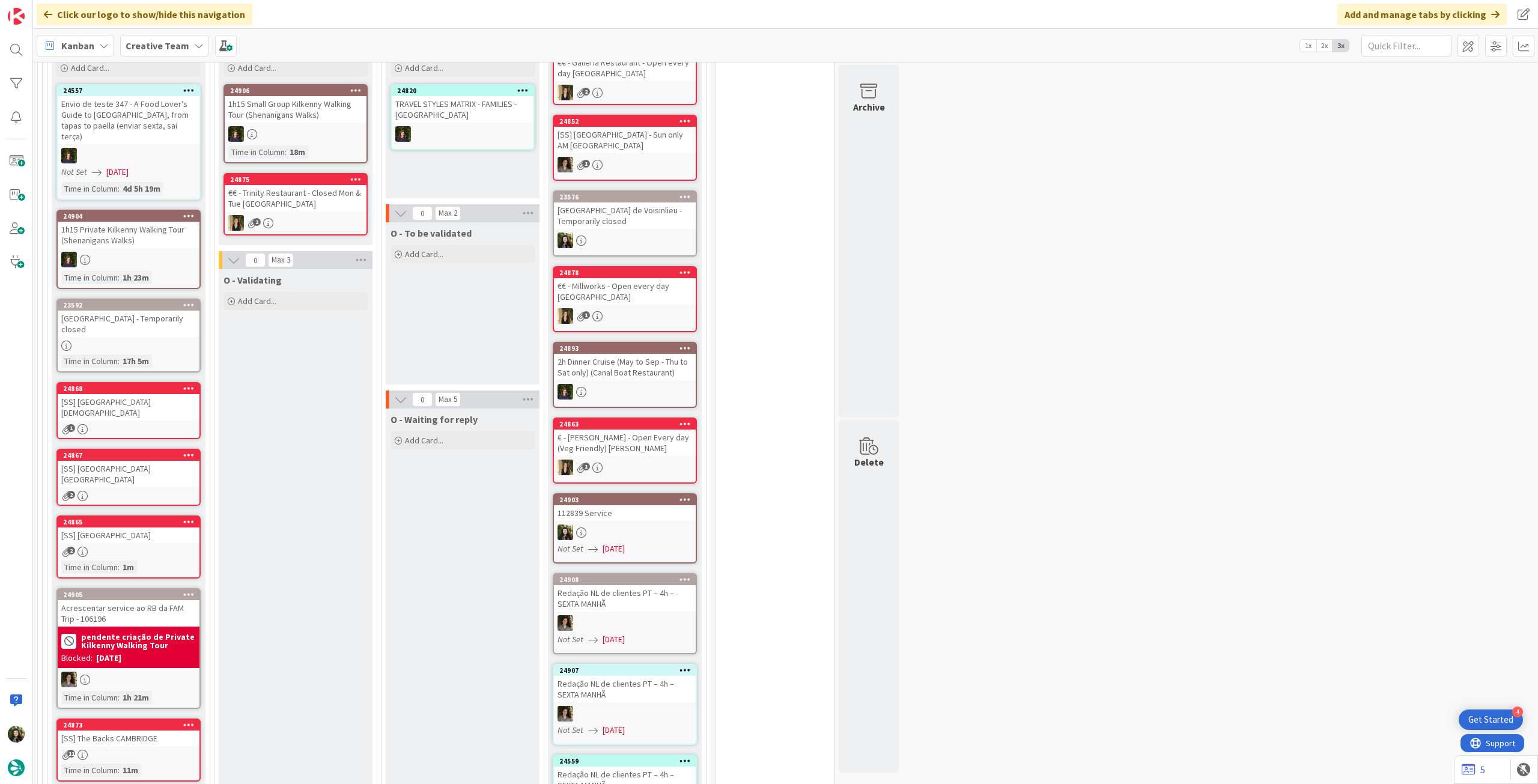
click at [194, 301] on div at bounding box center [189, 305] width 22 height 8
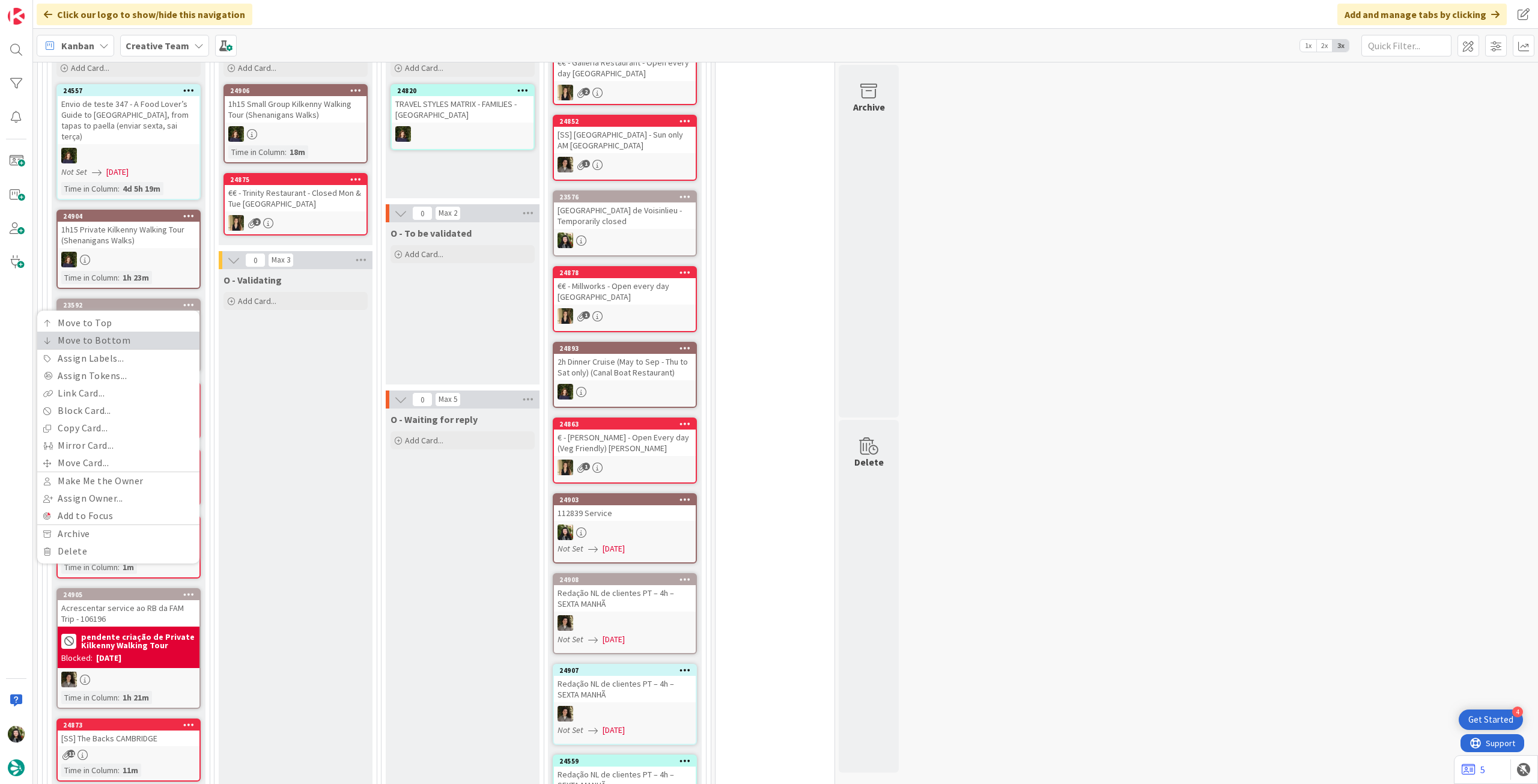
click at [165, 332] on link "Move to Bottom" at bounding box center [118, 340] width 162 height 17
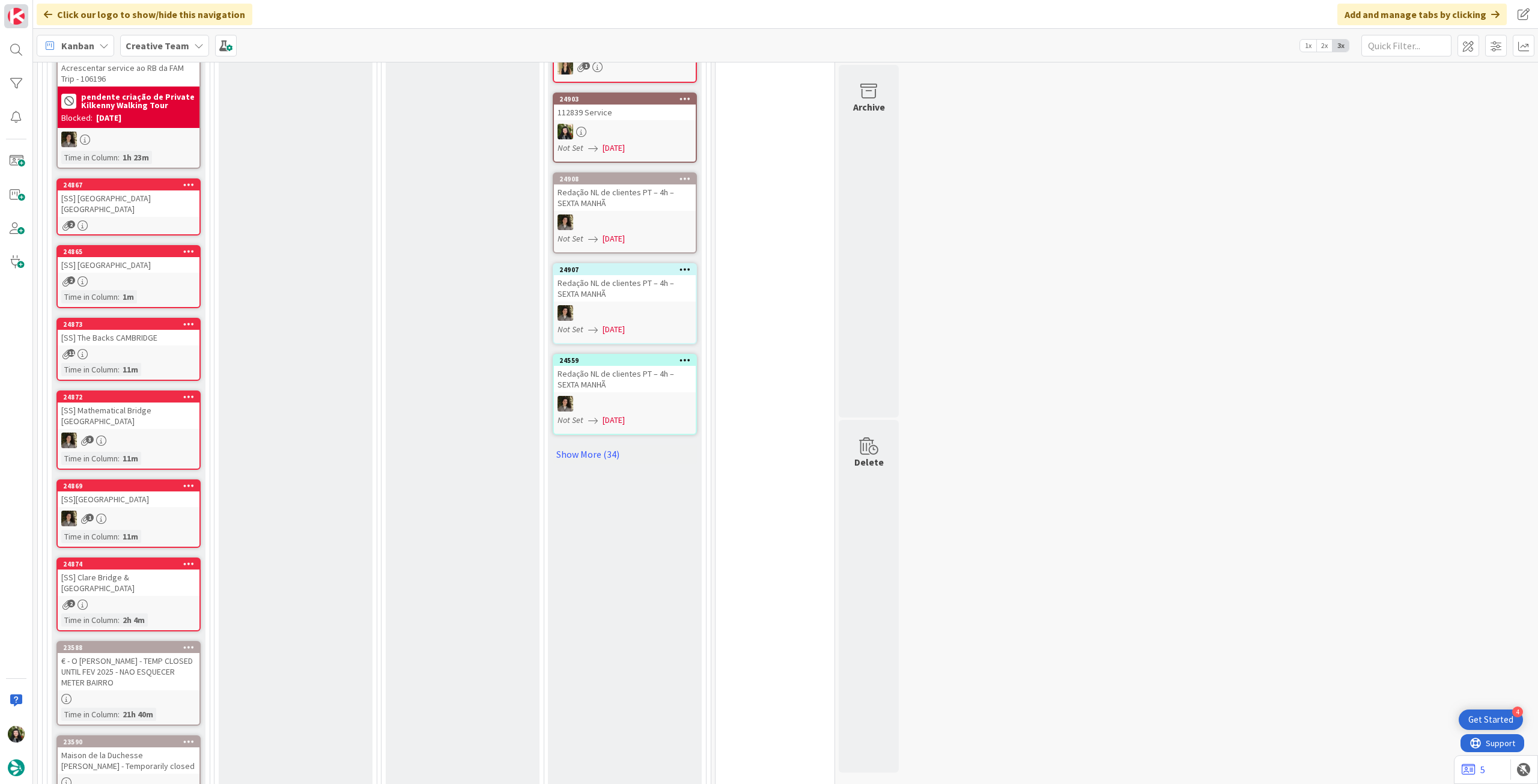
scroll to position [1043, 0]
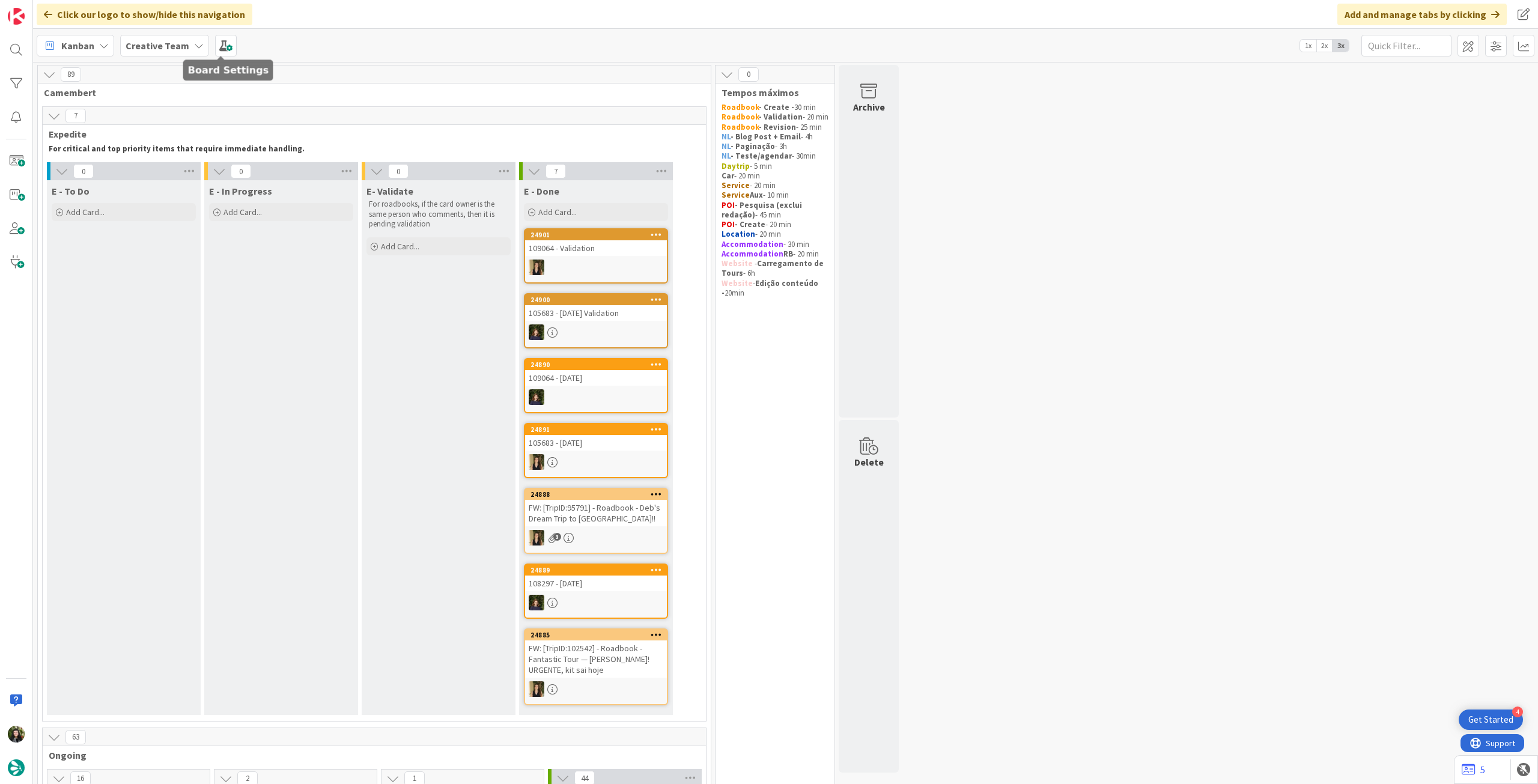
click at [173, 47] on b "Creative Team" at bounding box center [157, 46] width 64 height 12
drag, startPoint x: 190, startPoint y: 170, endPoint x: 224, endPoint y: 165, distance: 34.4
click at [191, 170] on h4 "Creative Team - Análise" at bounding box center [215, 171] width 164 height 12
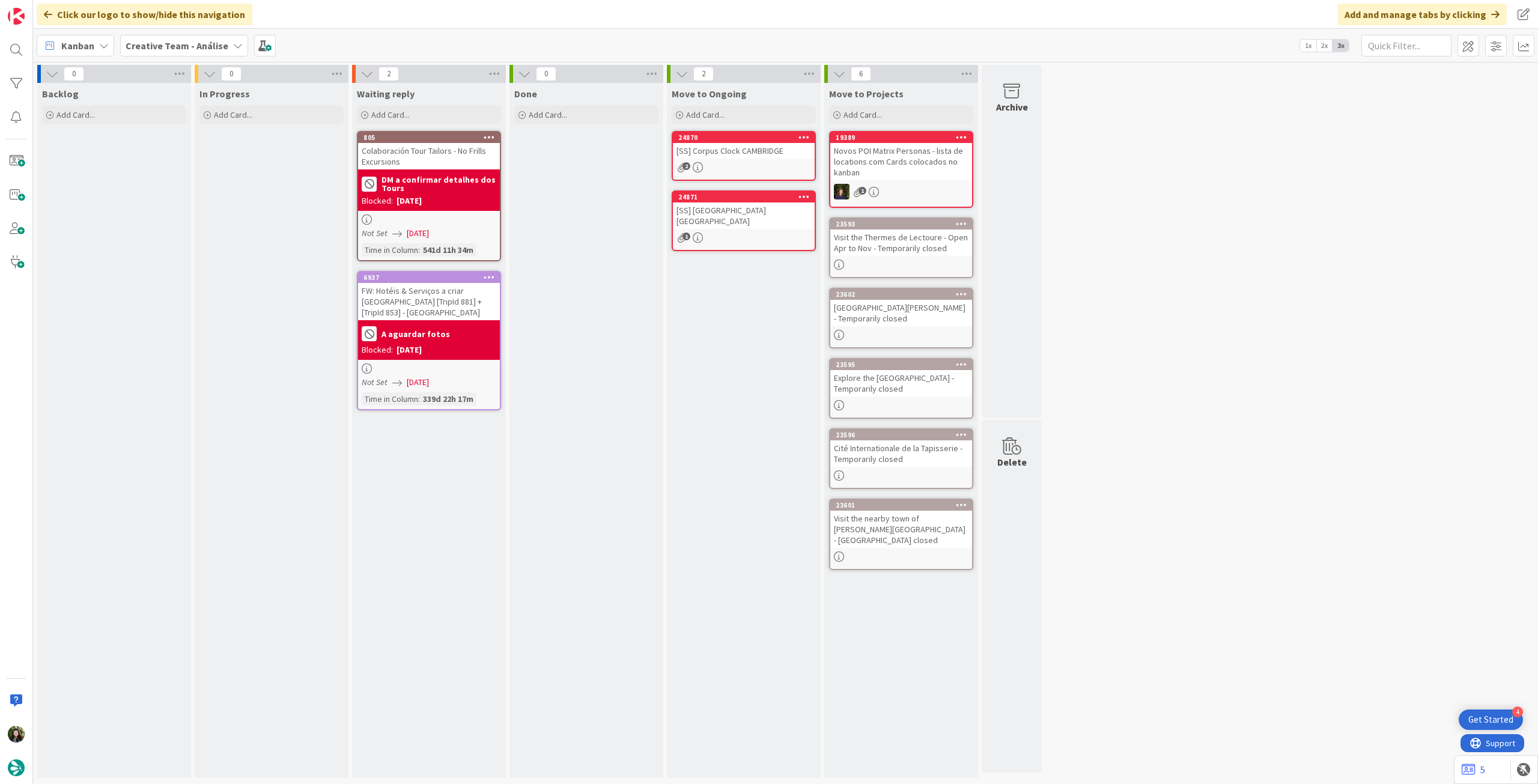
drag, startPoint x: 167, startPoint y: 36, endPoint x: 158, endPoint y: 61, distance: 26.6
click at [166, 38] on div "Creative Team - Análise" at bounding box center [184, 46] width 128 height 22
click at [155, 170] on h4 "Creative Team" at bounding box center [215, 171] width 164 height 12
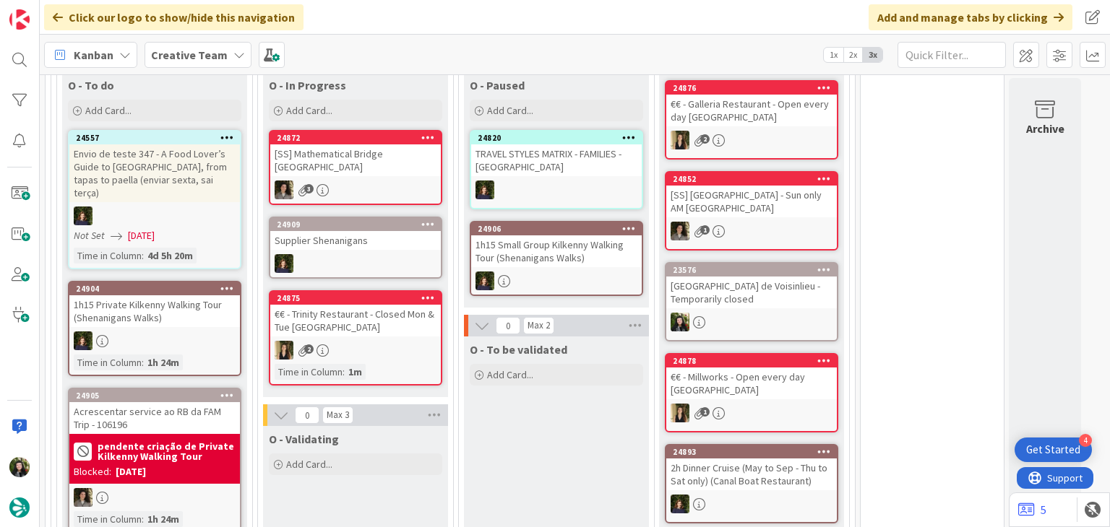
scroll to position [925, 0]
